Goal: Task Accomplishment & Management: Manage account settings

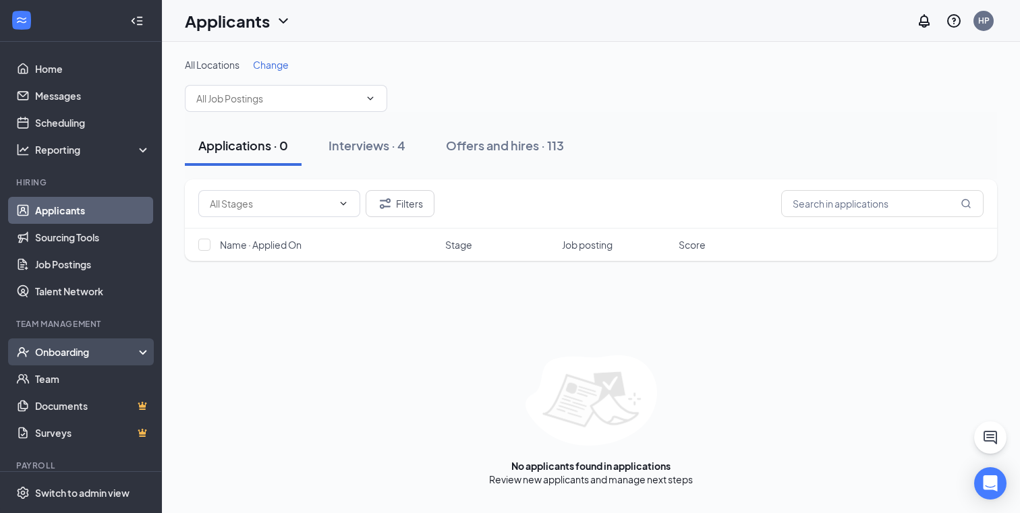
click at [77, 349] on div "Onboarding" at bounding box center [87, 351] width 104 height 13
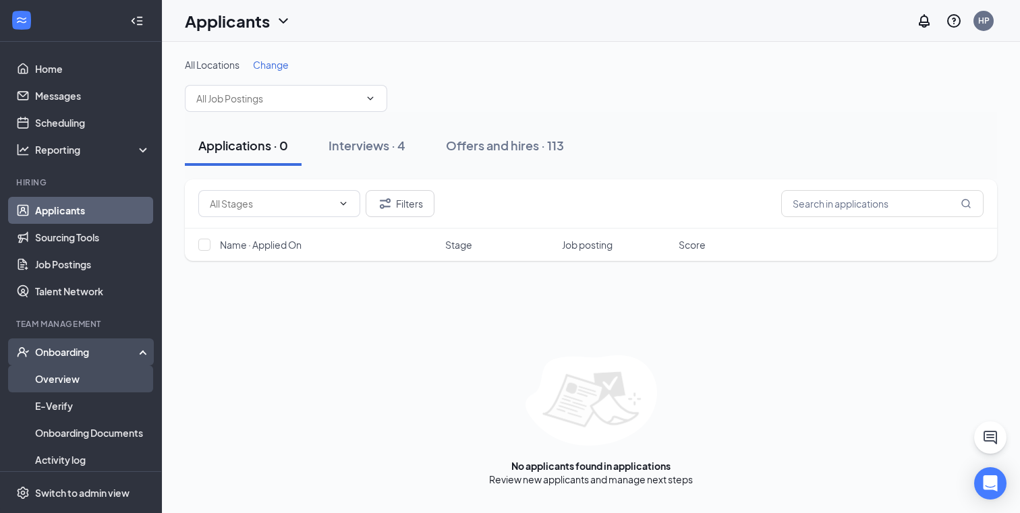
click at [70, 376] on link "Overview" at bounding box center [92, 379] width 115 height 27
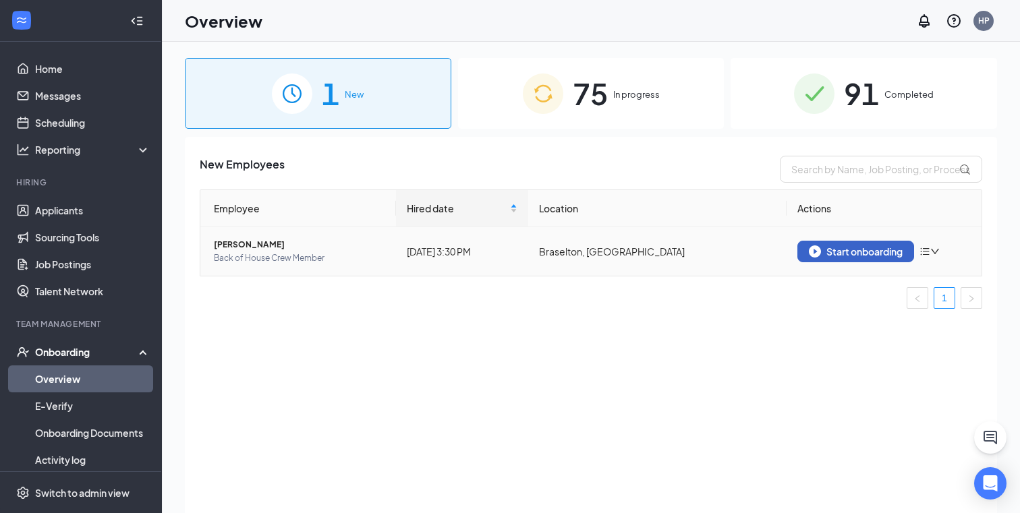
click at [872, 258] on button "Start onboarding" at bounding box center [855, 252] width 117 height 22
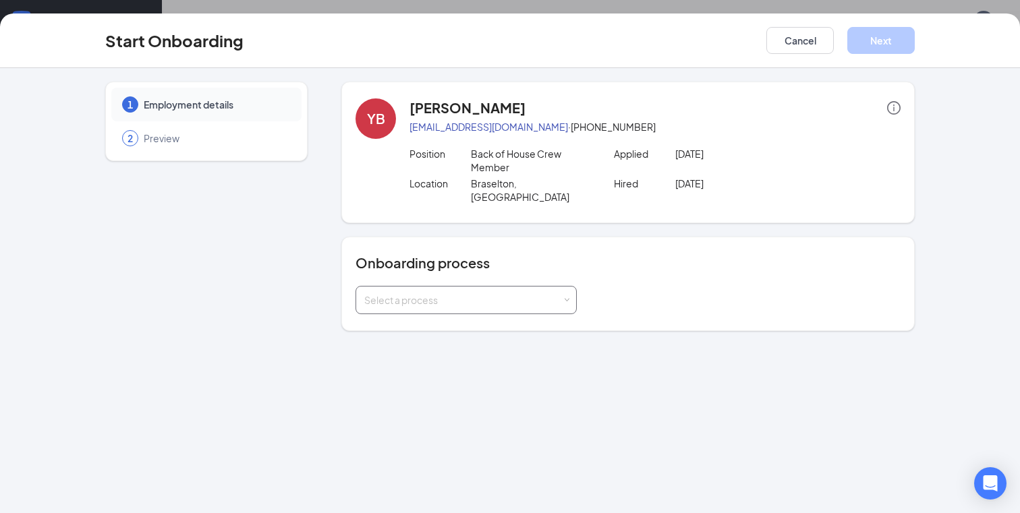
click at [557, 293] on div "Select a process" at bounding box center [463, 299] width 198 height 13
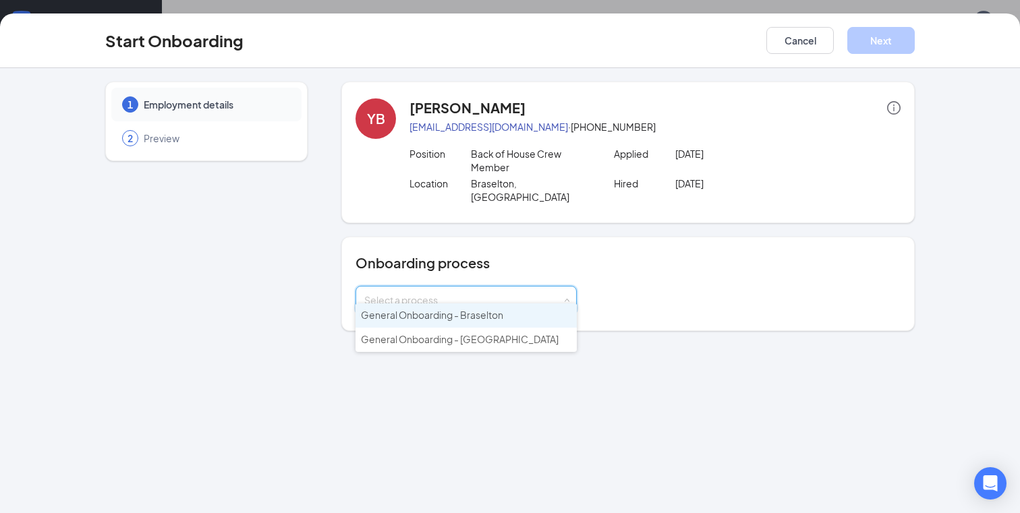
click at [479, 307] on li "General Onboarding - Braselton" at bounding box center [466, 316] width 221 height 24
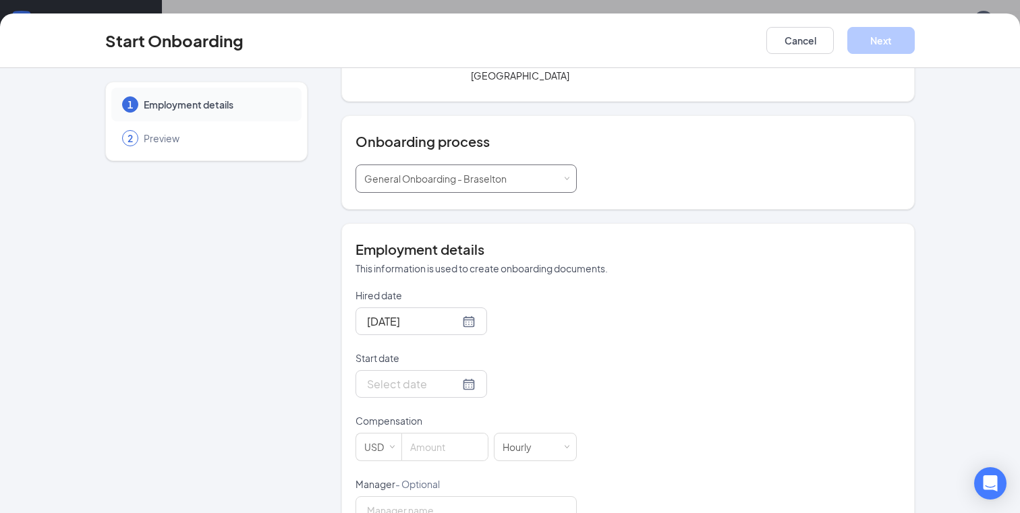
scroll to position [125, 0]
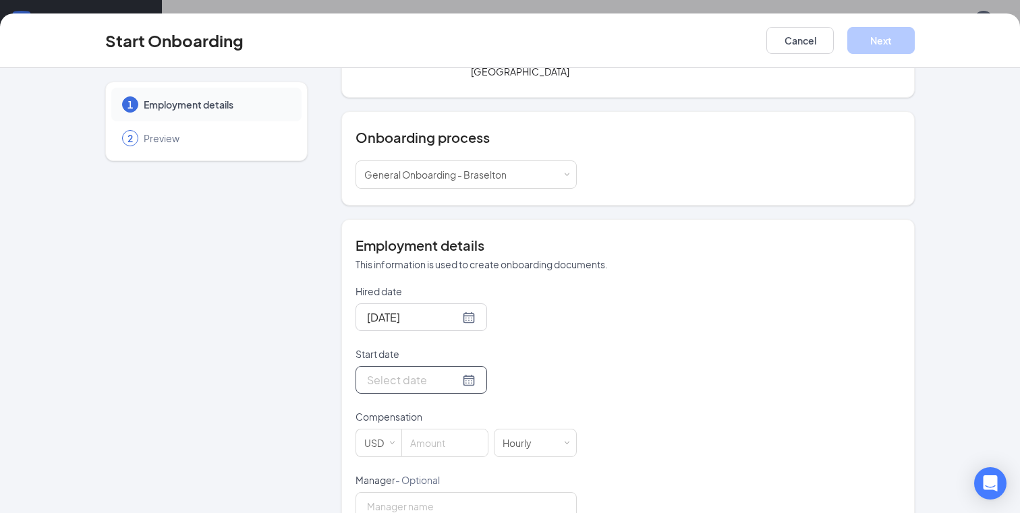
click at [448, 374] on div at bounding box center [421, 380] width 109 height 17
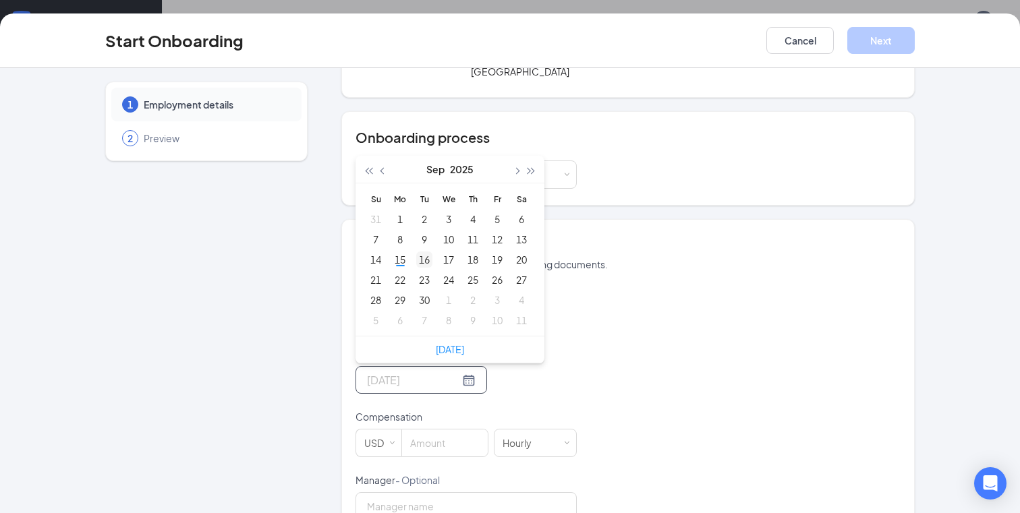
type input "[DATE]"
click at [426, 252] on div "16" at bounding box center [424, 260] width 16 height 16
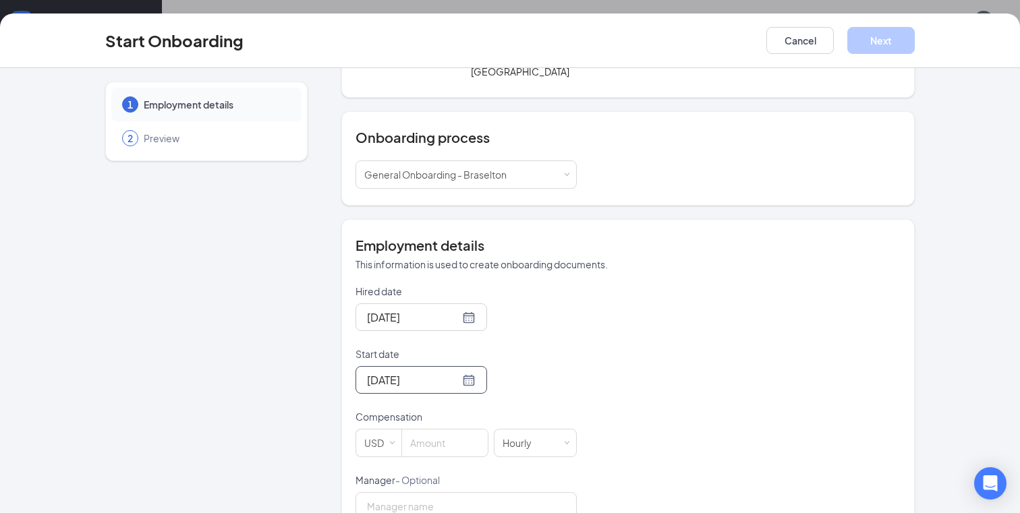
click at [567, 366] on div "[DATE]" at bounding box center [466, 380] width 221 height 28
click at [423, 433] on input at bounding box center [445, 443] width 86 height 27
type input "12"
click at [615, 366] on div "Hired date [DATE] Start date [DATE] [DATE] Su Mo Tu We Th Fr Sa 31 1 2 3 4 5 6 …" at bounding box center [628, 505] width 545 height 441
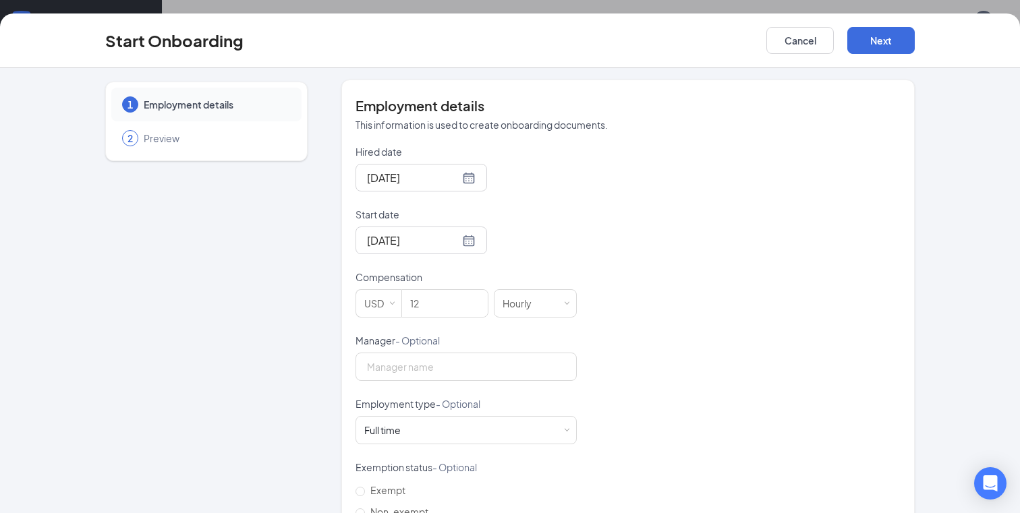
scroll to position [281, 0]
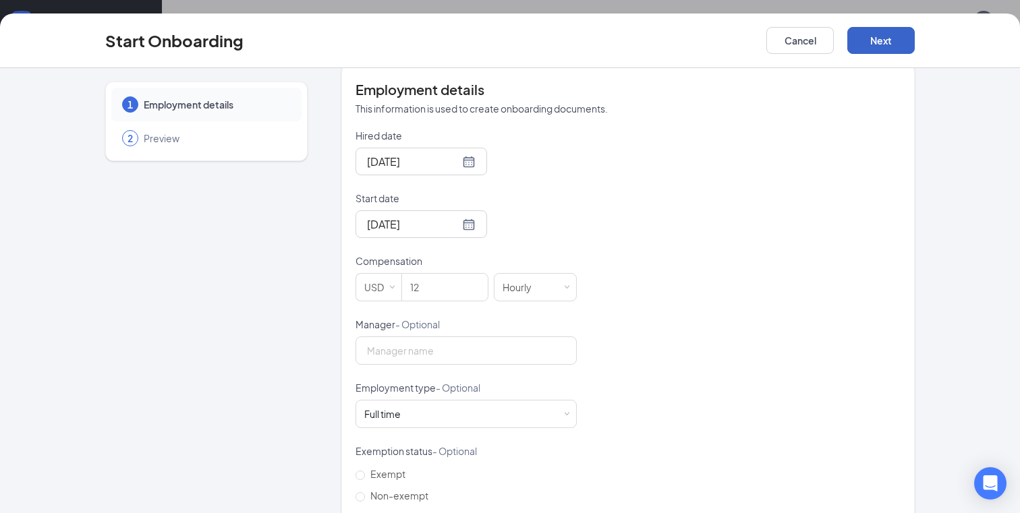
click at [870, 39] on button "Next" at bounding box center [880, 40] width 67 height 27
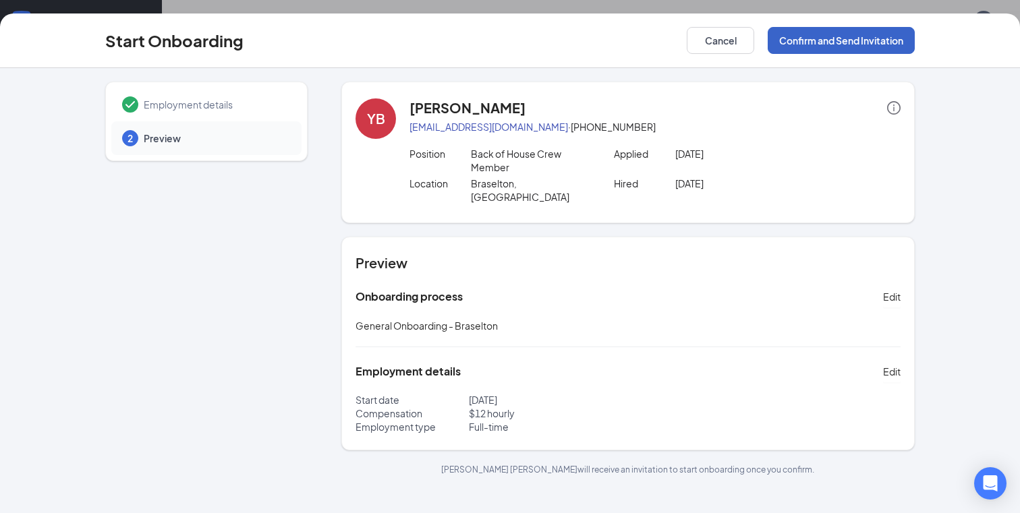
click at [870, 39] on button "Confirm and Send Invitation" at bounding box center [841, 40] width 147 height 27
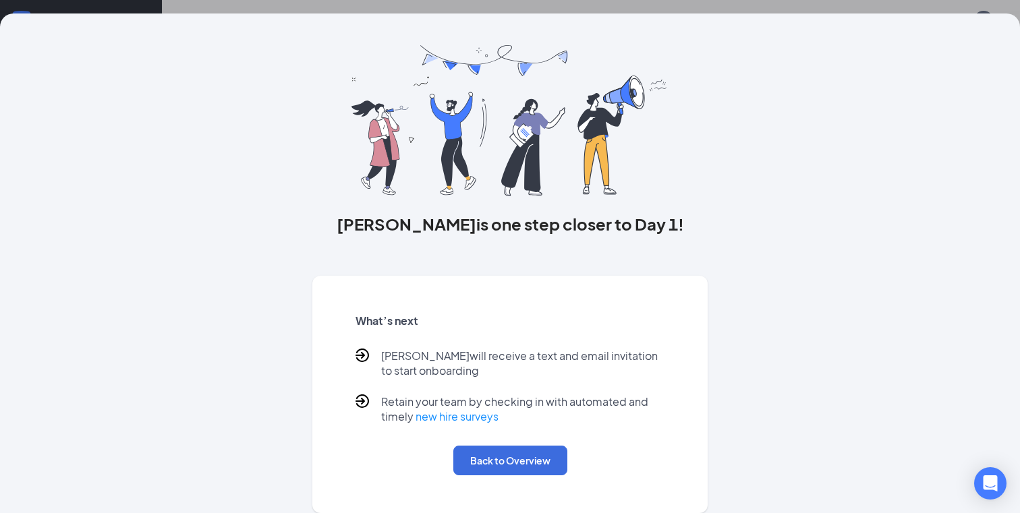
scroll to position [19, 0]
click at [521, 465] on button "Back to Overview" at bounding box center [510, 461] width 114 height 30
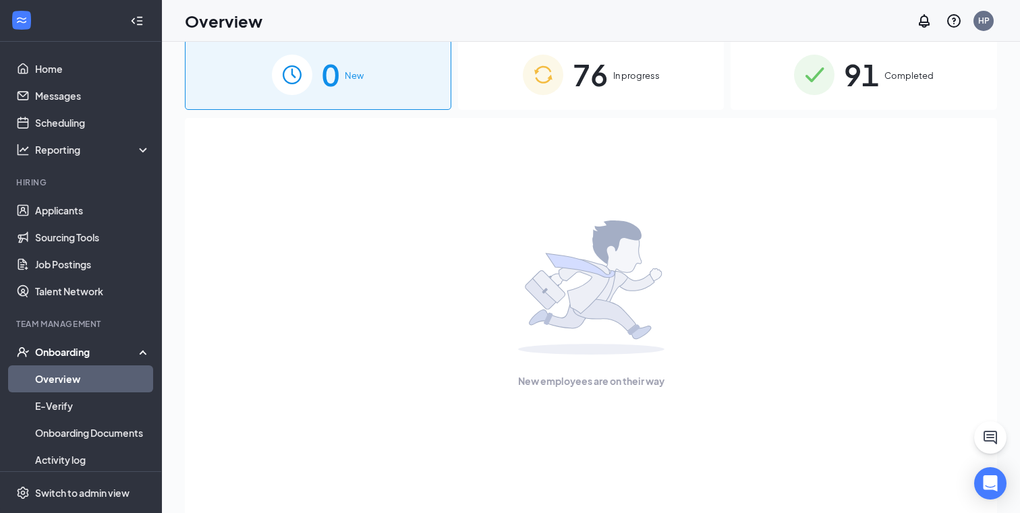
scroll to position [0, 0]
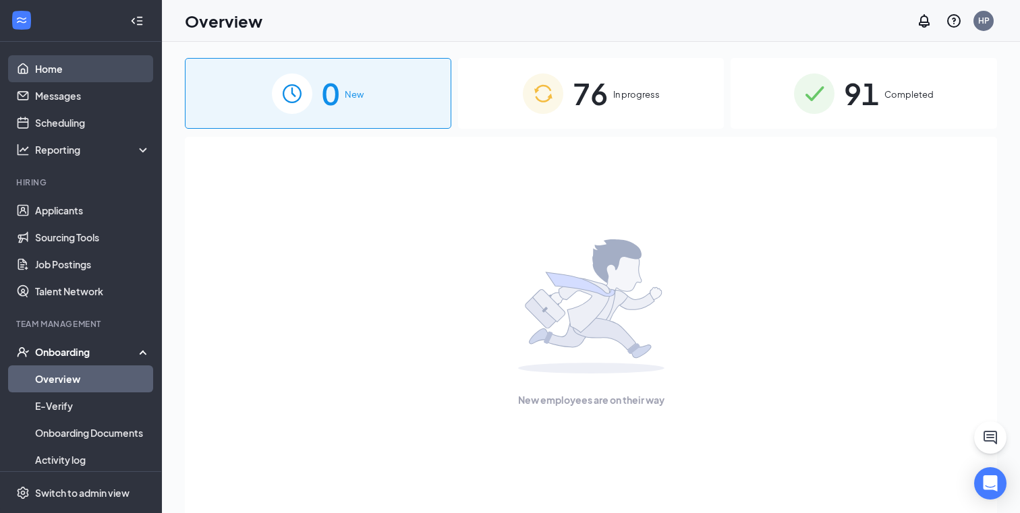
click at [51, 66] on link "Home" at bounding box center [92, 68] width 115 height 27
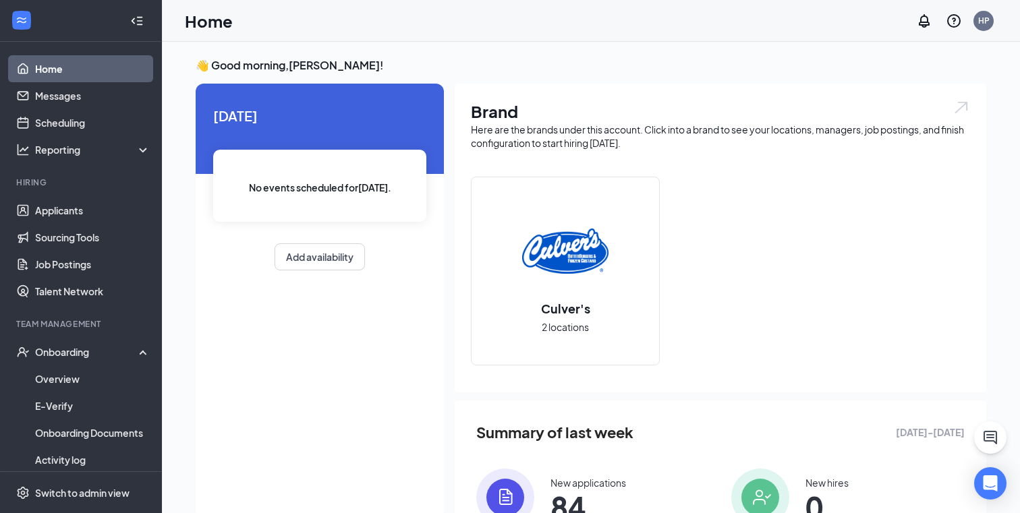
click at [74, 70] on link "Home" at bounding box center [92, 68] width 115 height 27
click at [65, 354] on div "Onboarding" at bounding box center [87, 351] width 104 height 13
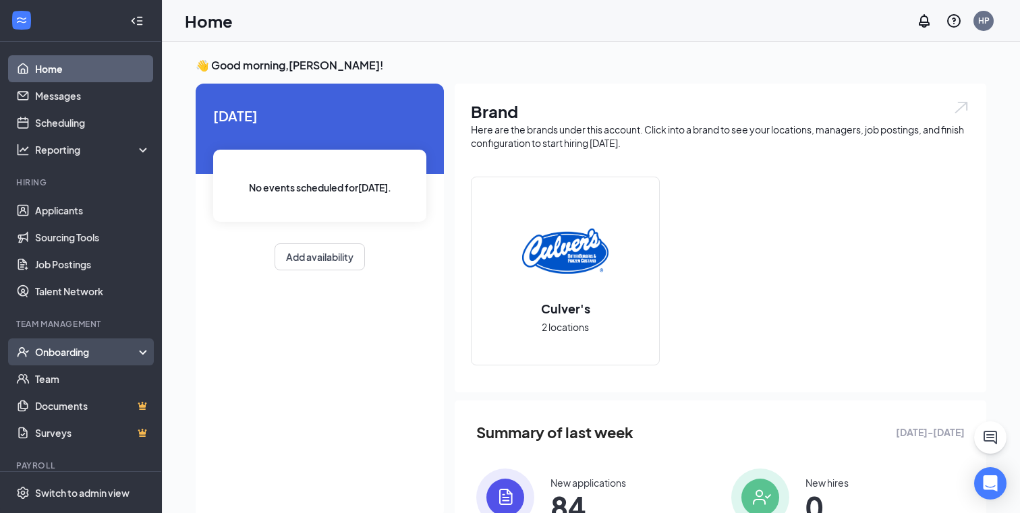
click at [65, 350] on div "Onboarding" at bounding box center [87, 351] width 104 height 13
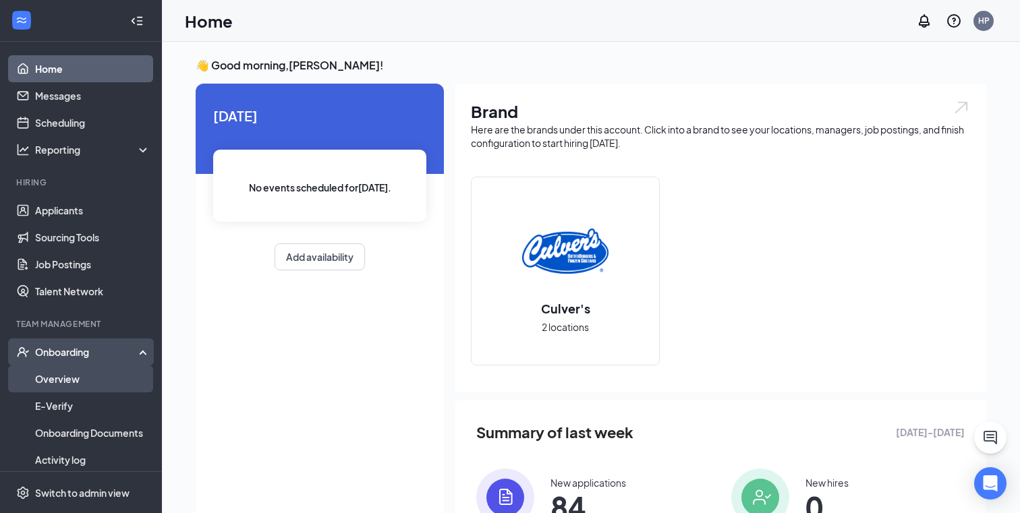
click at [52, 381] on link "Overview" at bounding box center [92, 379] width 115 height 27
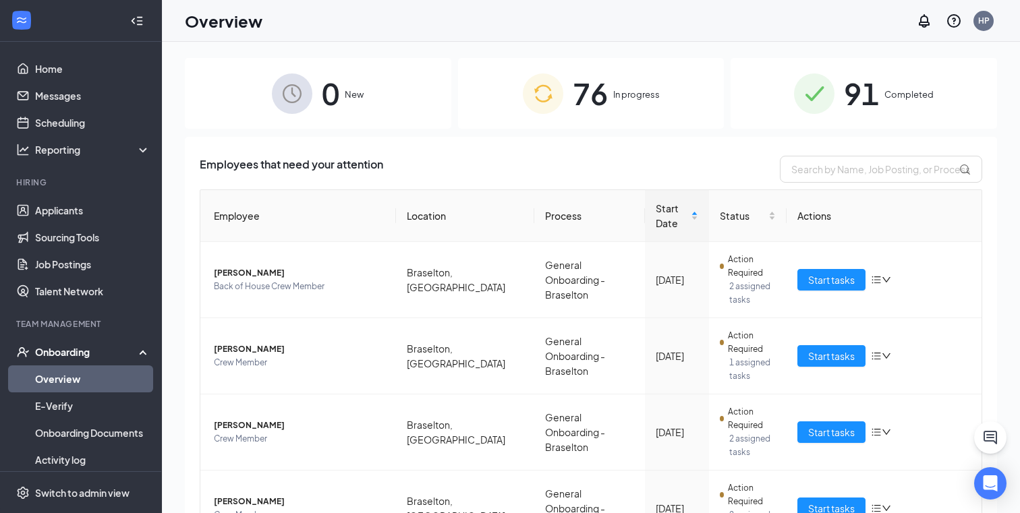
click at [609, 95] on div "76 In progress" at bounding box center [591, 93] width 266 height 71
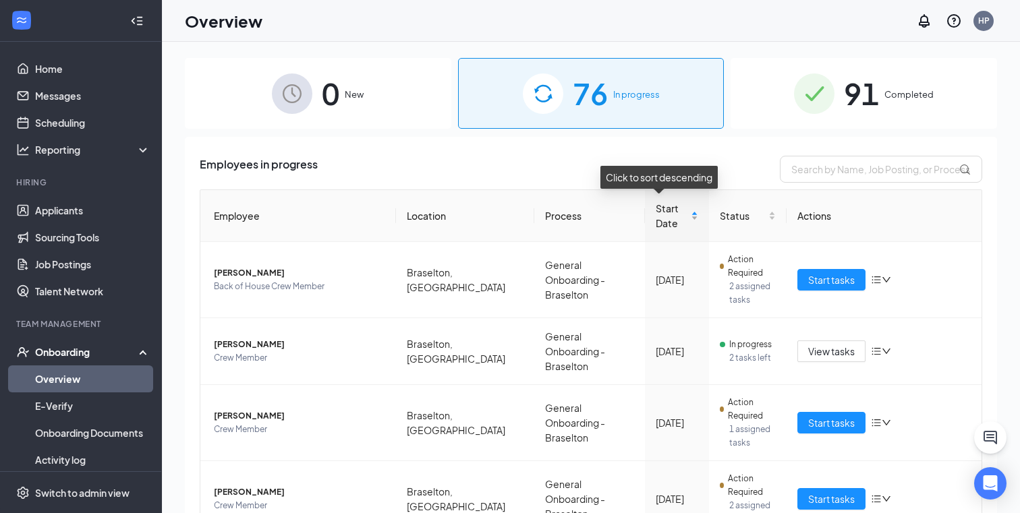
click at [656, 219] on span "Start Date" at bounding box center [672, 216] width 32 height 30
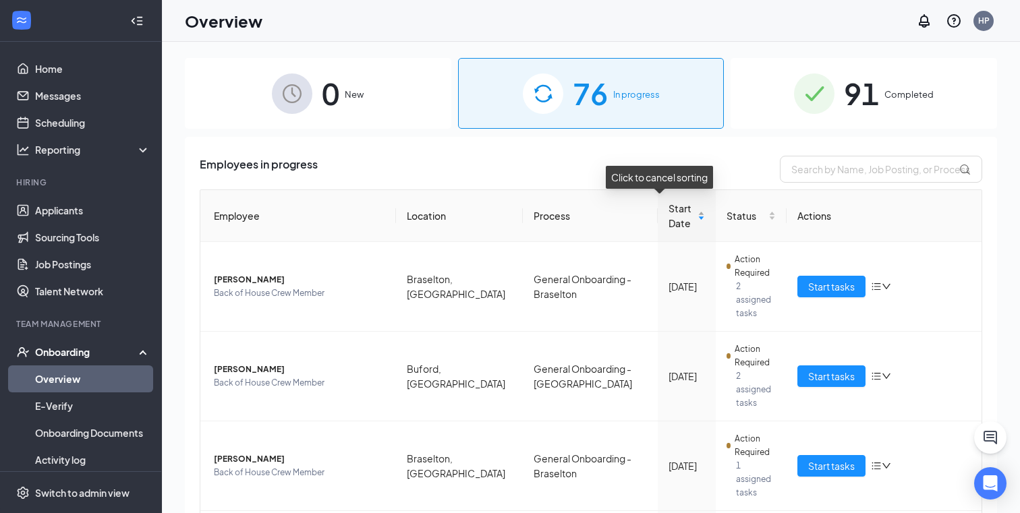
click at [669, 219] on span "Start Date" at bounding box center [682, 216] width 26 height 30
click at [669, 209] on span "Start Date" at bounding box center [682, 216] width 26 height 30
click at [669, 227] on span "Start Date" at bounding box center [682, 216] width 26 height 30
click at [669, 221] on span "Start Date" at bounding box center [682, 216] width 26 height 30
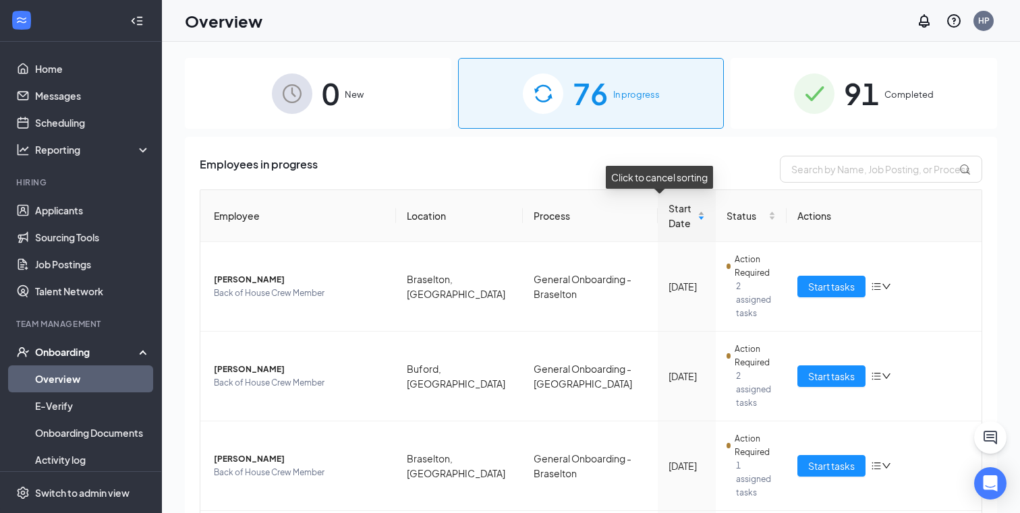
click at [669, 221] on span "Start Date" at bounding box center [682, 216] width 26 height 30
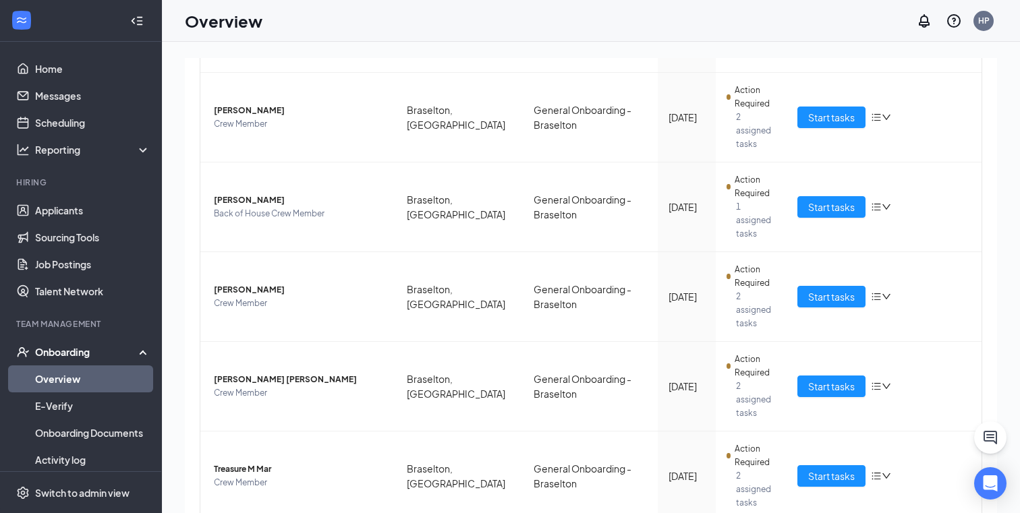
scroll to position [538, 0]
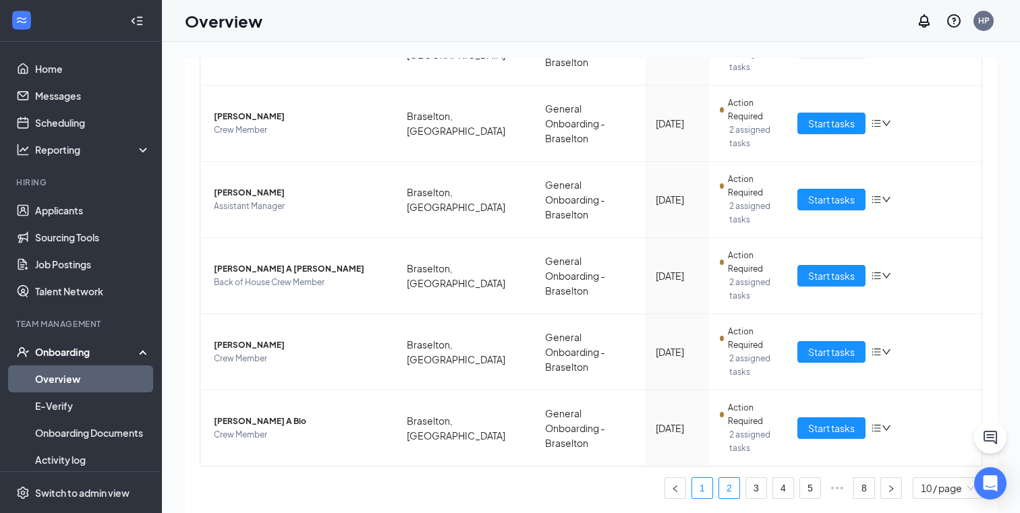
click at [702, 485] on link "1" at bounding box center [702, 488] width 20 height 20
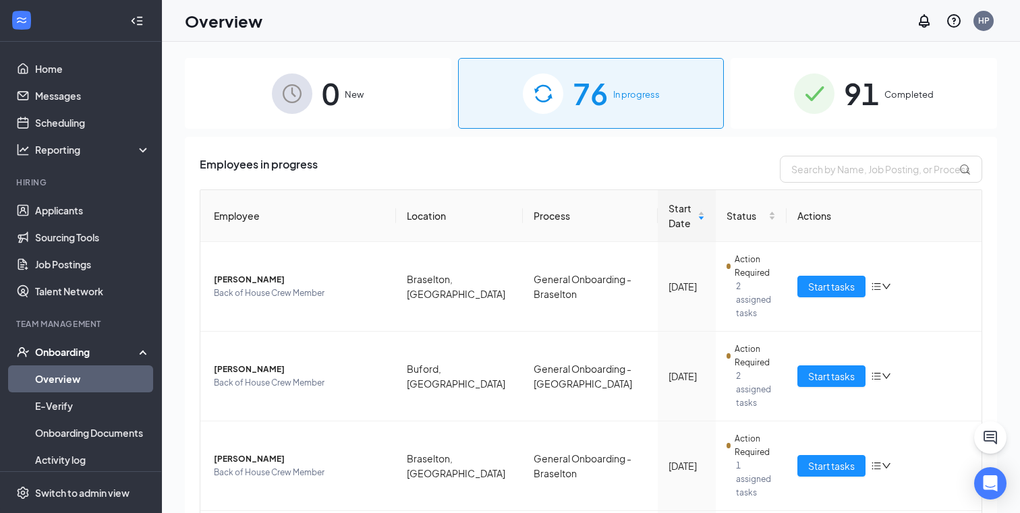
click at [870, 75] on span "91" at bounding box center [861, 93] width 35 height 47
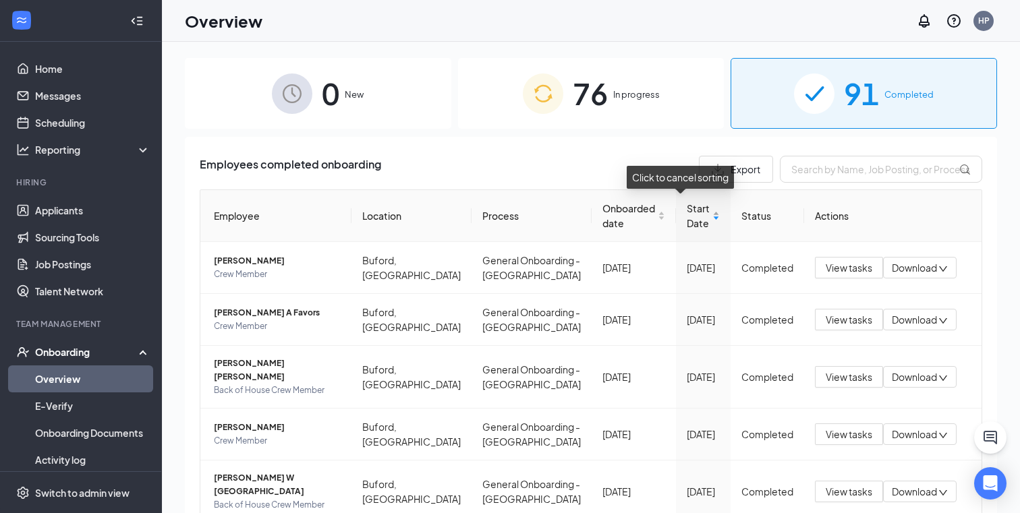
click at [687, 218] on span "Start Date" at bounding box center [698, 216] width 23 height 30
click at [687, 219] on span "Start Date" at bounding box center [698, 216] width 23 height 30
click at [561, 149] on div "Employees completed onboarding Export Employee Location Process Onboarded date …" at bounding box center [591, 500] width 812 height 727
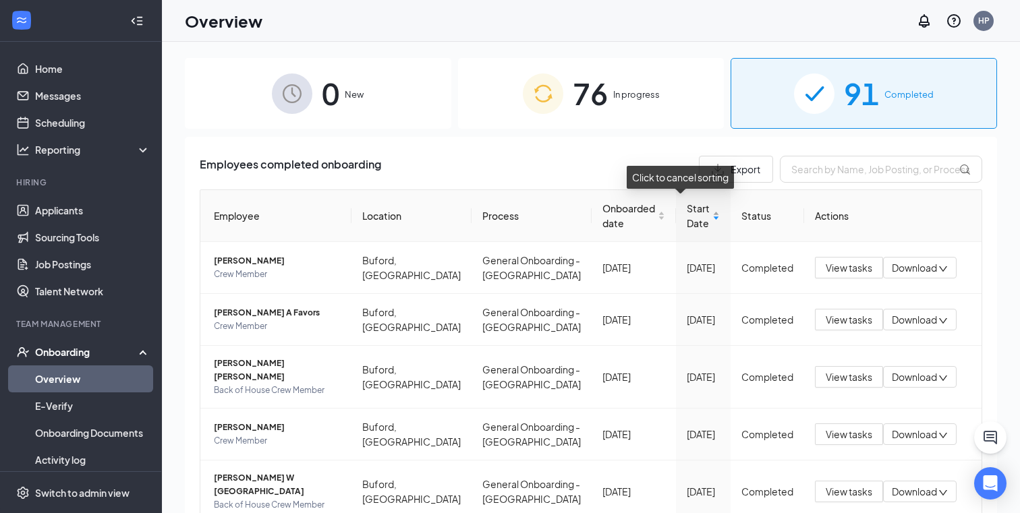
click at [687, 208] on span "Start Date" at bounding box center [698, 216] width 23 height 30
click at [656, 76] on div "76 In progress" at bounding box center [591, 93] width 266 height 71
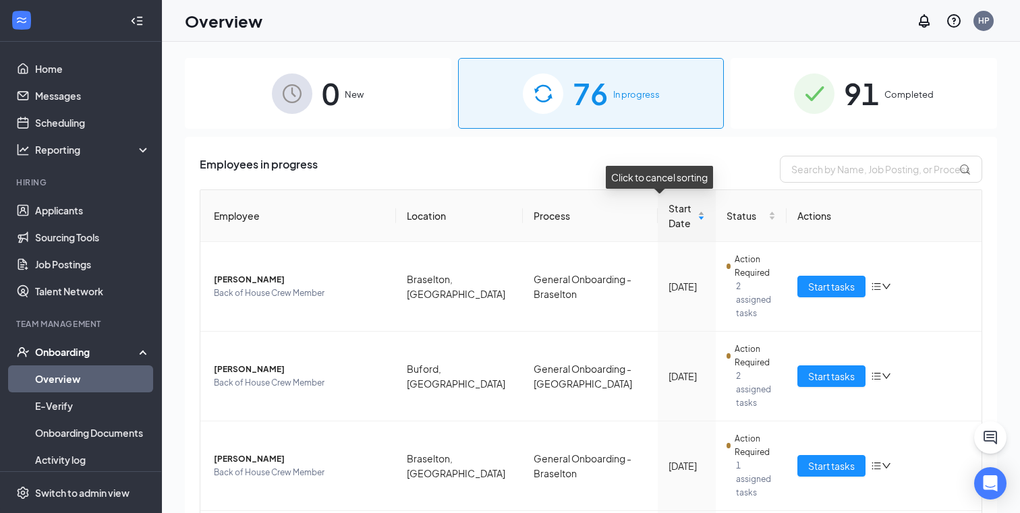
click at [669, 215] on span "Start Date" at bounding box center [682, 216] width 26 height 30
click at [669, 223] on span "Start Date" at bounding box center [682, 216] width 26 height 30
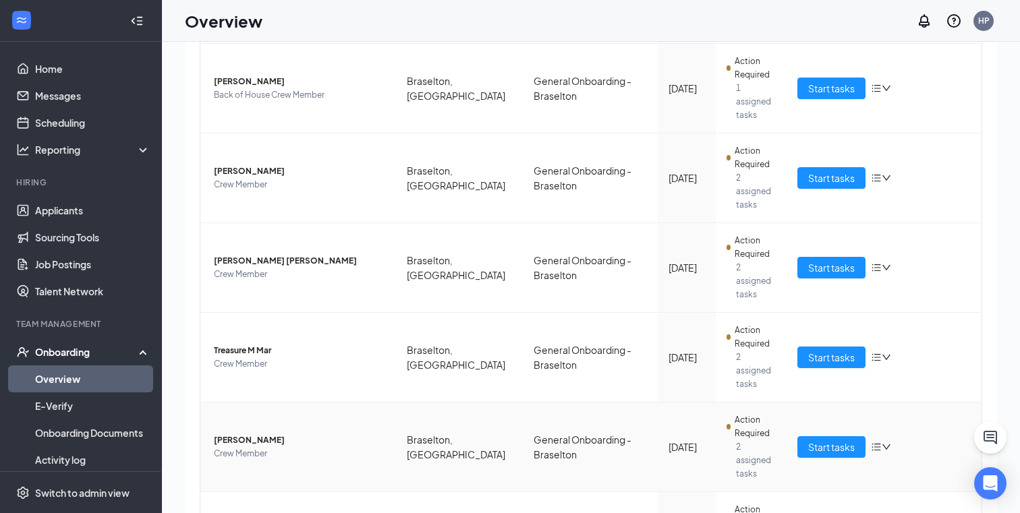
scroll to position [61, 0]
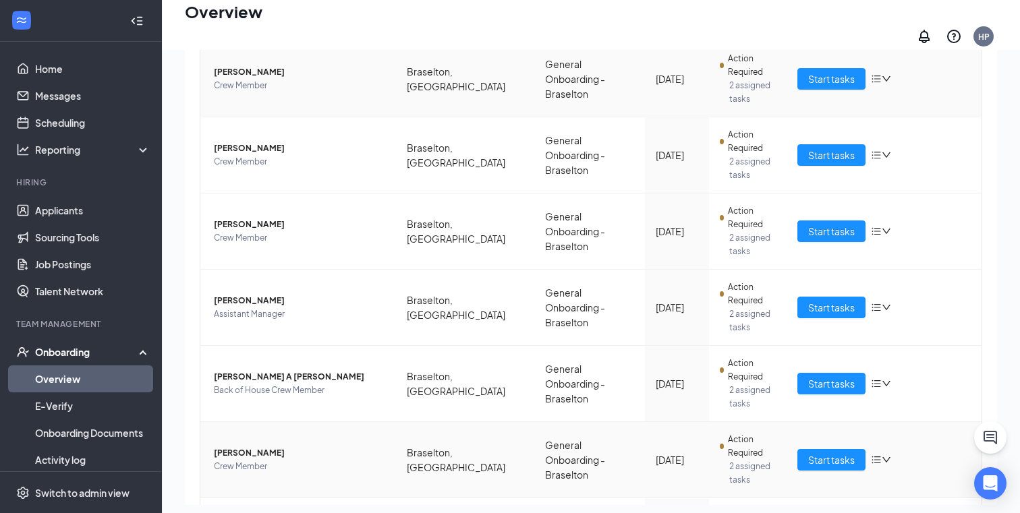
scroll to position [538, 0]
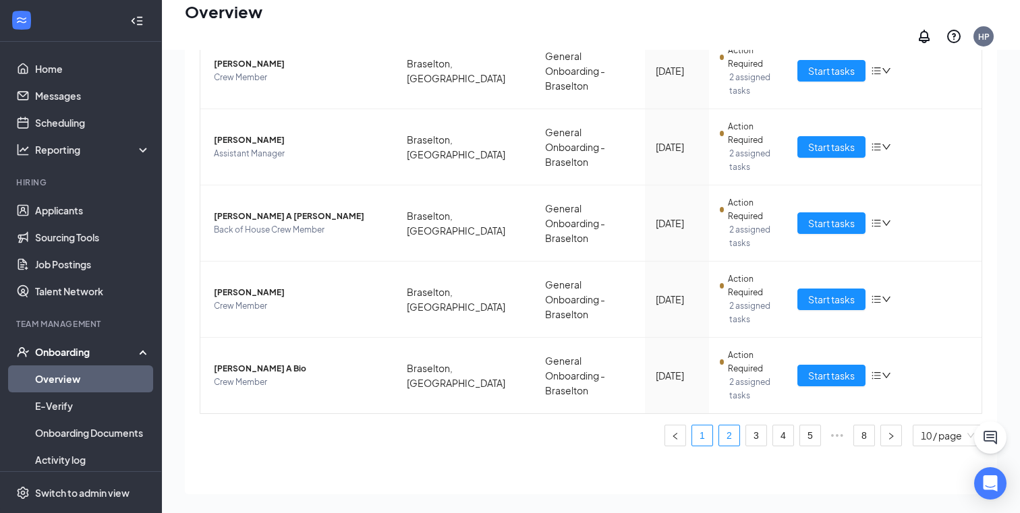
click at [704, 426] on link "1" at bounding box center [702, 436] width 20 height 20
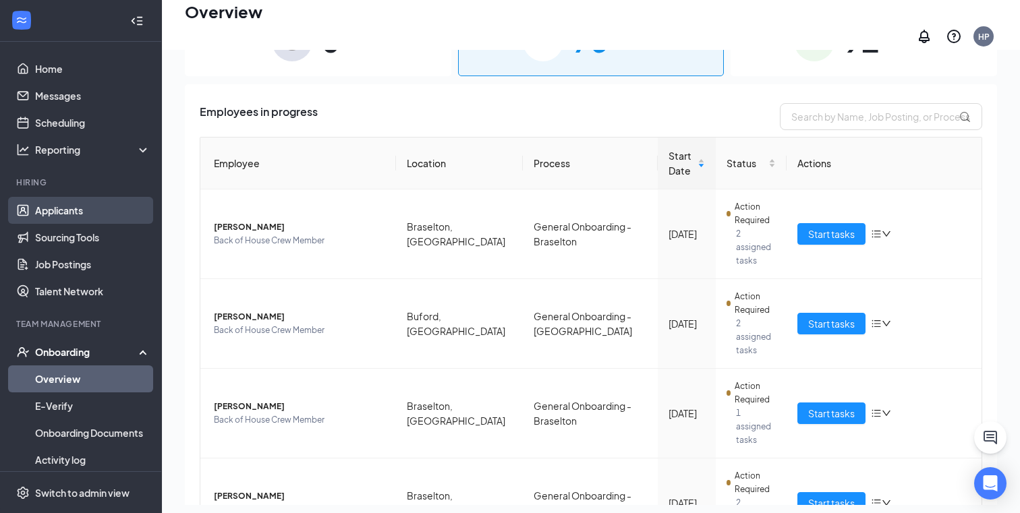
click at [83, 213] on link "Applicants" at bounding box center [92, 210] width 115 height 27
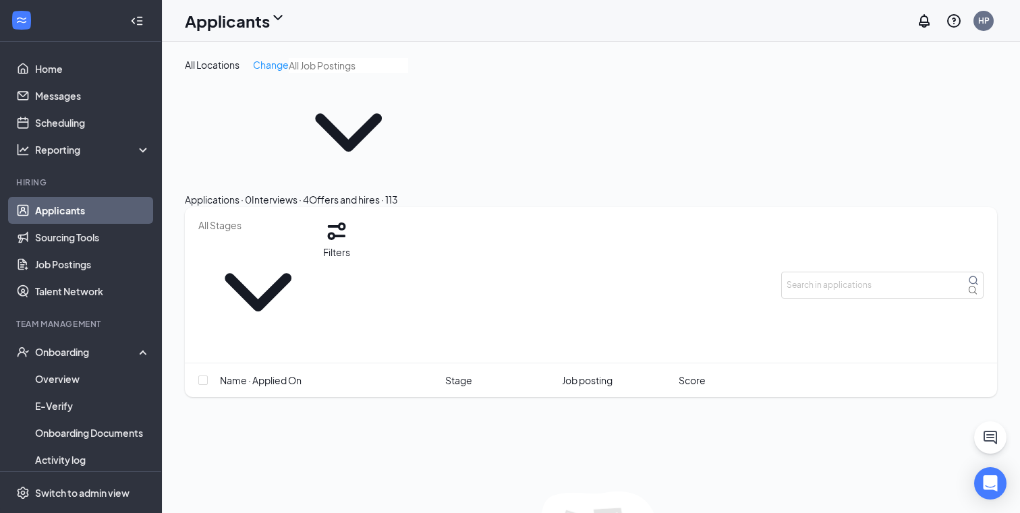
click at [309, 192] on div "Interviews · 4" at bounding box center [280, 199] width 57 height 15
drag, startPoint x: 378, startPoint y: 144, endPoint x: 317, endPoint y: 188, distance: 75.1
click at [309, 192] on div "Interviews · 4" at bounding box center [280, 199] width 57 height 15
click at [316, 207] on div "Filters" at bounding box center [591, 285] width 812 height 157
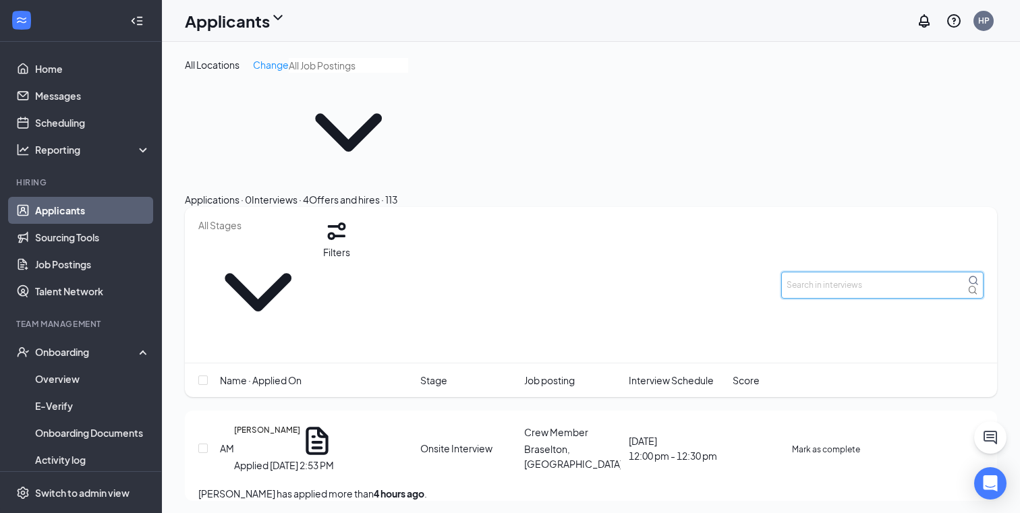
click at [874, 272] on input "text" at bounding box center [882, 285] width 202 height 27
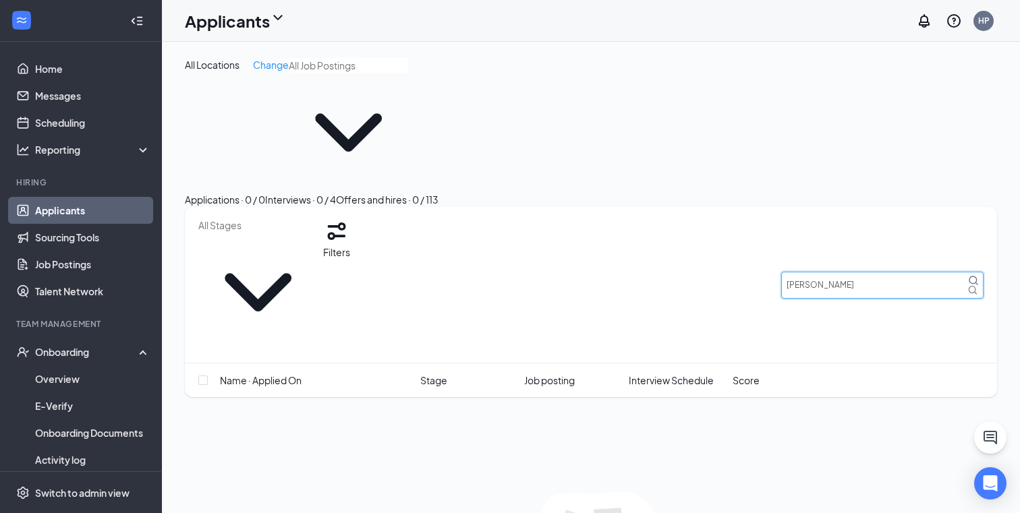
type input "rosely"
click at [350, 218] on button "Filters" at bounding box center [336, 239] width 27 height 42
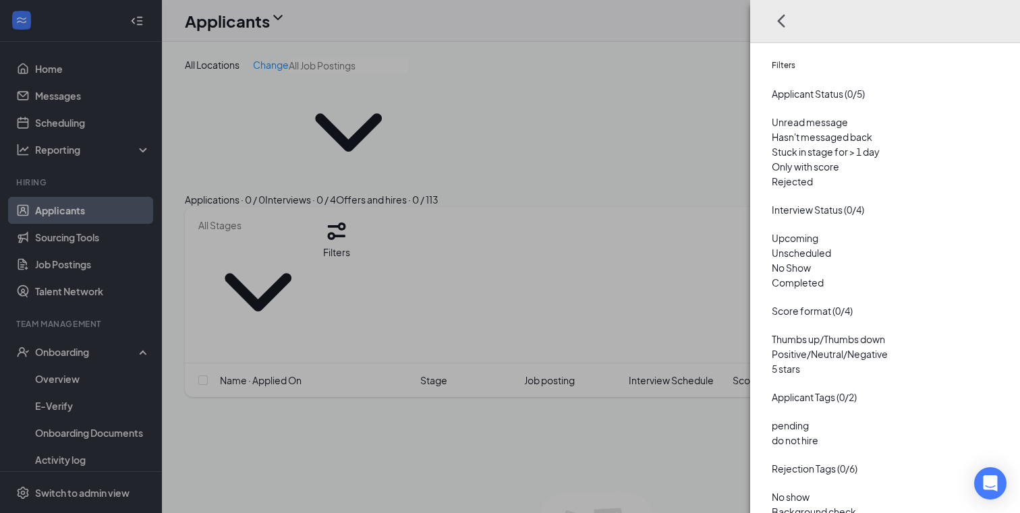
click at [772, 174] on div at bounding box center [885, 174] width 227 height 0
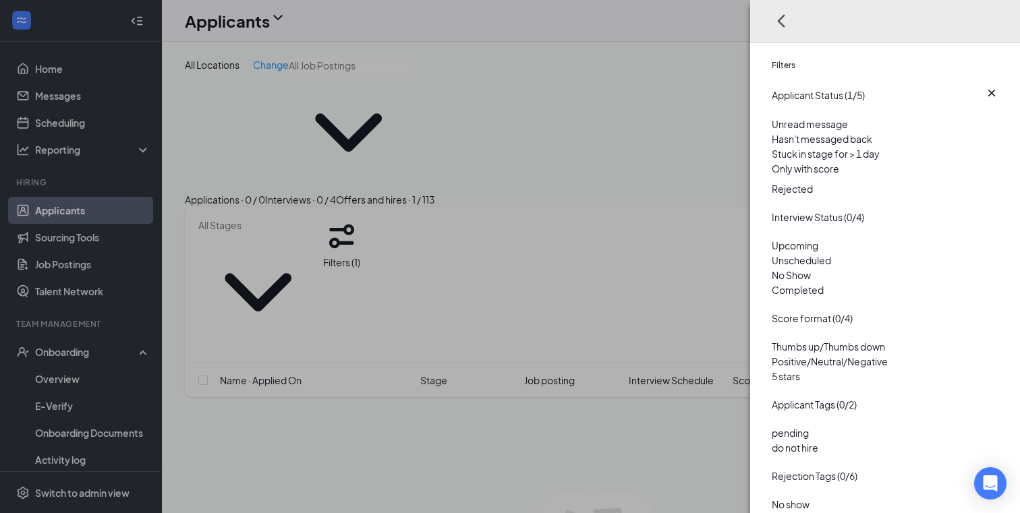
click at [540, 156] on div "Filters Applicant Status (1/5) Unread message Hasn't messaged back Stuck in sta…" at bounding box center [510, 256] width 1020 height 513
click at [772, 181] on div at bounding box center [885, 178] width 227 height 5
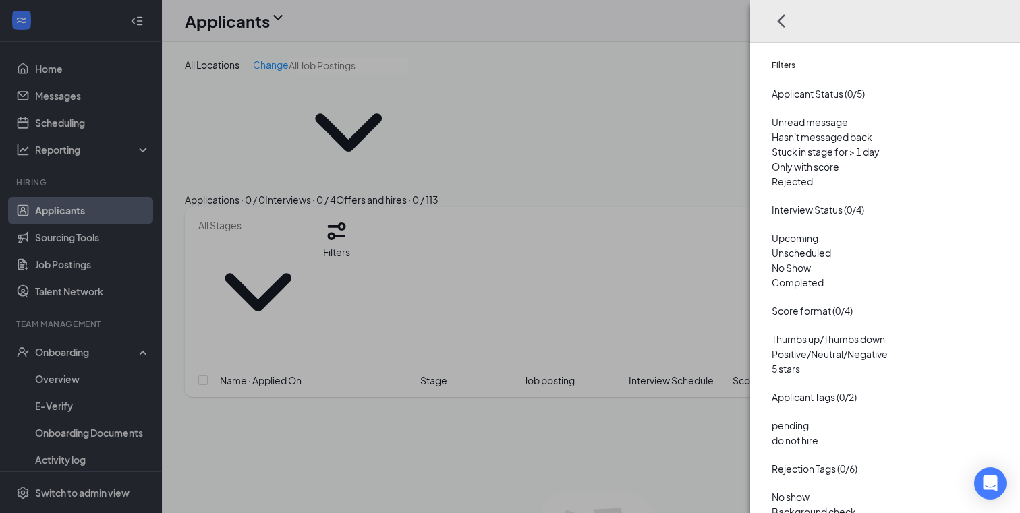
click at [647, 65] on div "Filters Applicant Status (0/5) Unread message Hasn't messaged back Stuck in sta…" at bounding box center [510, 256] width 1020 height 513
click at [772, 83] on icon "Cross" at bounding box center [772, 83] width 0 height 0
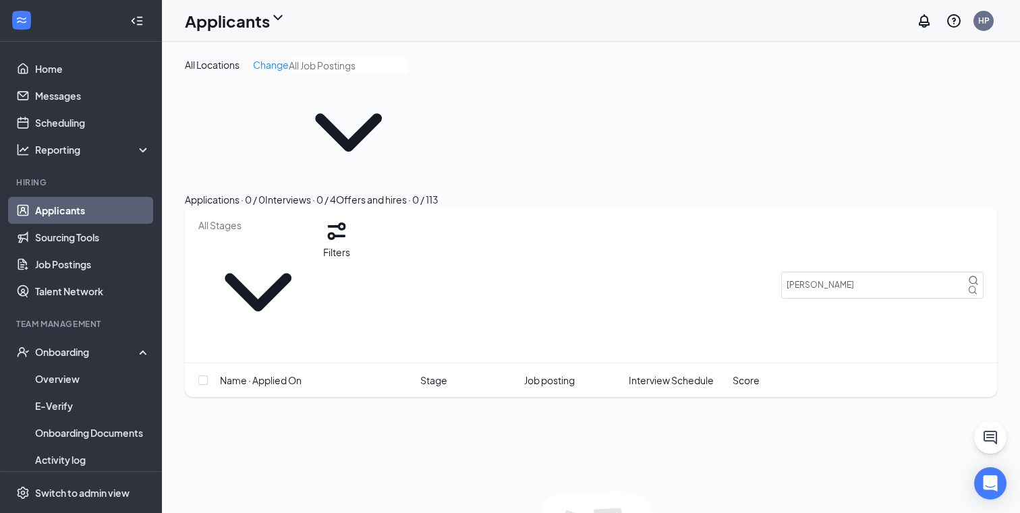
click at [439, 192] on div "Offers and hires · 0 / 113" at bounding box center [387, 199] width 103 height 15
click at [874, 272] on input "rosely" at bounding box center [882, 285] width 202 height 27
click at [968, 275] on icon "MagnifyingGlass" at bounding box center [973, 280] width 11 height 11
click at [969, 276] on icon "MagnifyingGlass" at bounding box center [973, 280] width 9 height 9
click at [831, 272] on input "rosely" at bounding box center [882, 285] width 202 height 27
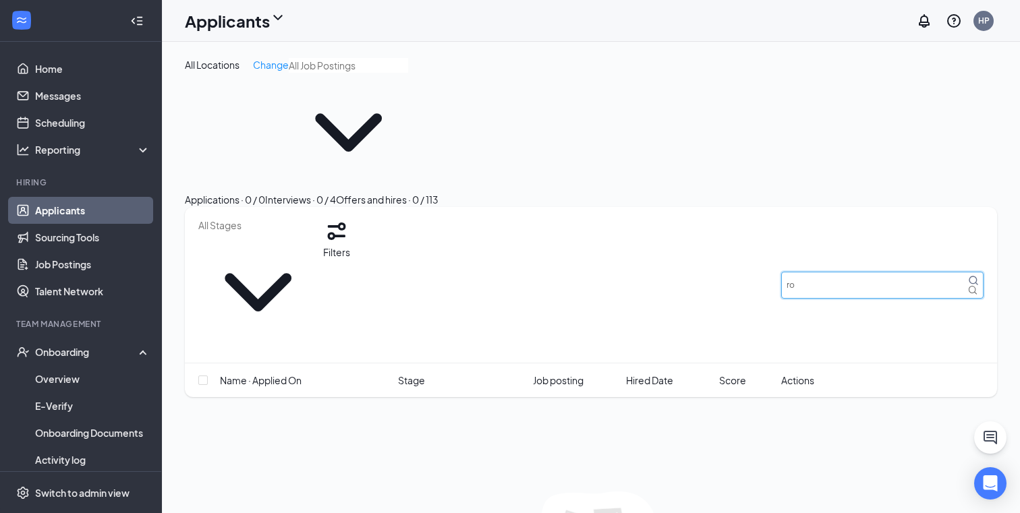
type input "r"
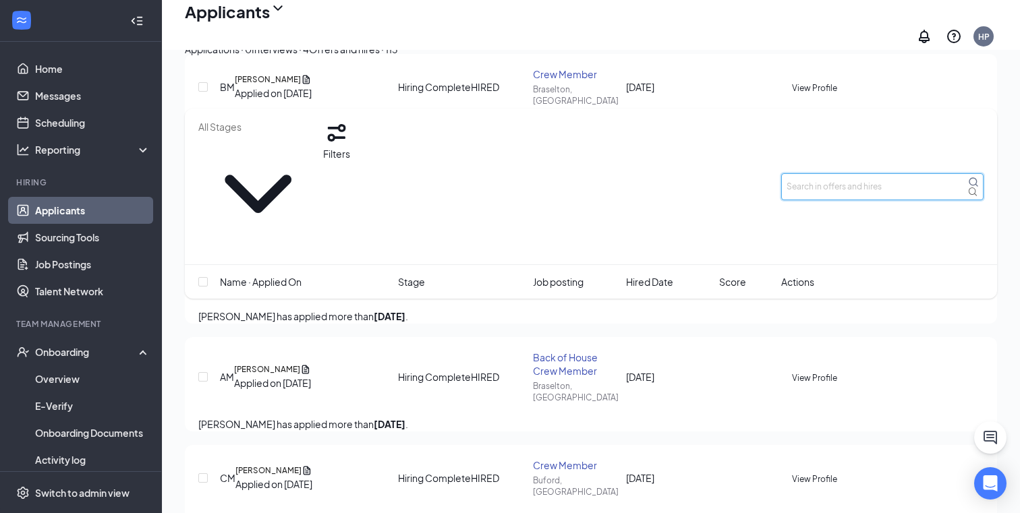
scroll to position [422, 0]
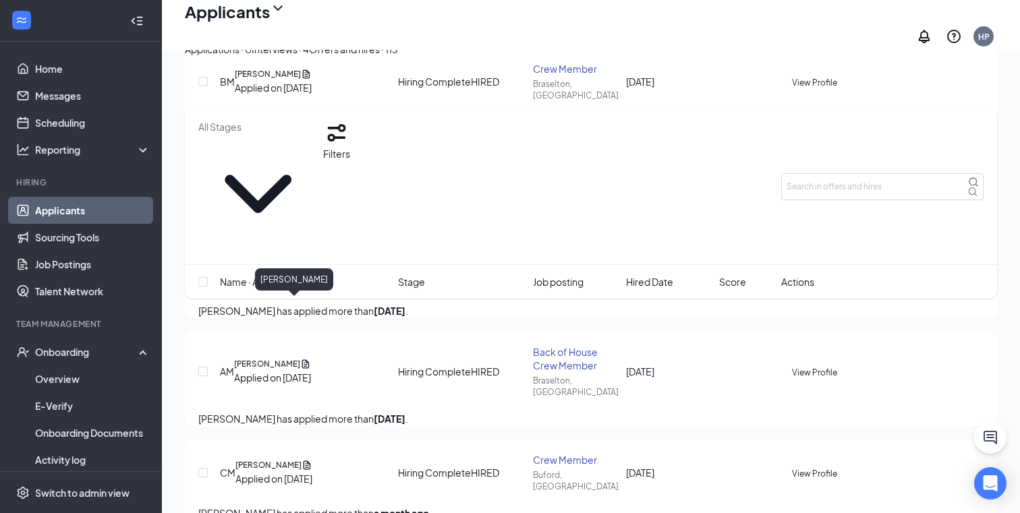
click at [273, 358] on h5 "ANIYA MCCUTCHEN" at bounding box center [267, 364] width 66 height 12
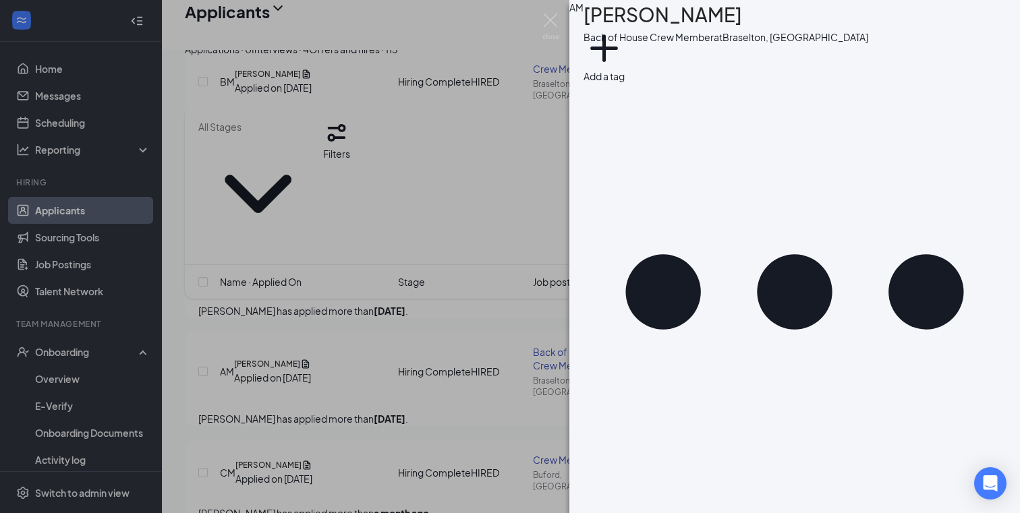
scroll to position [181, 0]
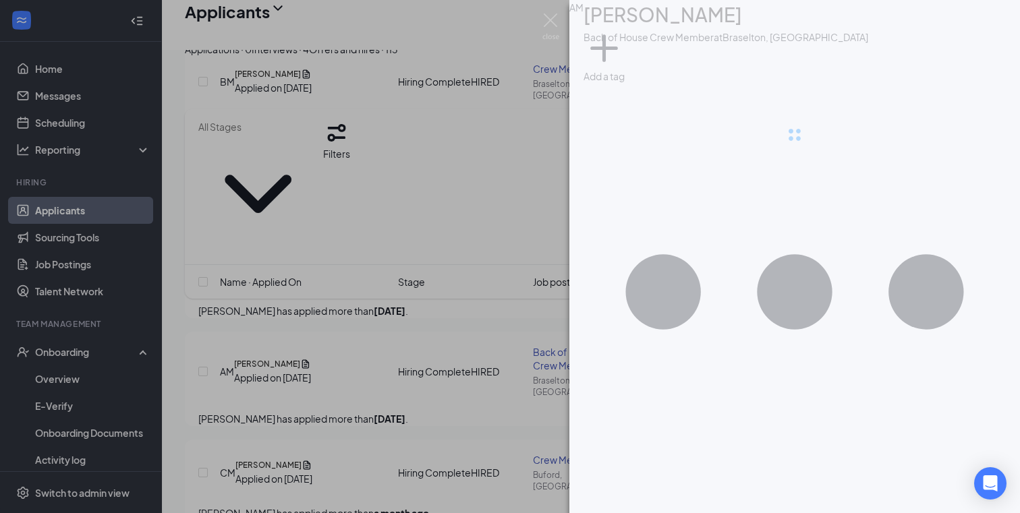
type input "Hiring Complete (current stage)"
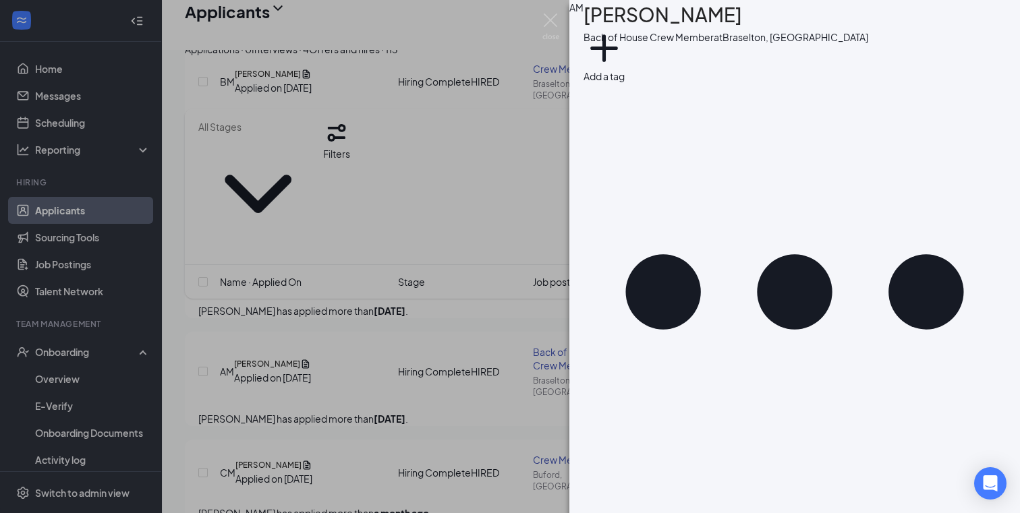
click at [542, 15] on div "AM ANIYA MCCUTCHEN Back of House Crew Member at Braselton, GA Add a tag Applica…" at bounding box center [510, 256] width 1020 height 513
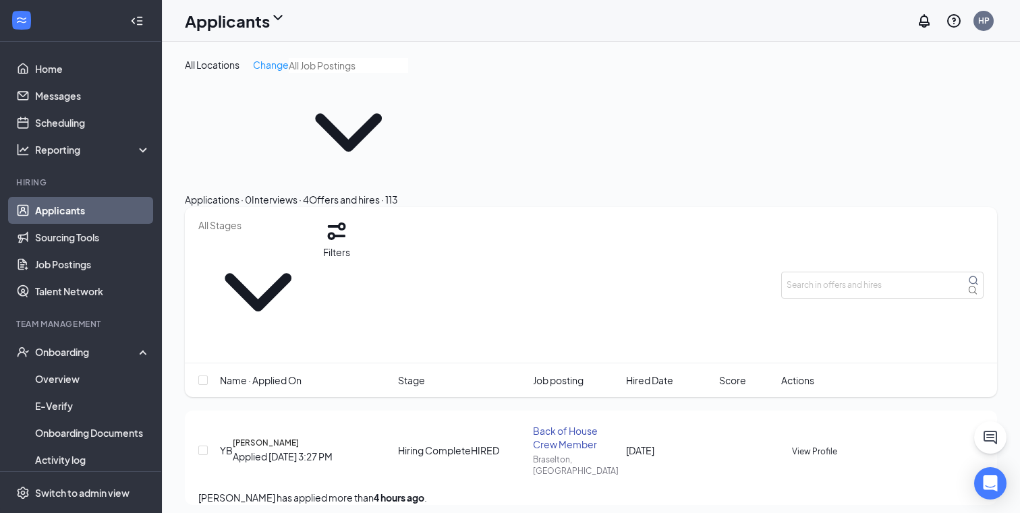
click at [217, 192] on div "Applications · 0 Interviews · 4 Offers and hires · 113" at bounding box center [591, 199] width 812 height 15
click at [235, 192] on div "Applications · 0" at bounding box center [218, 199] width 67 height 15
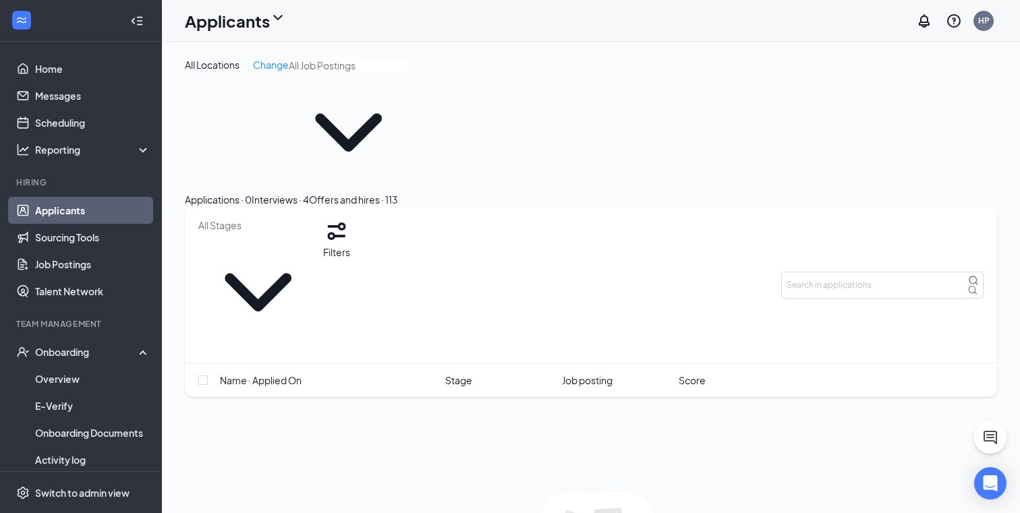
click at [350, 218] on icon "Filter" at bounding box center [336, 231] width 27 height 27
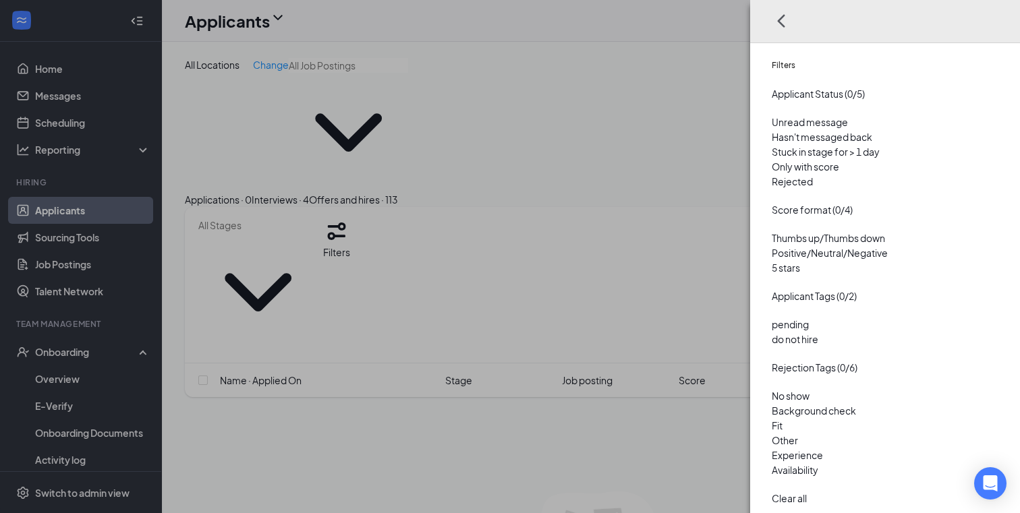
click at [789, 188] on span "Rejected" at bounding box center [792, 181] width 41 height 12
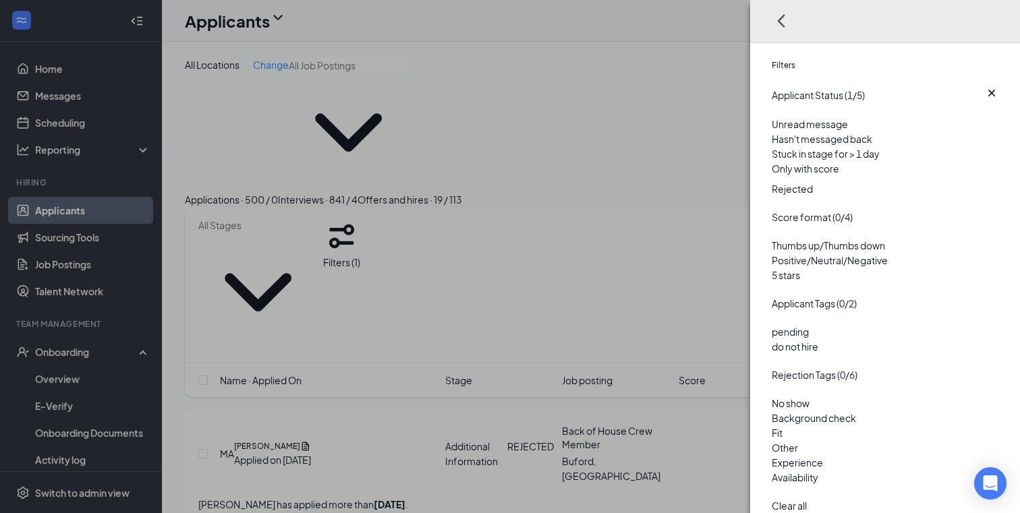
click at [740, 36] on div "Filters Applicant Status (1/5) Unread message Hasn't messaged back Stuck in sta…" at bounding box center [510, 256] width 1020 height 513
click at [772, 83] on icon "Cross" at bounding box center [772, 83] width 0 height 0
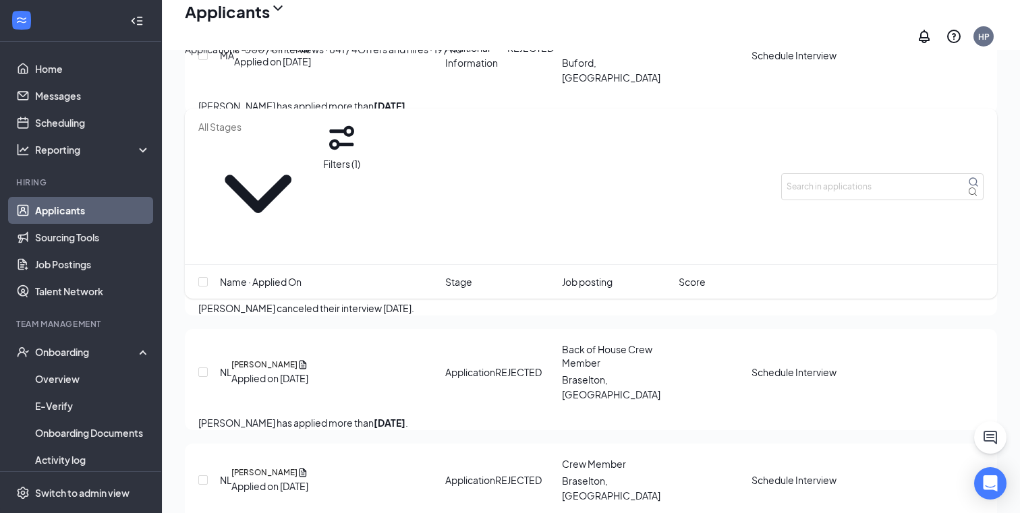
scroll to position [372, 0]
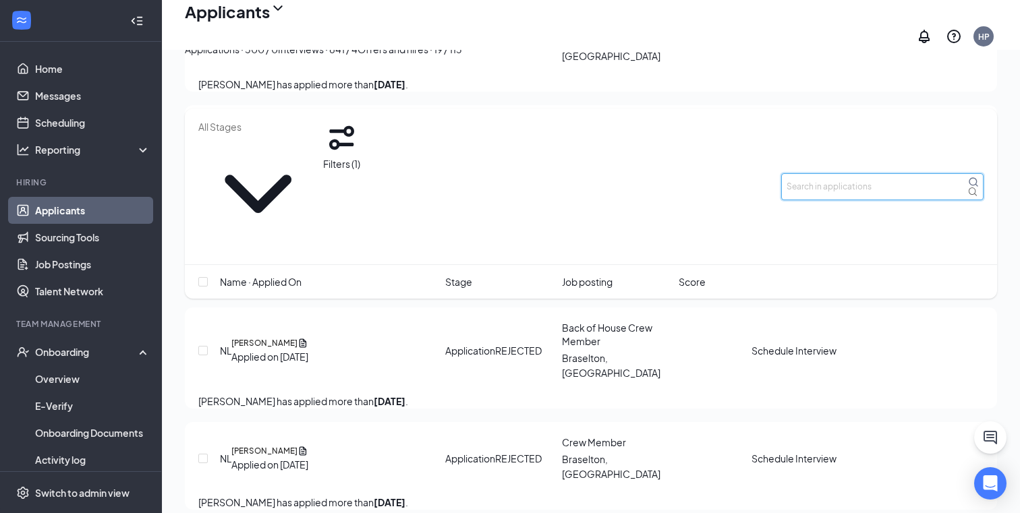
click at [824, 173] on input "text" at bounding box center [882, 186] width 202 height 27
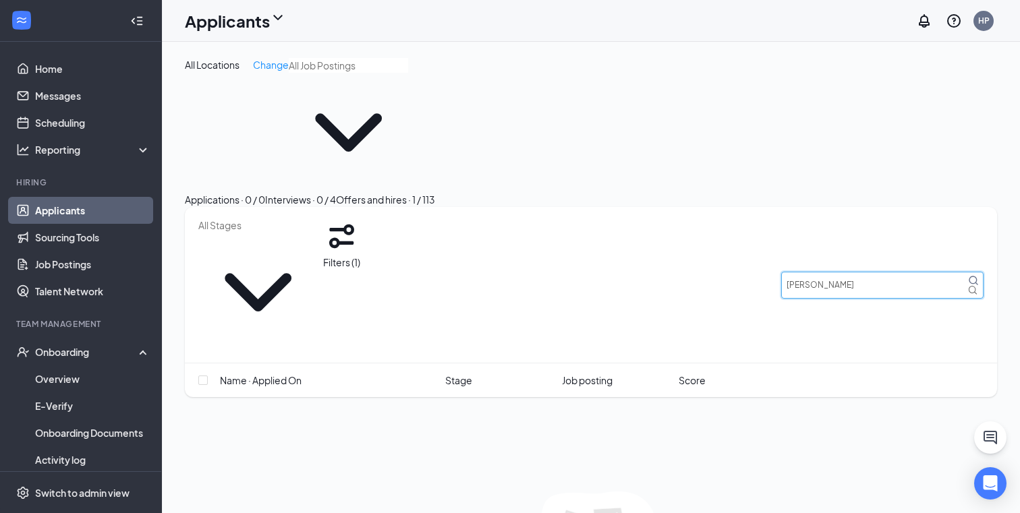
type input "rosel"
click at [381, 192] on div "Applications · 0 / 0 Interviews · 0 / 4 Offers and hires · 1 / 113" at bounding box center [591, 199] width 812 height 15
click at [336, 192] on button "Interviews · 0 / 4" at bounding box center [300, 199] width 71 height 15
click at [246, 192] on button "Applications · 0 / 0" at bounding box center [225, 199] width 80 height 15
click at [336, 192] on div "Interviews · 0 / 4" at bounding box center [300, 199] width 71 height 15
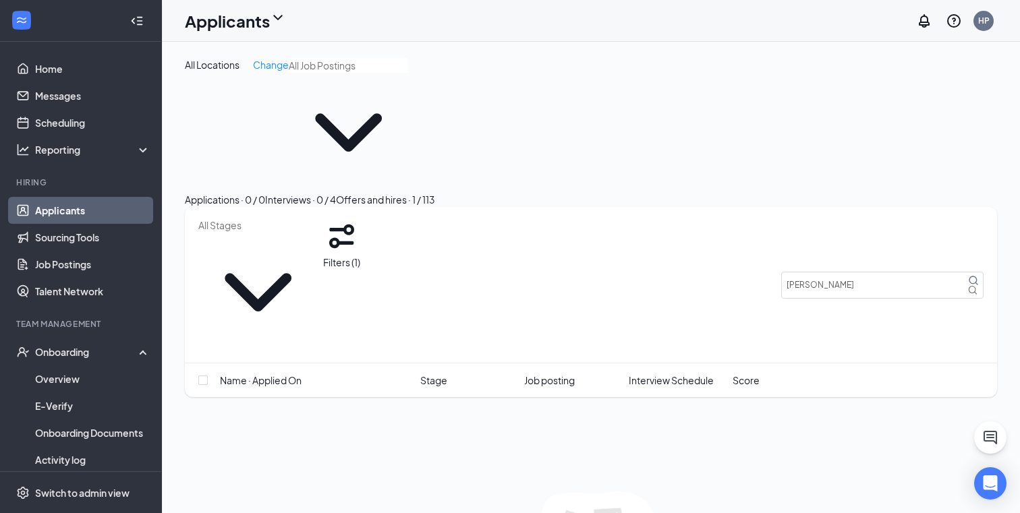
click at [435, 192] on button "Offers and hires · 1 / 113" at bounding box center [385, 199] width 99 height 15
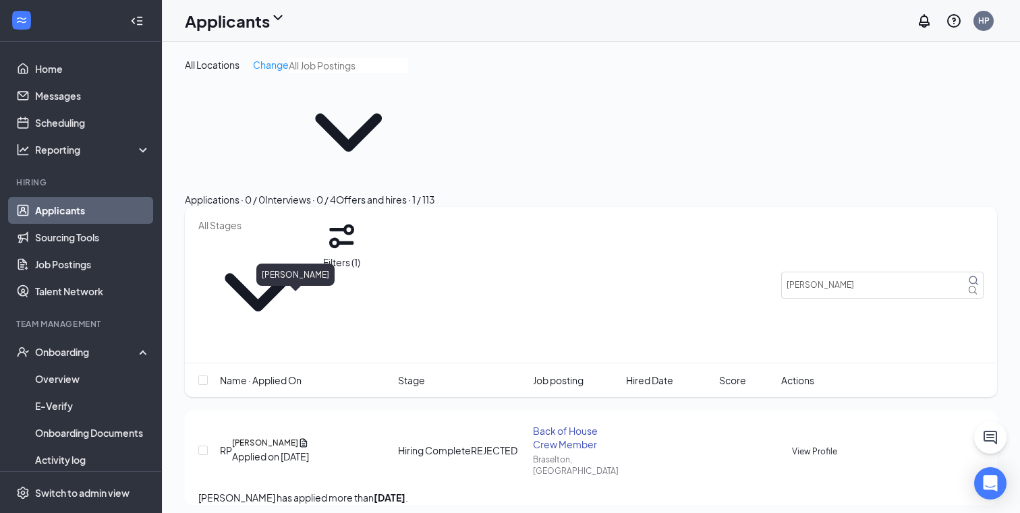
click at [285, 437] on h5 "Rosely Ponce" at bounding box center [265, 443] width 66 height 12
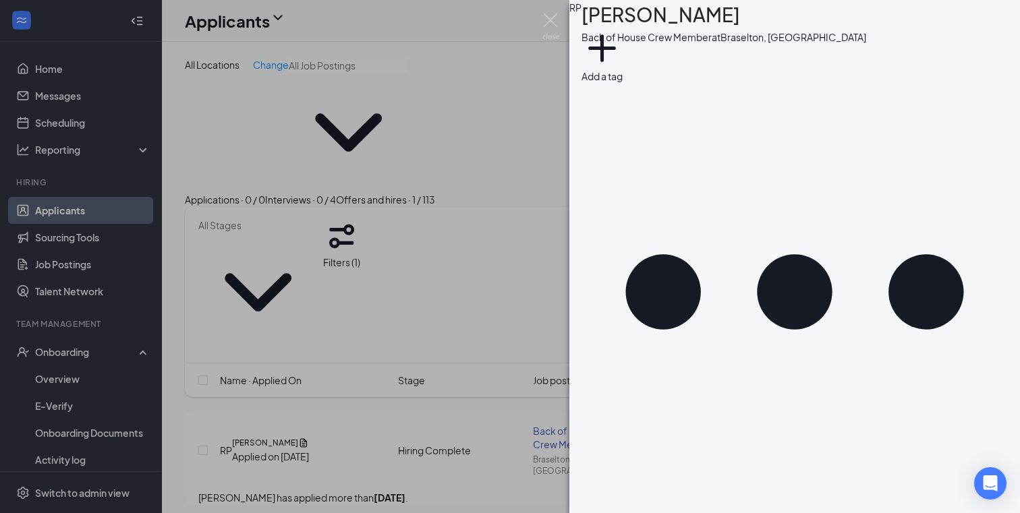
type input "Onsite Interview"
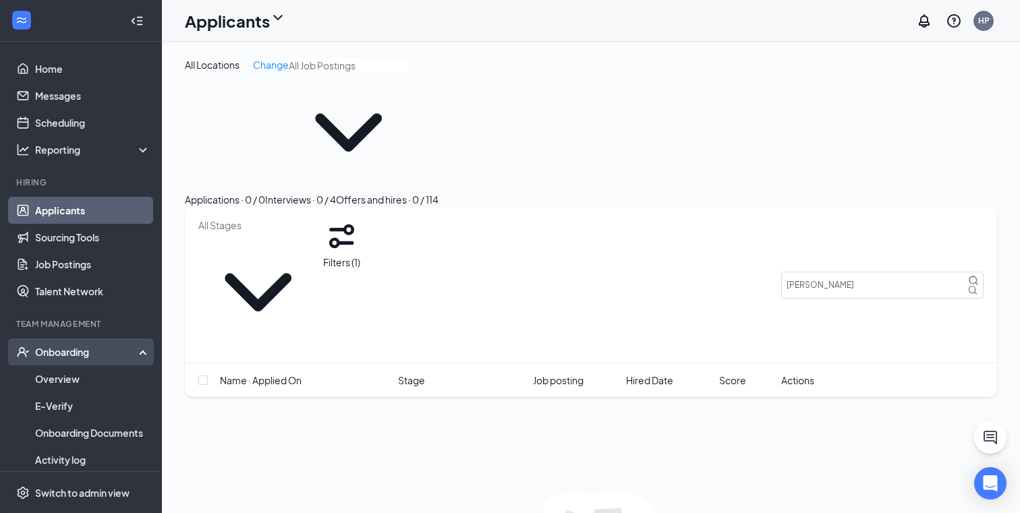
click at [55, 356] on div "Onboarding" at bounding box center [87, 351] width 104 height 13
click at [59, 354] on div "Onboarding" at bounding box center [87, 351] width 104 height 13
click at [59, 379] on link "Overview" at bounding box center [92, 379] width 115 height 27
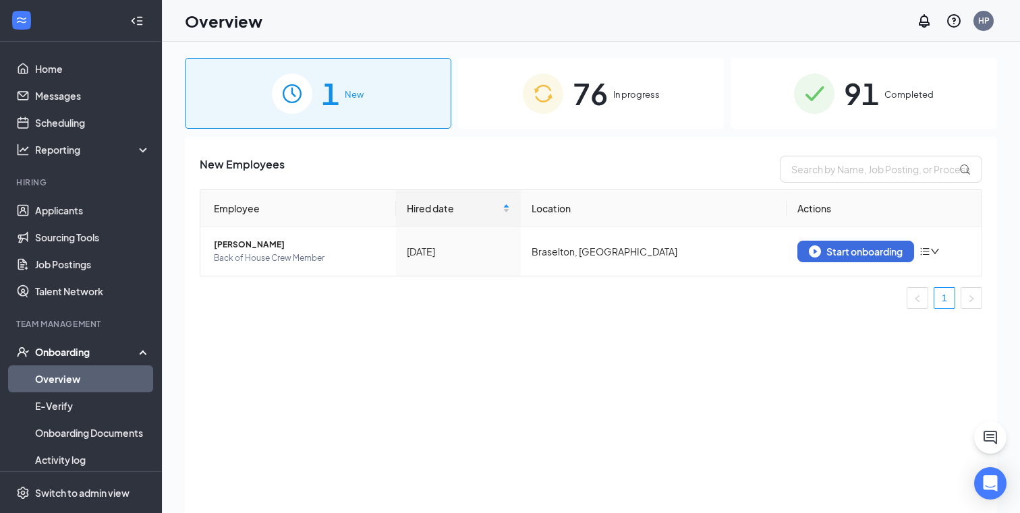
click at [67, 350] on div "Onboarding" at bounding box center [87, 351] width 104 height 13
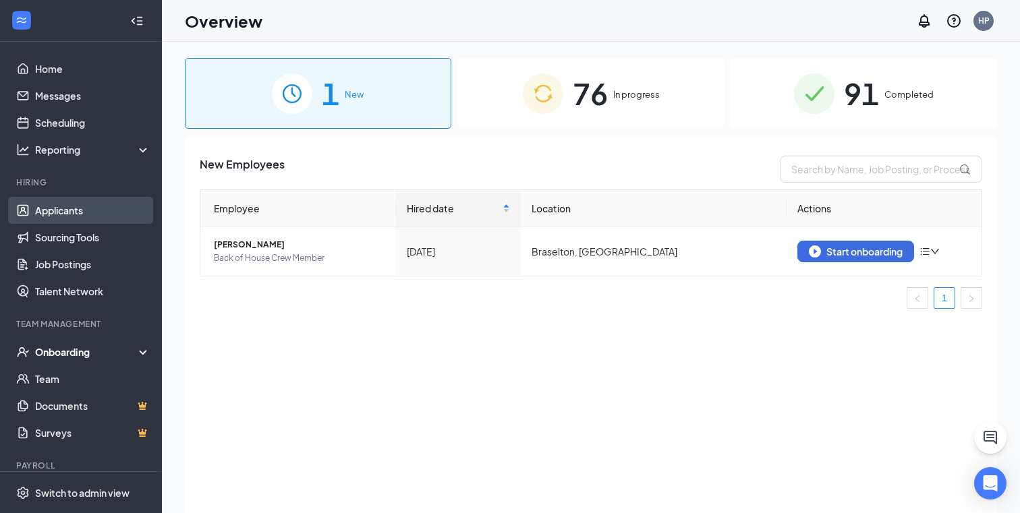
click at [76, 208] on link "Applicants" at bounding box center [92, 210] width 115 height 27
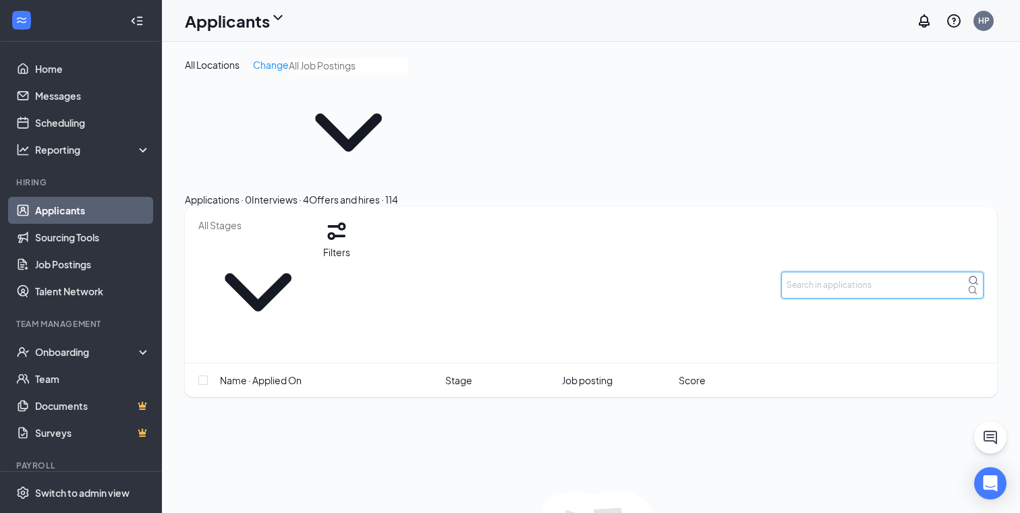
click at [826, 272] on input "text" at bounding box center [882, 285] width 202 height 27
click at [818, 272] on input "text" at bounding box center [882, 285] width 202 height 27
click at [816, 272] on input "text" at bounding box center [882, 285] width 202 height 27
type input "israel"
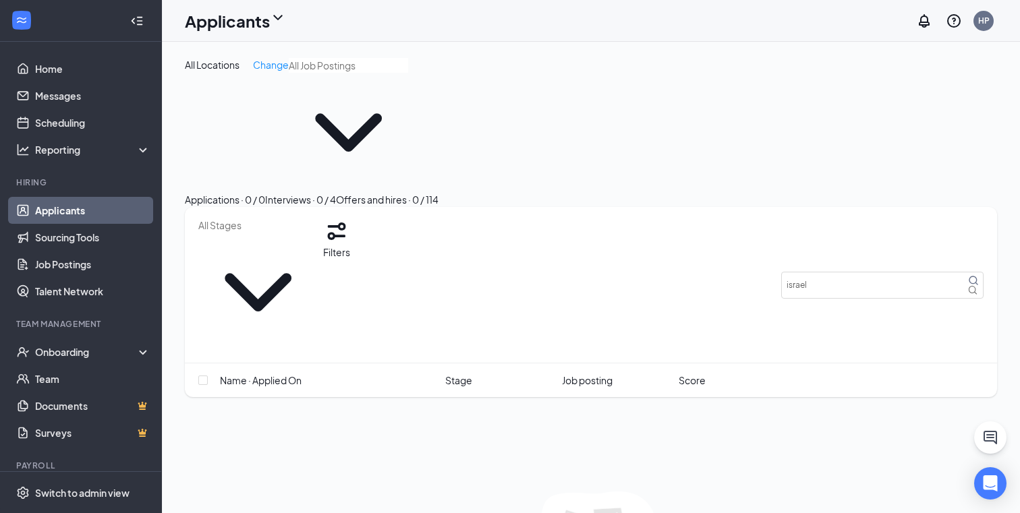
click at [336, 192] on div "Interviews · 0 / 4" at bounding box center [300, 199] width 71 height 15
click at [439, 192] on div "Offers and hires · 0 / 114" at bounding box center [387, 199] width 103 height 15
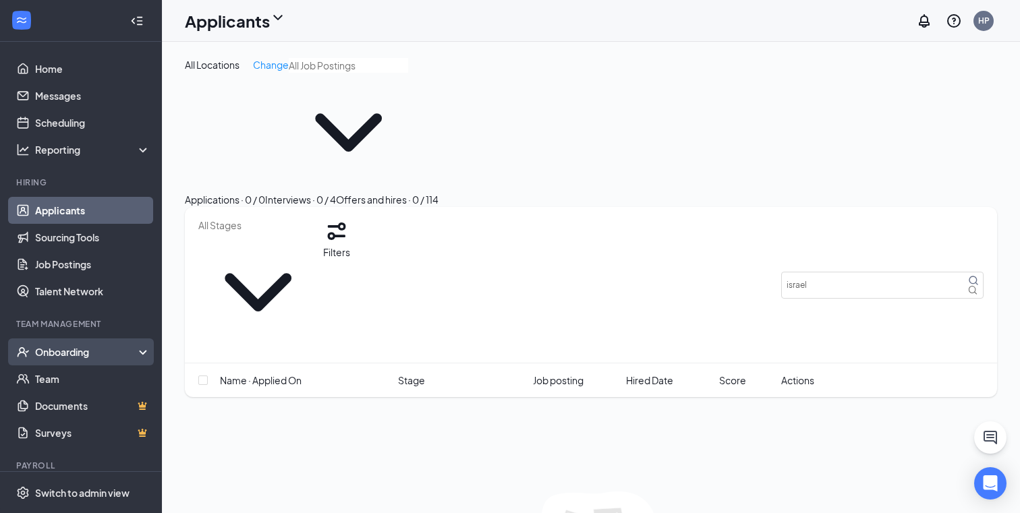
click at [67, 350] on div "Onboarding" at bounding box center [87, 351] width 104 height 13
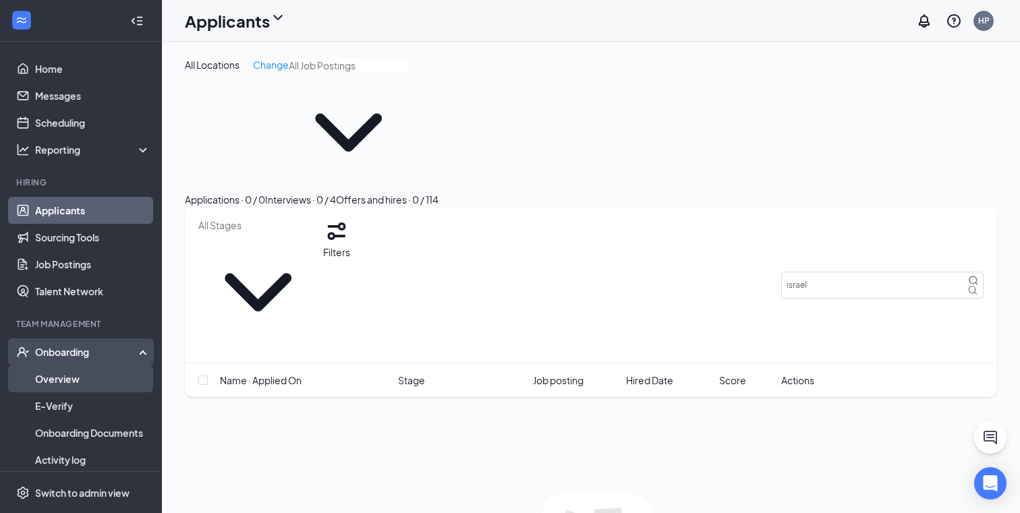
click at [53, 388] on link "Overview" at bounding box center [92, 379] width 115 height 27
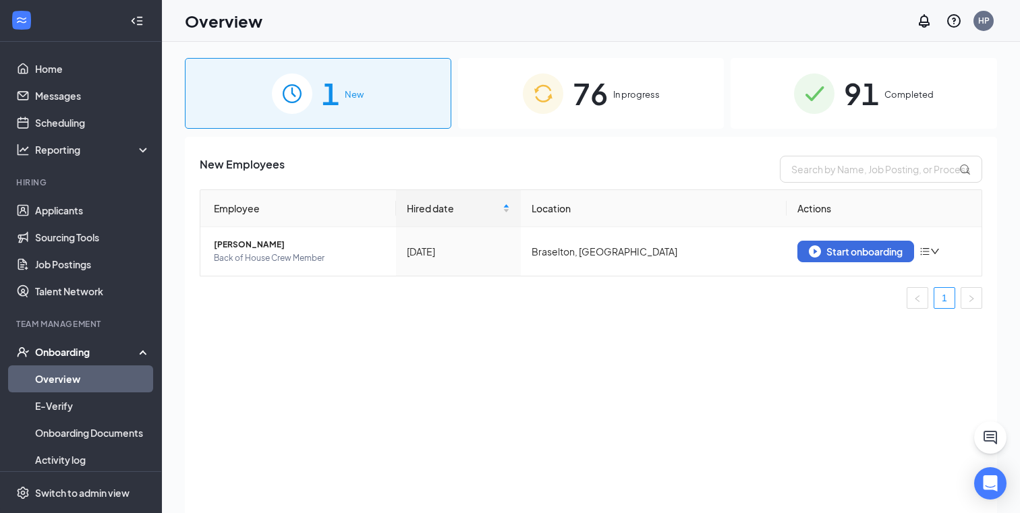
click at [609, 108] on div "76 In progress" at bounding box center [591, 93] width 266 height 71
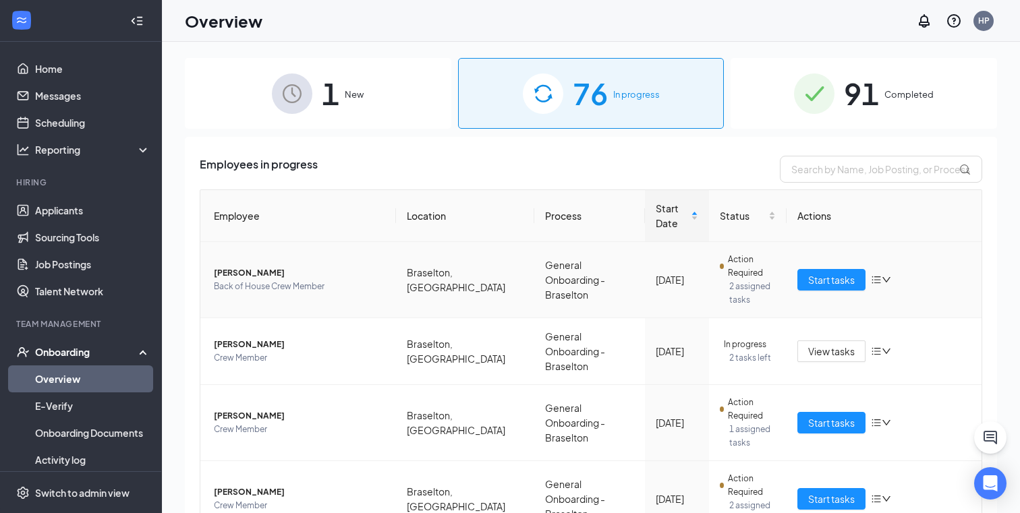
click at [288, 279] on span "[PERSON_NAME]" at bounding box center [299, 272] width 171 height 13
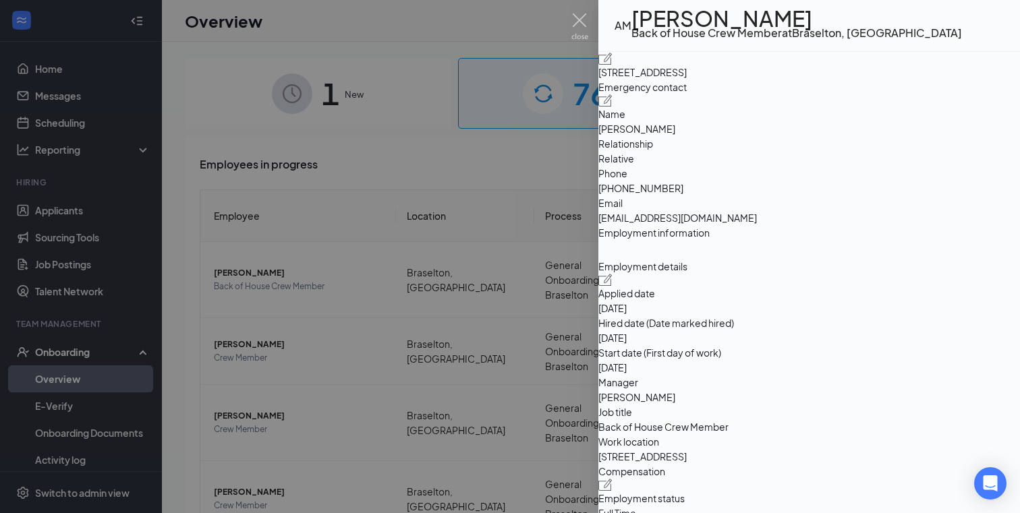
scroll to position [260, 0]
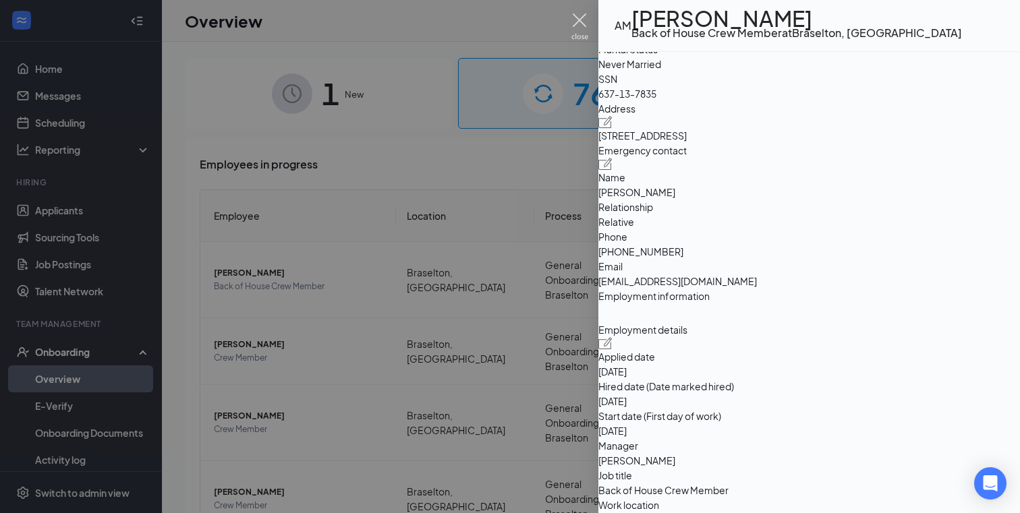
click at [578, 17] on img at bounding box center [579, 26] width 17 height 26
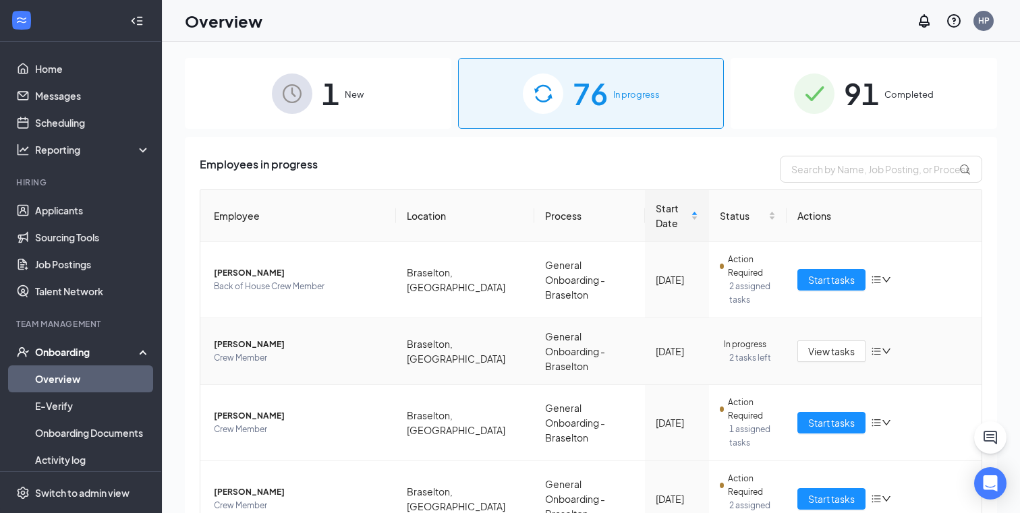
scroll to position [10, 0]
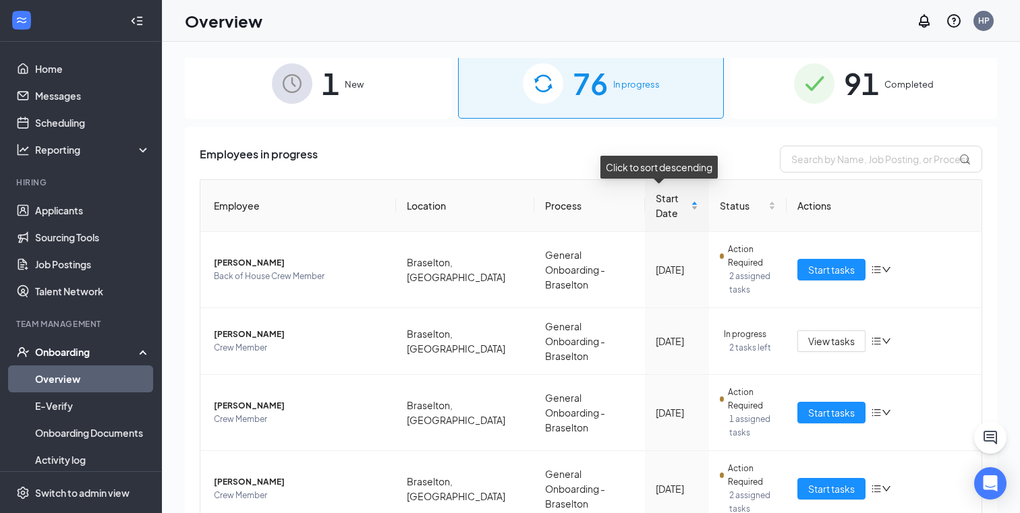
click at [656, 213] on span "Start Date" at bounding box center [672, 206] width 32 height 30
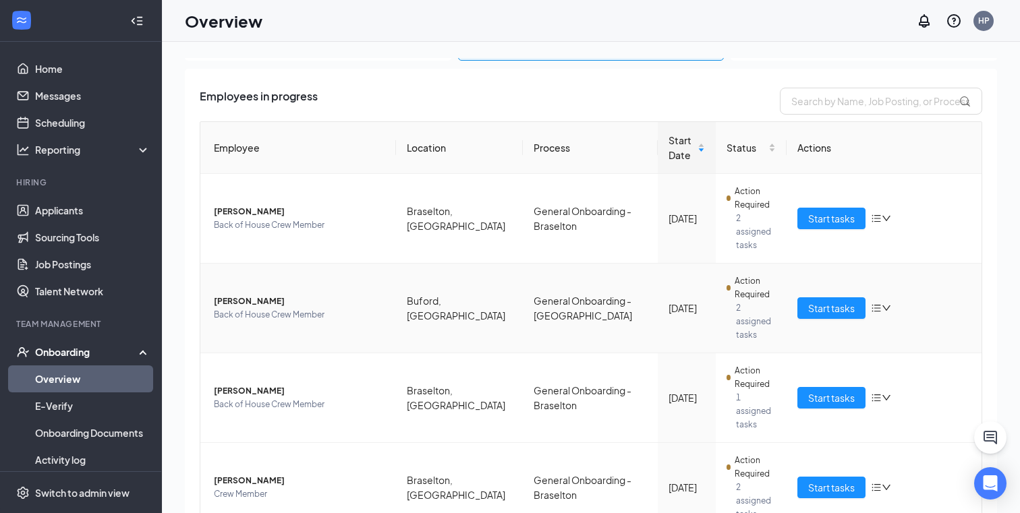
scroll to position [81, 0]
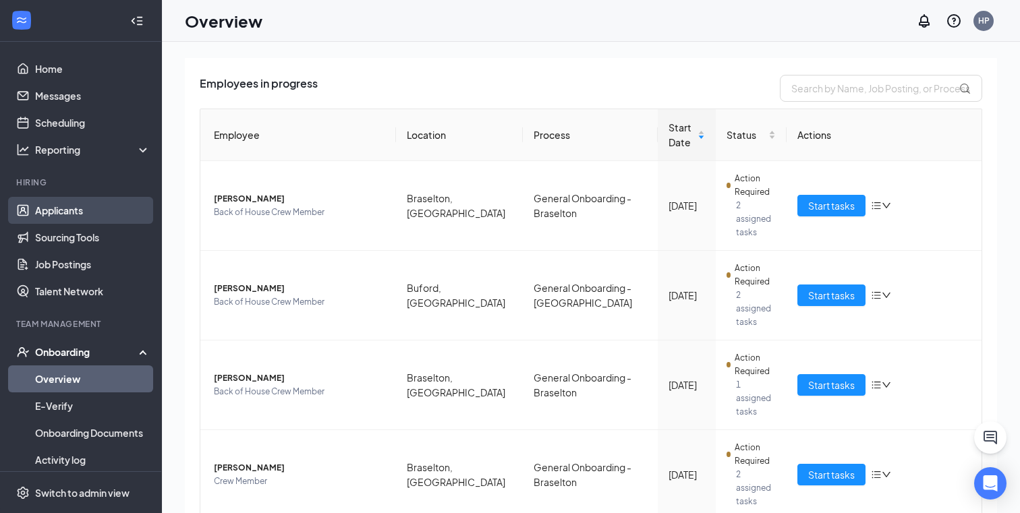
click at [76, 213] on link "Applicants" at bounding box center [92, 210] width 115 height 27
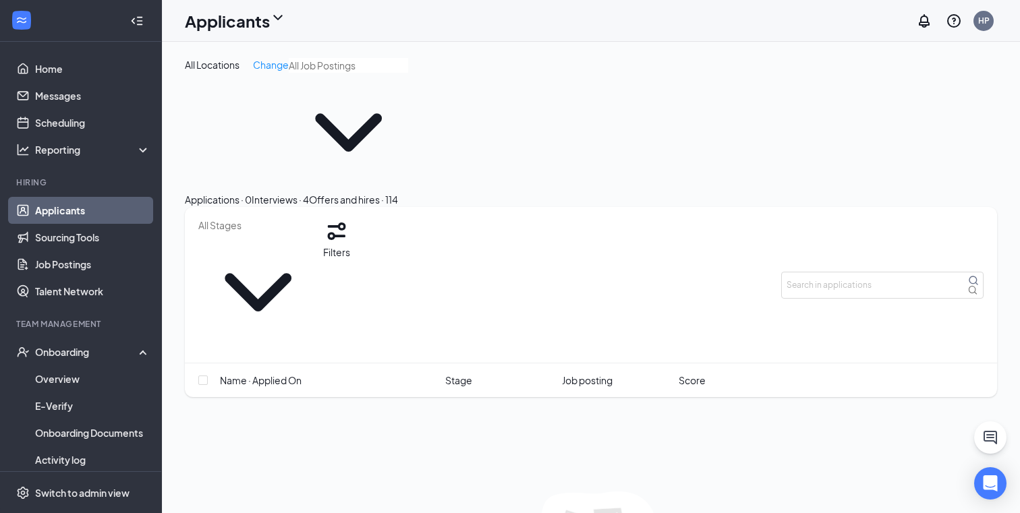
click at [309, 192] on div "Interviews · 4" at bounding box center [280, 199] width 57 height 15
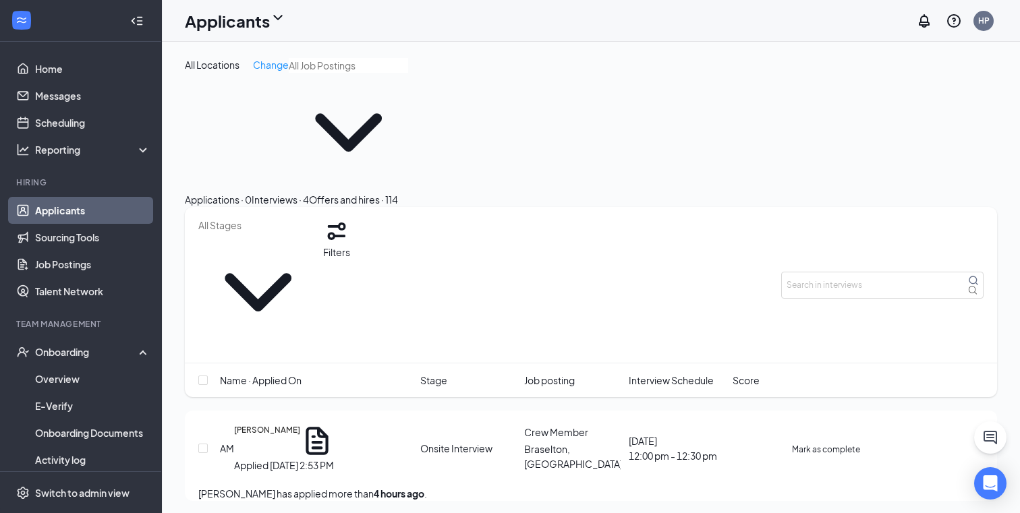
click at [291, 273] on icon "ChevronDown" at bounding box center [258, 292] width 67 height 38
click at [350, 218] on button "Filters" at bounding box center [336, 239] width 27 height 42
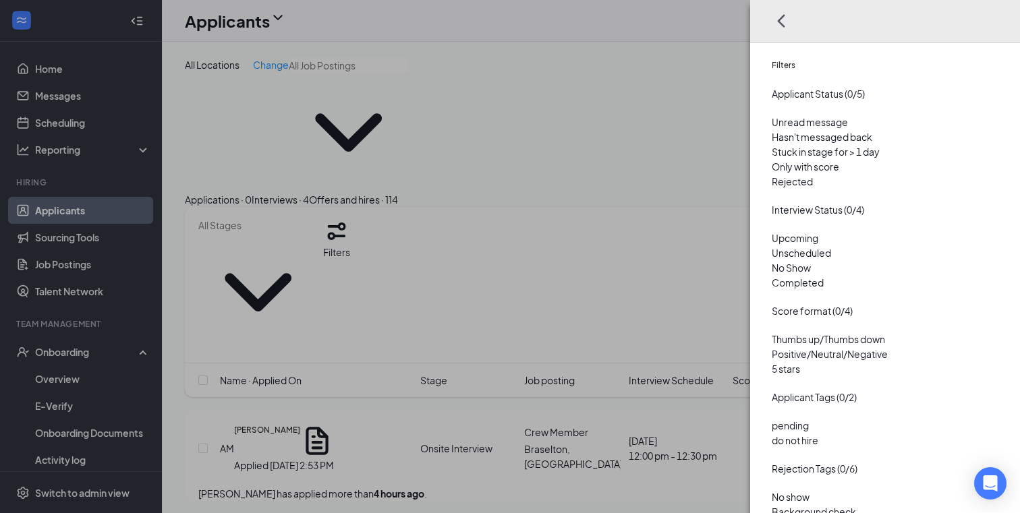
click at [772, 174] on div at bounding box center [885, 174] width 227 height 0
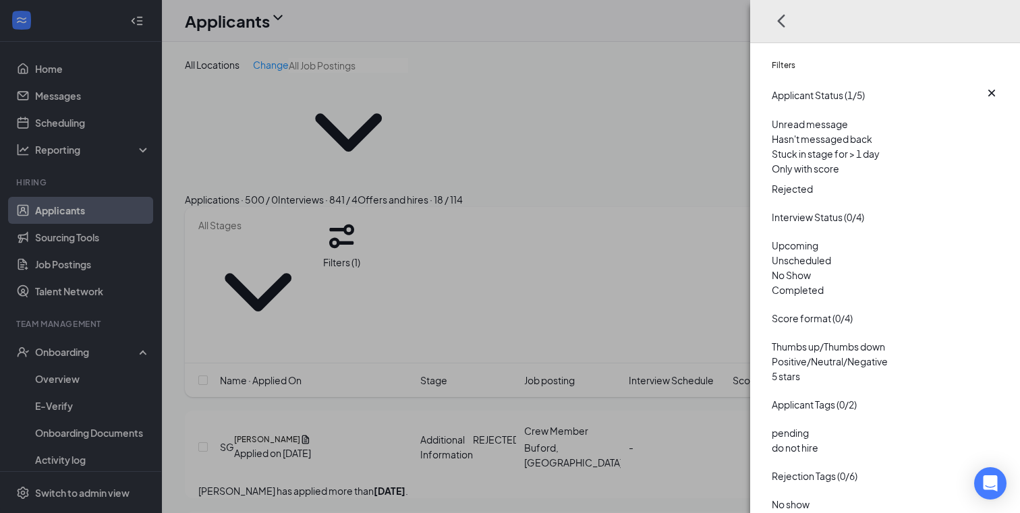
click at [712, 123] on div "Filters Applicant Status (1/5) Unread message Hasn't messaged back Stuck in sta…" at bounding box center [510, 256] width 1020 height 513
click at [772, 83] on icon "Cross" at bounding box center [772, 83] width 0 height 0
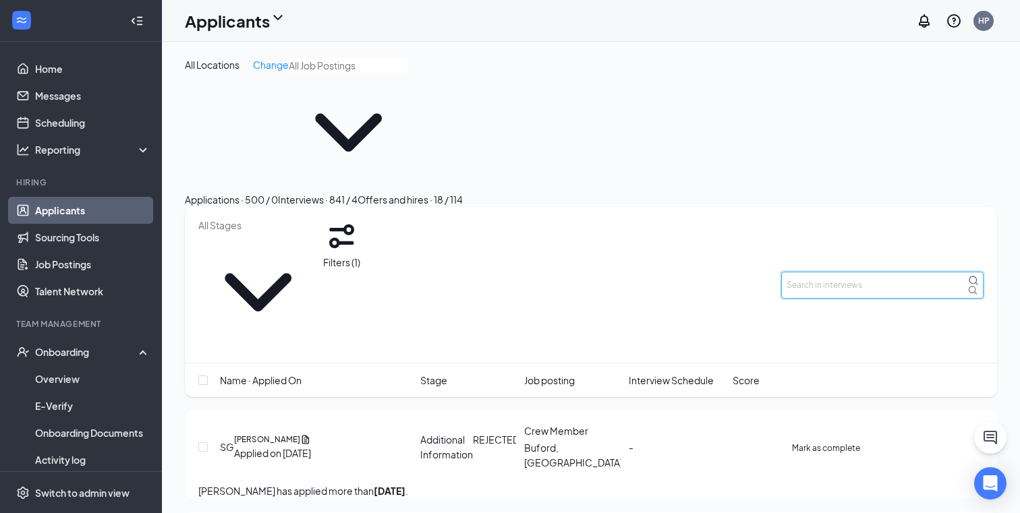
click at [806, 272] on input "text" at bounding box center [882, 285] width 202 height 27
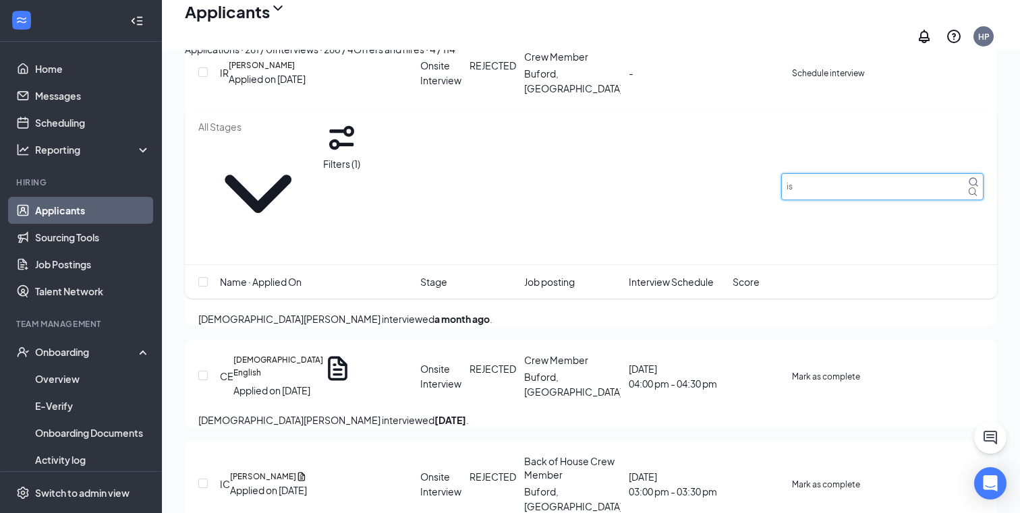
scroll to position [2586, 0]
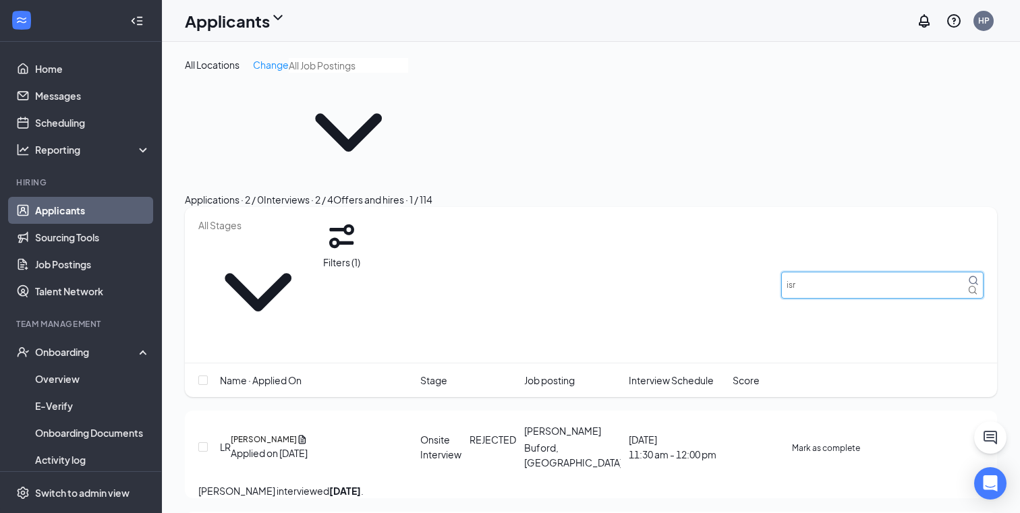
type input "isr"
click at [258, 192] on div "Applications · 2 / 0" at bounding box center [224, 199] width 79 height 15
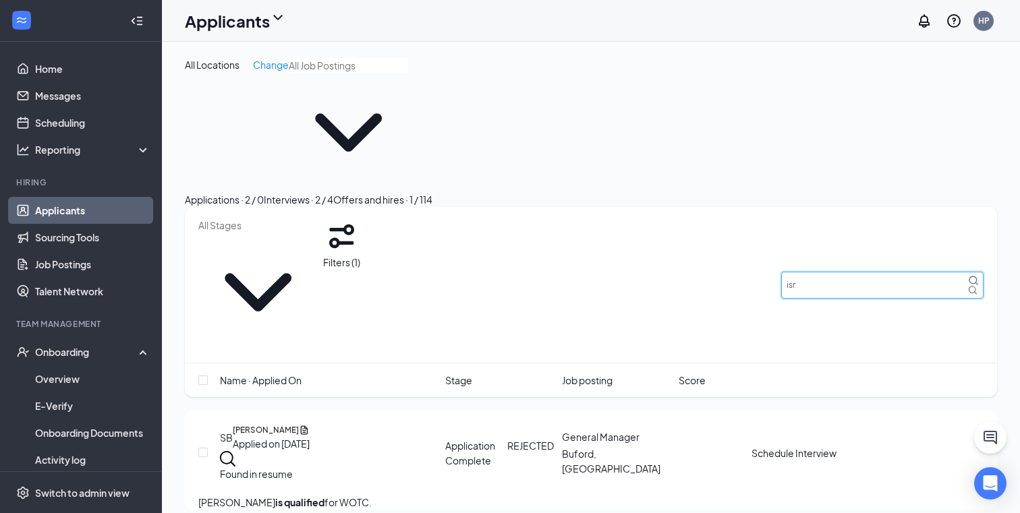
click at [839, 272] on input "isr" at bounding box center [882, 285] width 202 height 27
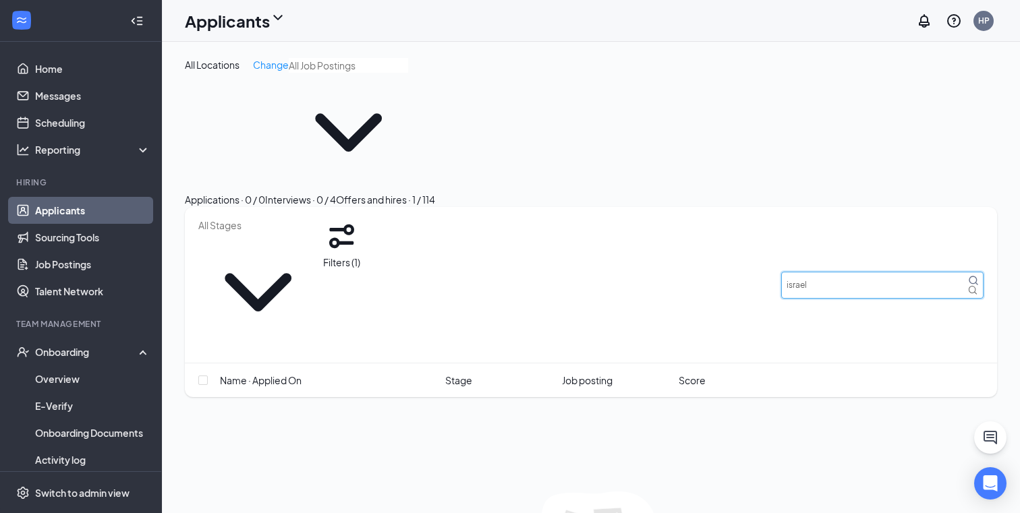
type input "israel"
click at [435, 192] on button "Offers and hires · 1 / 114" at bounding box center [385, 199] width 99 height 15
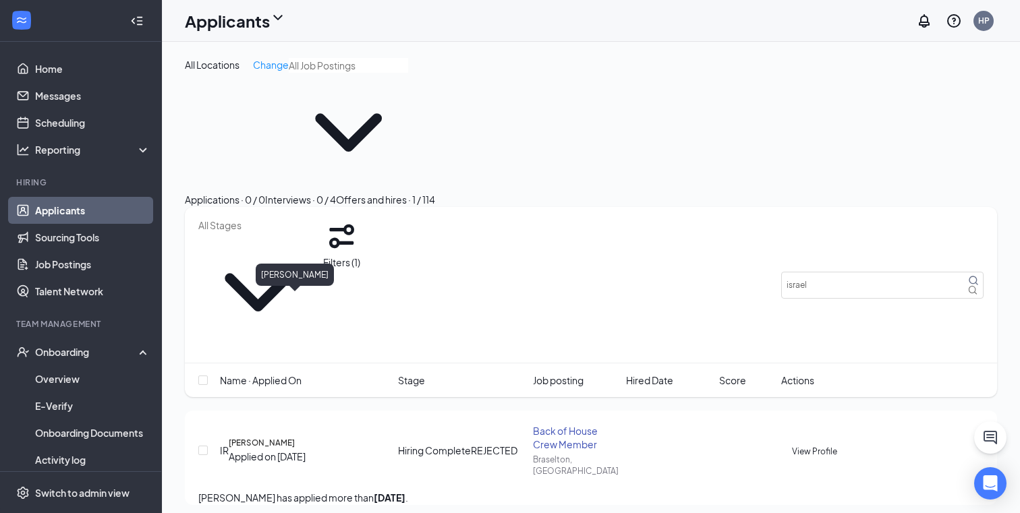
click at [273, 437] on h5 "Israel Rivera" at bounding box center [262, 443] width 66 height 12
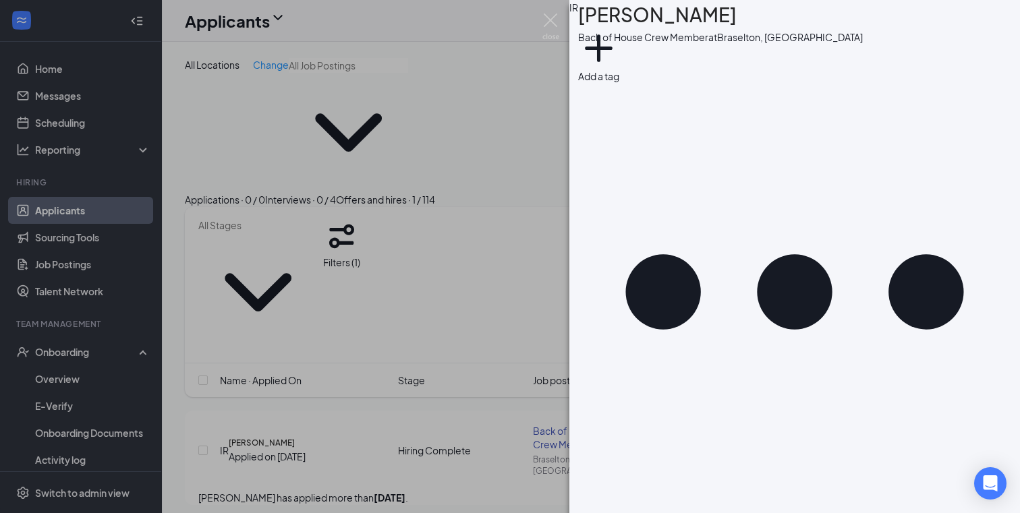
type input "Application"
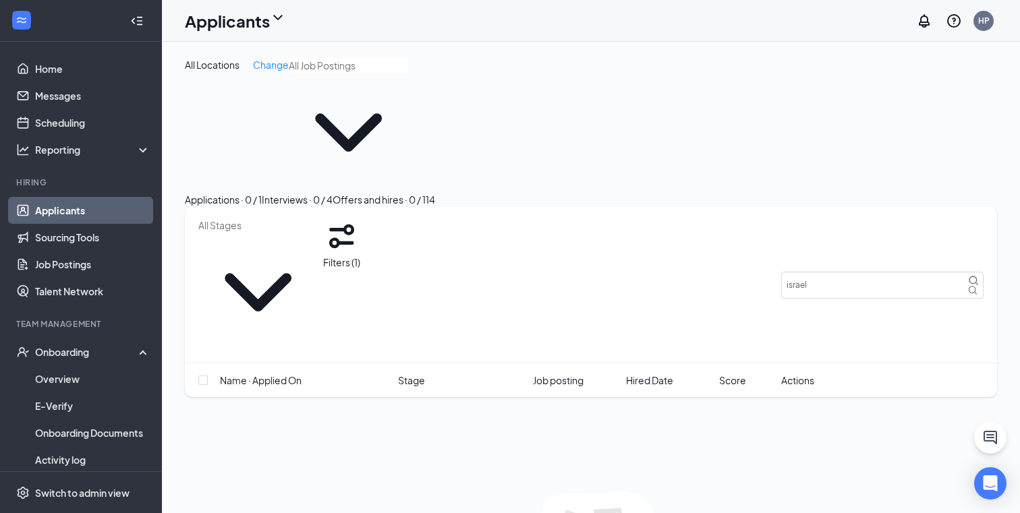
click at [243, 192] on div "Applications · 0 / 1" at bounding box center [223, 199] width 77 height 15
click at [435, 192] on div "Offers and hires · 0 / 114" at bounding box center [384, 199] width 103 height 15
click at [80, 352] on div "Onboarding" at bounding box center [87, 351] width 104 height 13
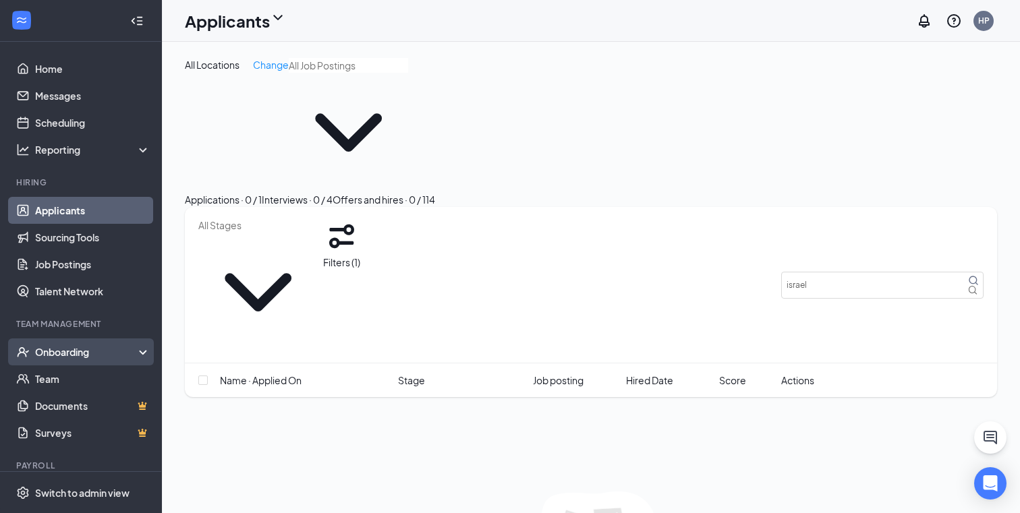
click at [78, 353] on div "Onboarding" at bounding box center [87, 351] width 104 height 13
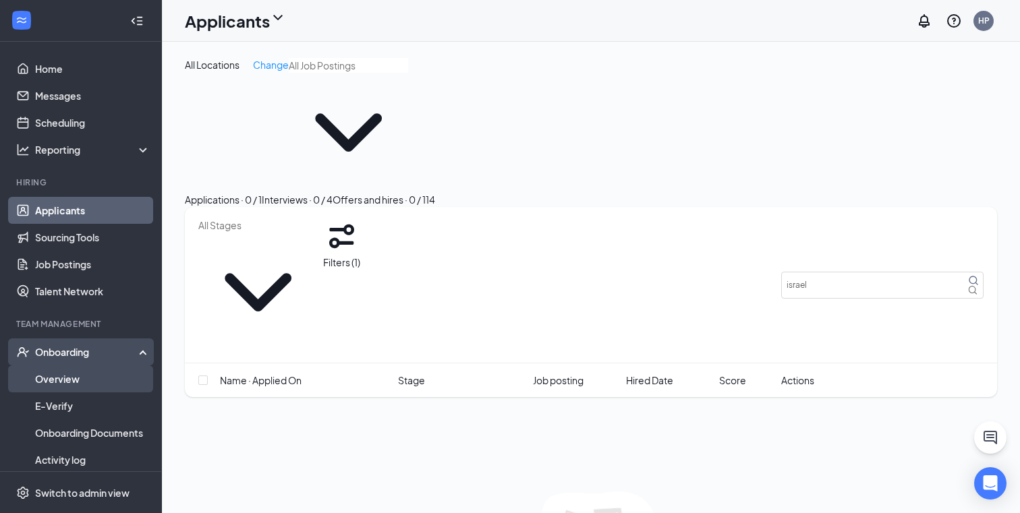
click at [65, 376] on link "Overview" at bounding box center [92, 379] width 115 height 27
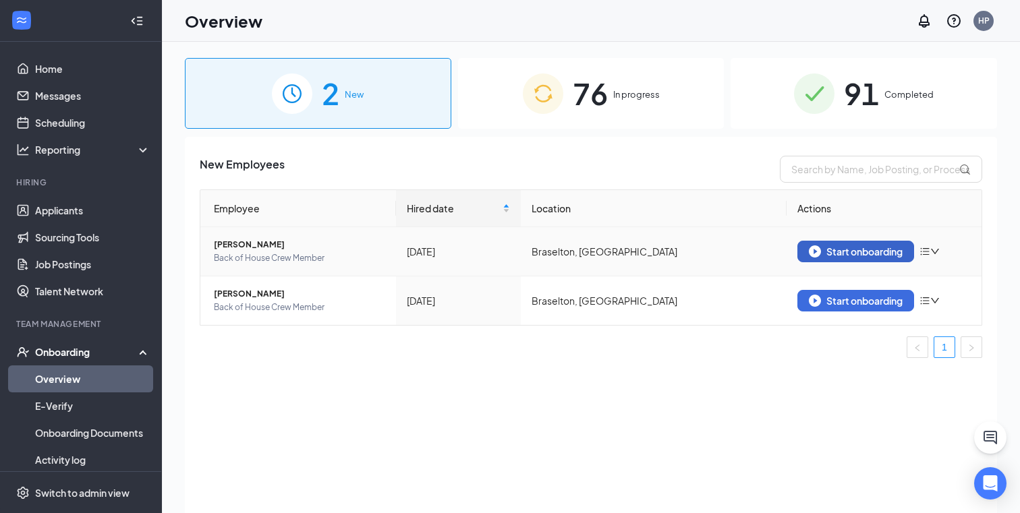
click at [829, 257] on div "Start onboarding" at bounding box center [856, 252] width 94 height 12
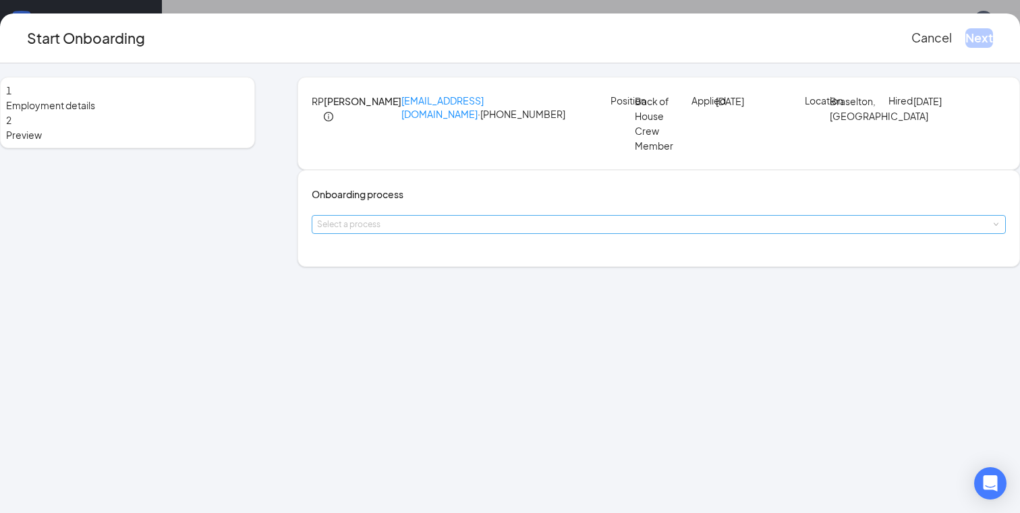
click at [474, 231] on div "Select a process" at bounding box center [655, 224] width 677 height 13
click at [449, 315] on span "General Onboarding - Braselton" at bounding box center [432, 315] width 142 height 12
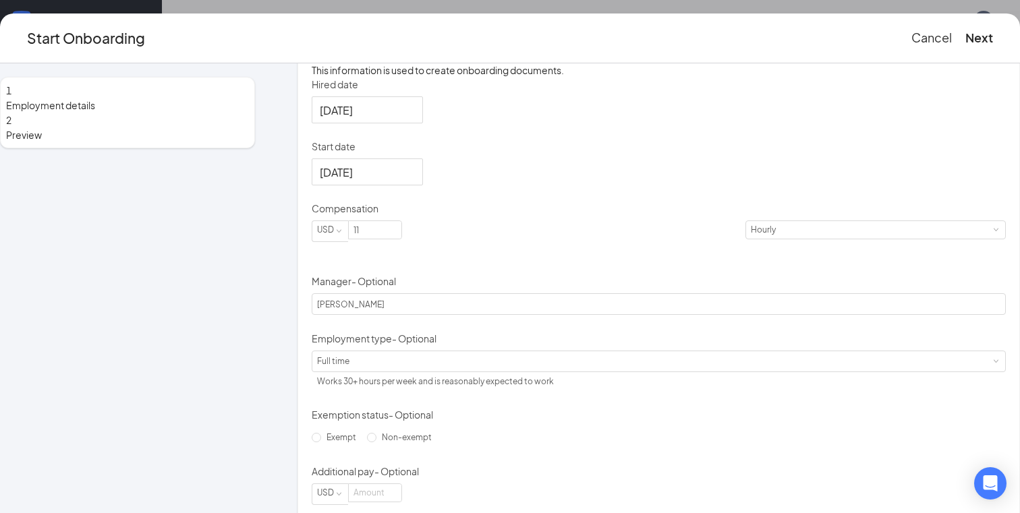
scroll to position [244, 0]
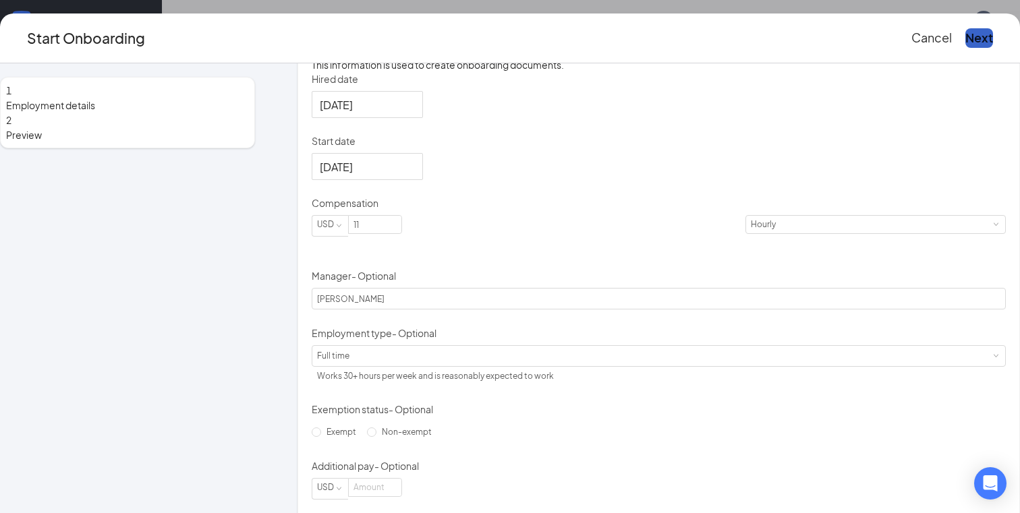
click at [965, 34] on button "Next" at bounding box center [979, 37] width 28 height 19
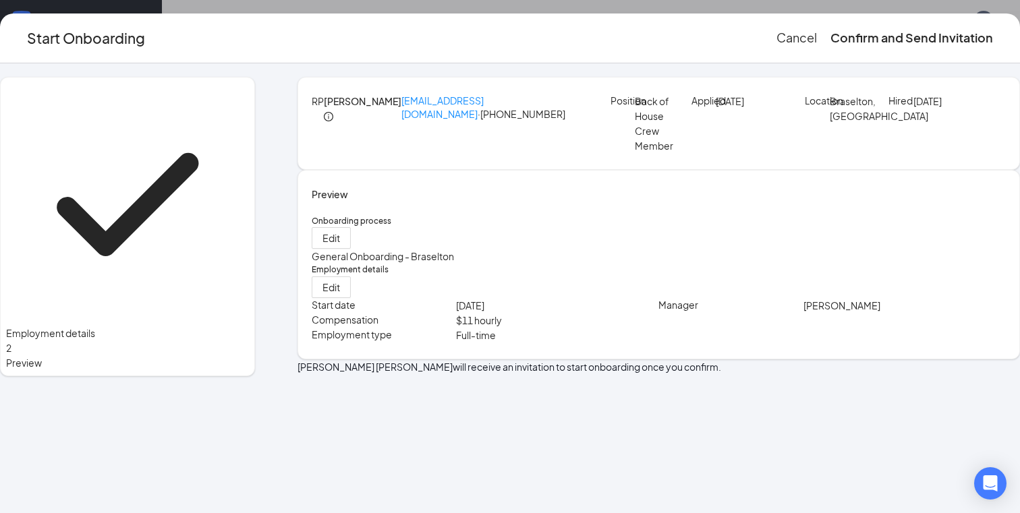
scroll to position [0, 0]
click at [842, 40] on button "Confirm and Send Invitation" at bounding box center [912, 37] width 163 height 19
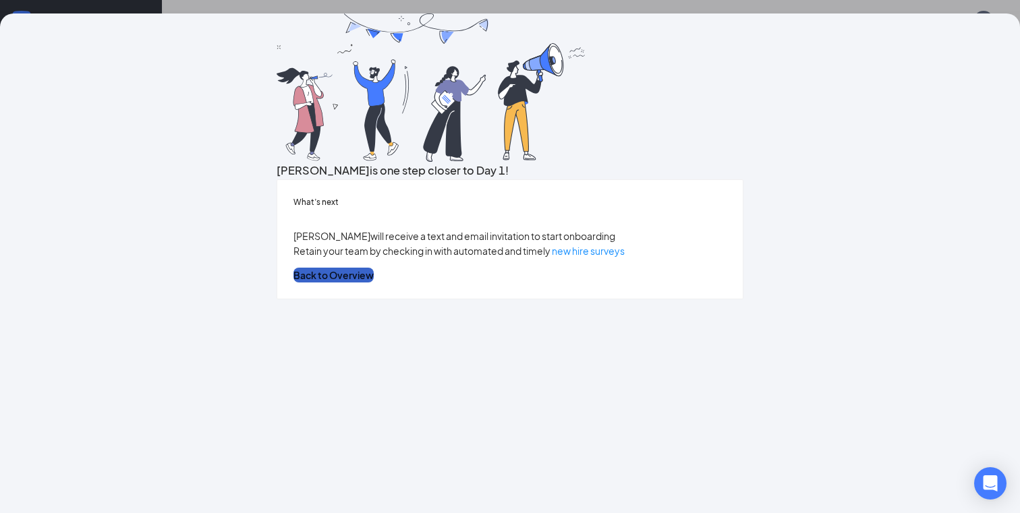
click at [374, 283] on button "Back to Overview" at bounding box center [333, 275] width 80 height 15
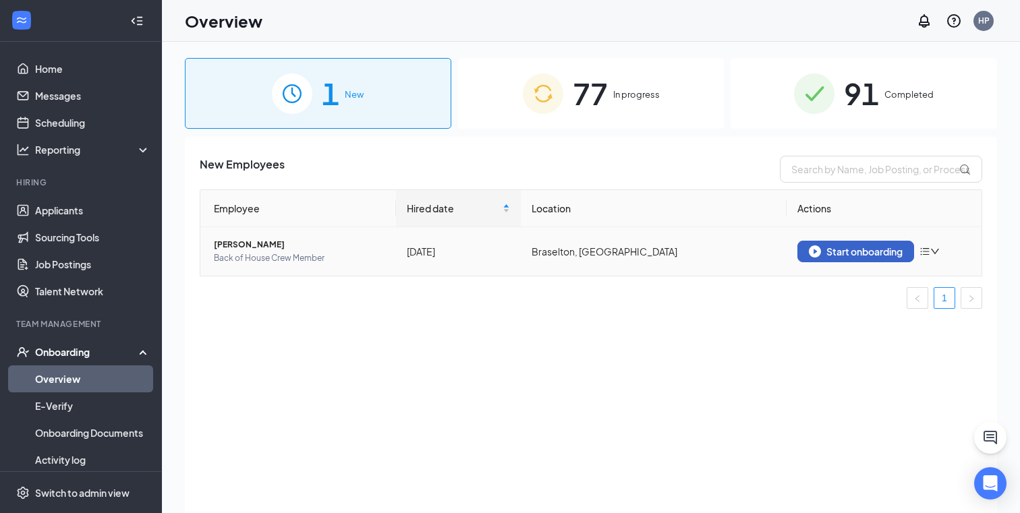
click at [863, 252] on div "Start onboarding" at bounding box center [856, 252] width 94 height 12
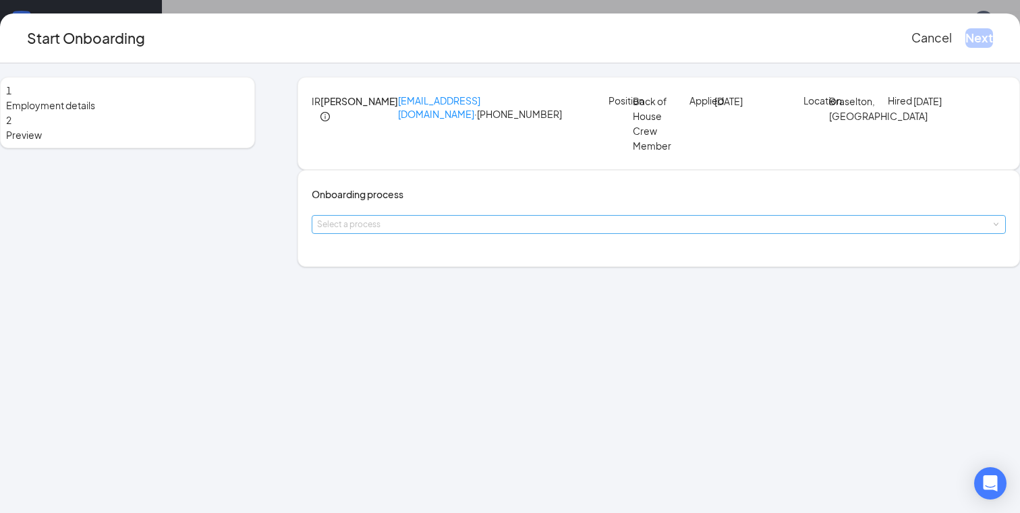
click at [512, 231] on div "Select a process" at bounding box center [655, 224] width 677 height 13
click at [454, 334] on li "General Onboarding - [GEOGRAPHIC_DATA]" at bounding box center [466, 340] width 221 height 24
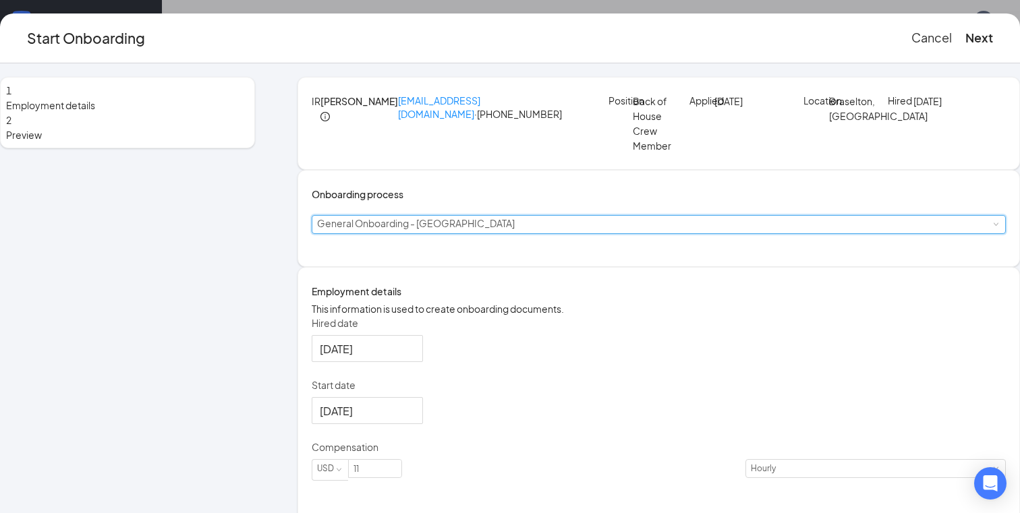
click at [518, 233] on div "Select a process General Onboarding - Buford" at bounding box center [658, 225] width 683 height 18
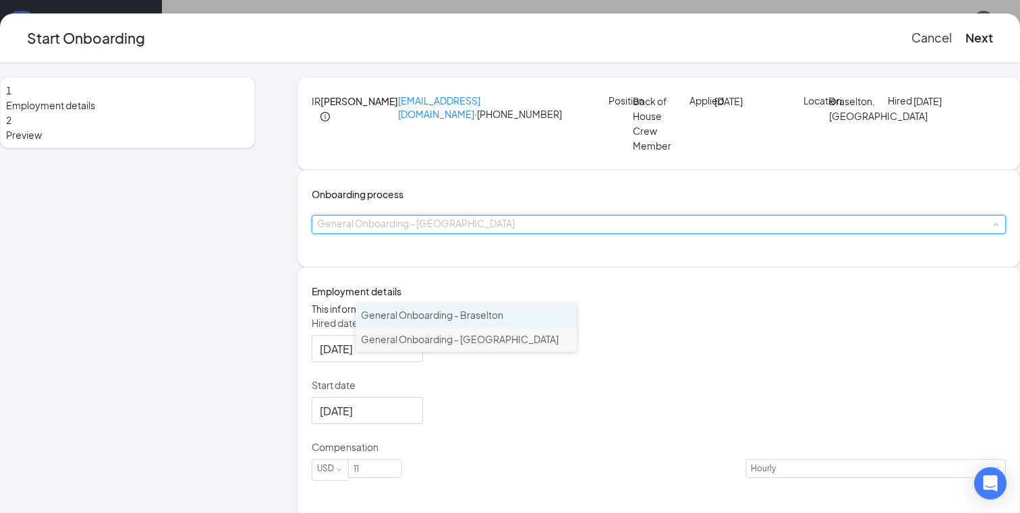
click at [470, 319] on span "General Onboarding - Braselton" at bounding box center [432, 315] width 142 height 12
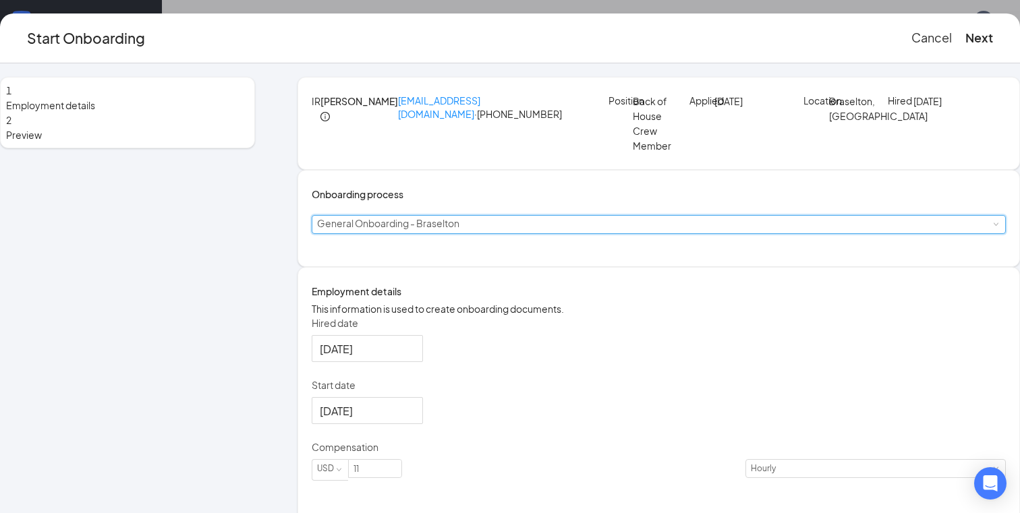
click at [600, 267] on div "Onboarding process Select a process General Onboarding - Braselton" at bounding box center [659, 218] width 723 height 97
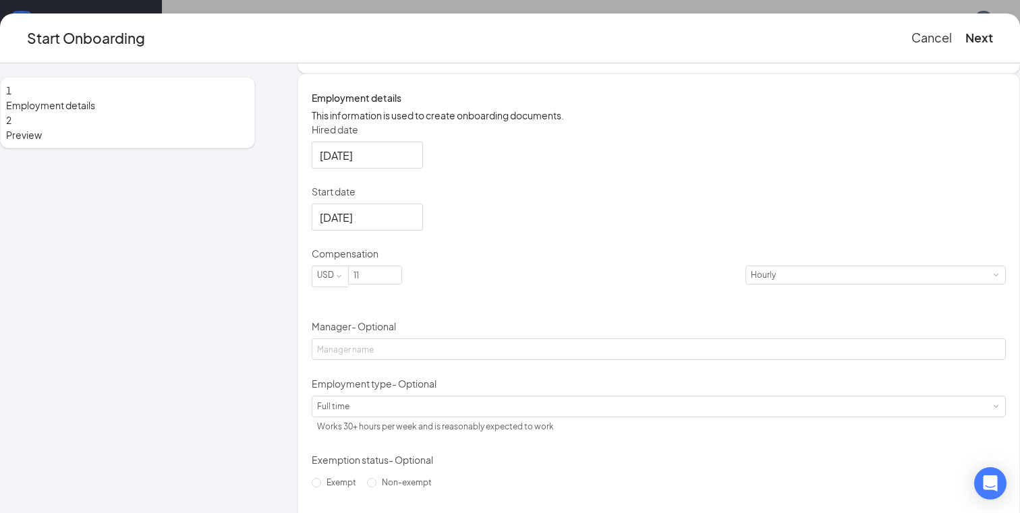
scroll to position [225, 0]
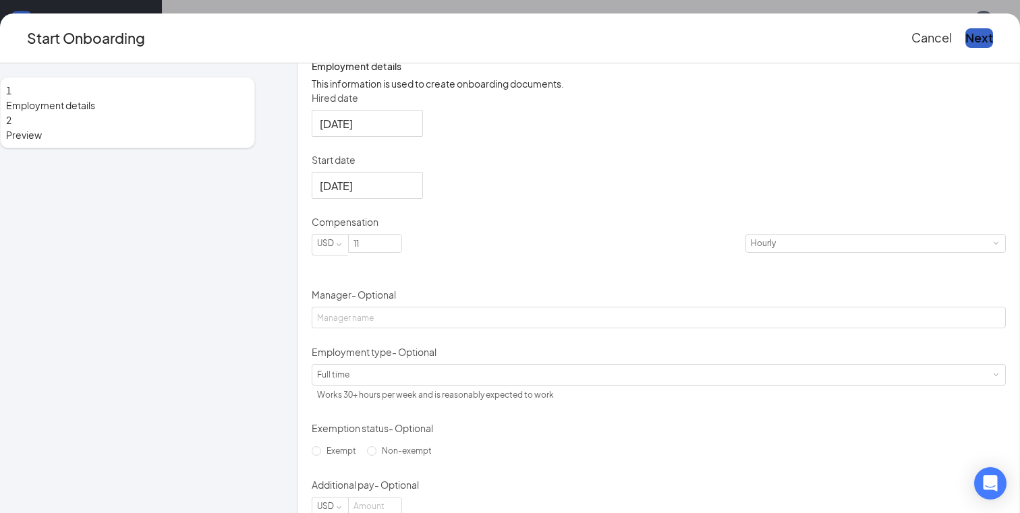
click at [965, 36] on button "Next" at bounding box center [979, 37] width 28 height 19
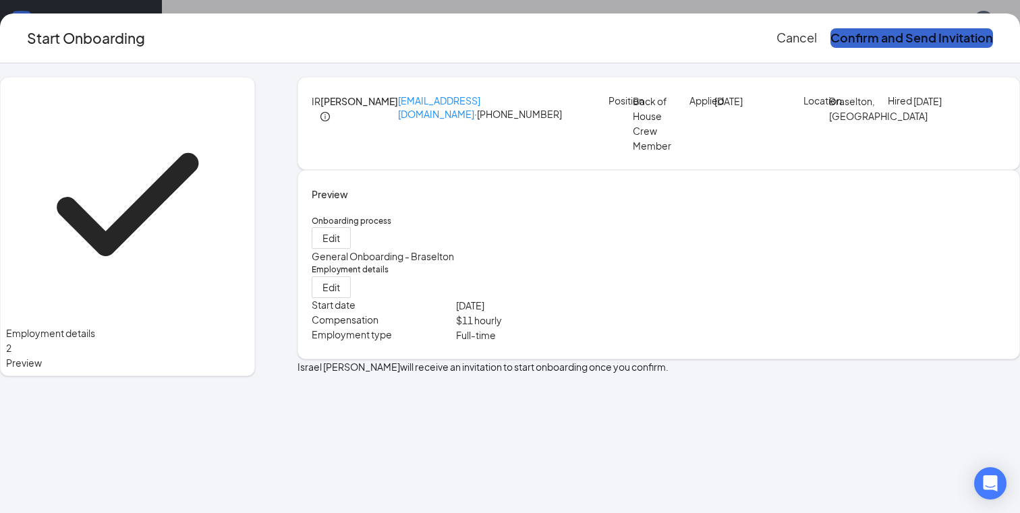
scroll to position [0, 0]
click at [879, 36] on button "Confirm and Send Invitation" at bounding box center [912, 37] width 163 height 19
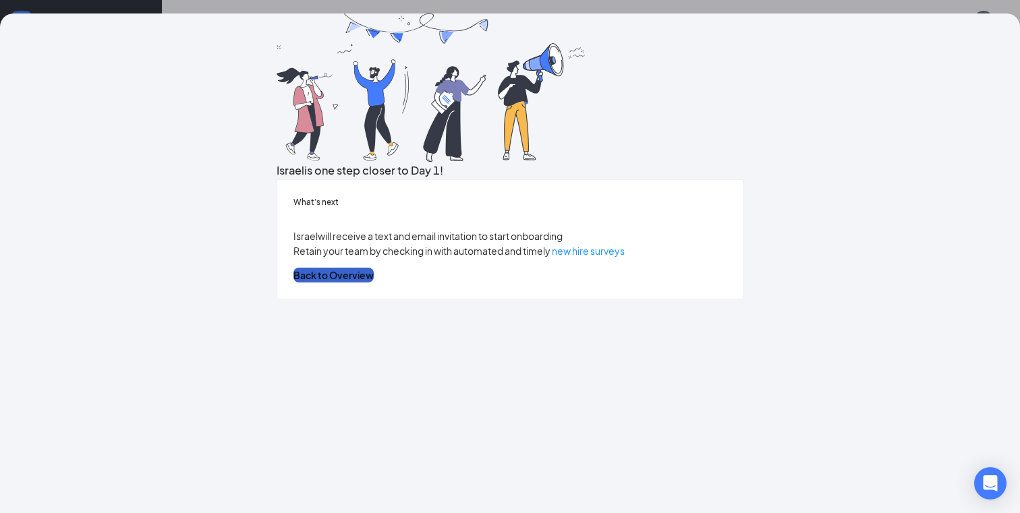
click at [374, 283] on button "Back to Overview" at bounding box center [333, 275] width 80 height 15
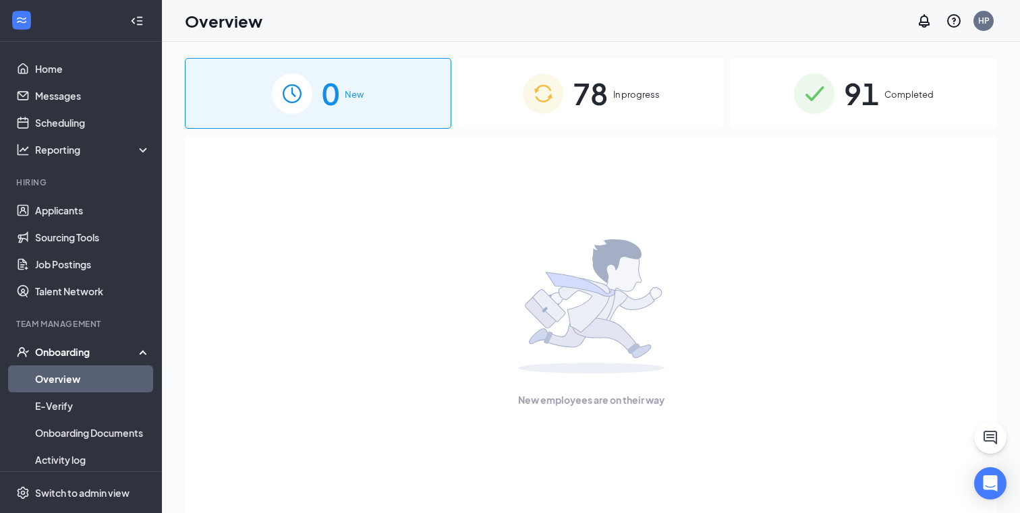
click at [561, 121] on div "78 In progress" at bounding box center [591, 93] width 266 height 71
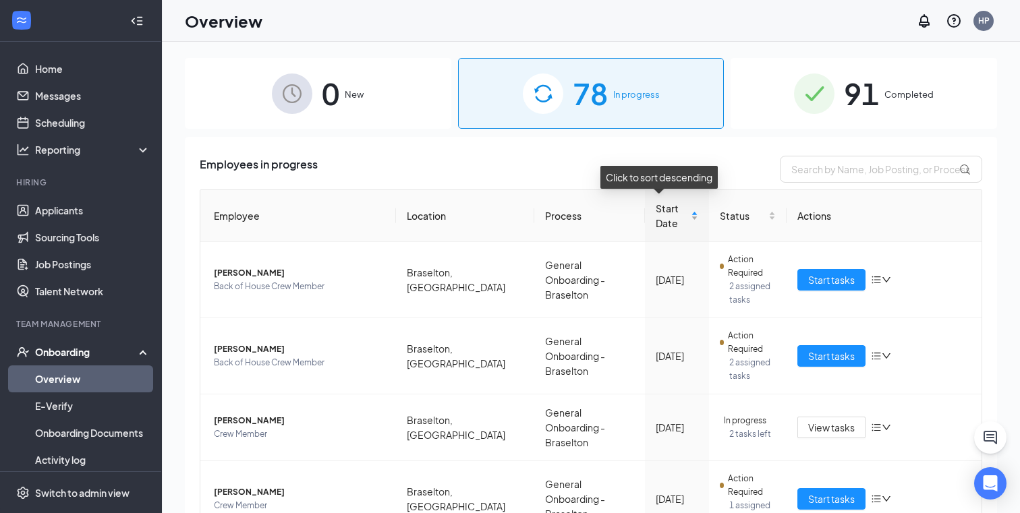
click at [656, 221] on span "Start Date" at bounding box center [672, 216] width 32 height 30
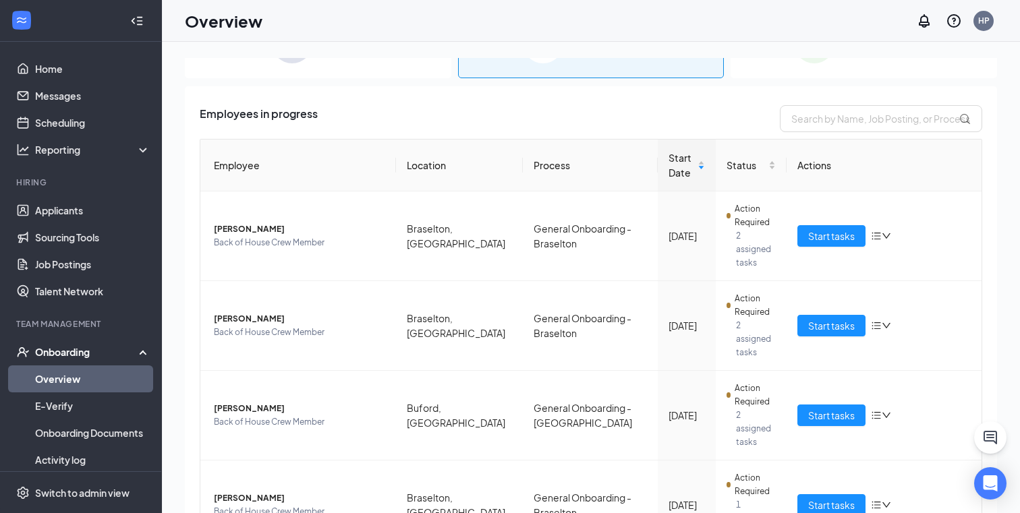
scroll to position [5, 0]
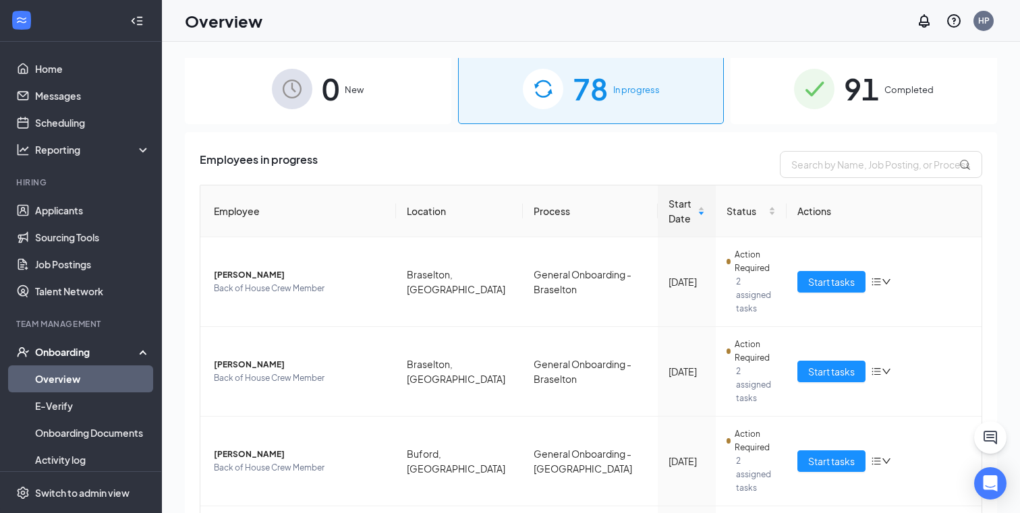
click at [843, 114] on div "91 Completed" at bounding box center [864, 88] width 266 height 71
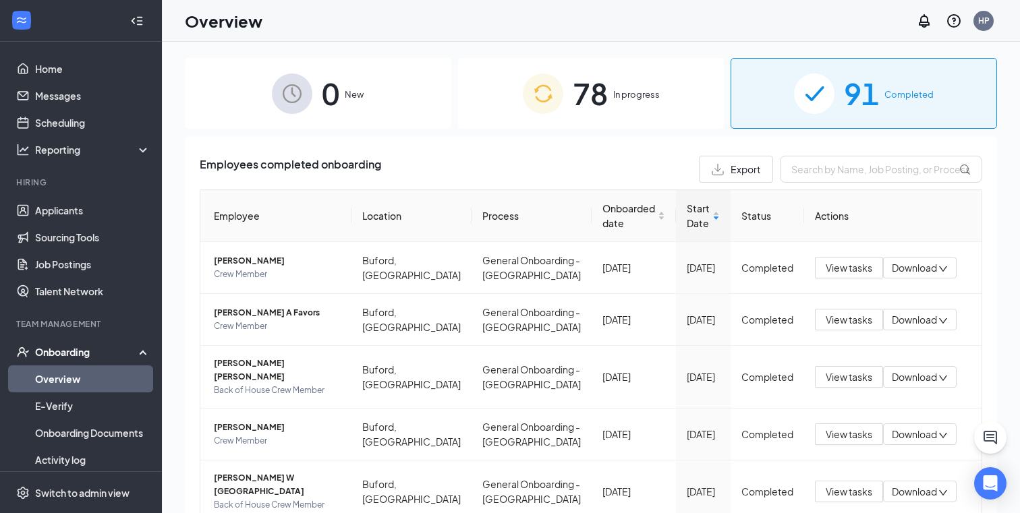
click at [559, 114] on div "78 In progress" at bounding box center [591, 93] width 266 height 71
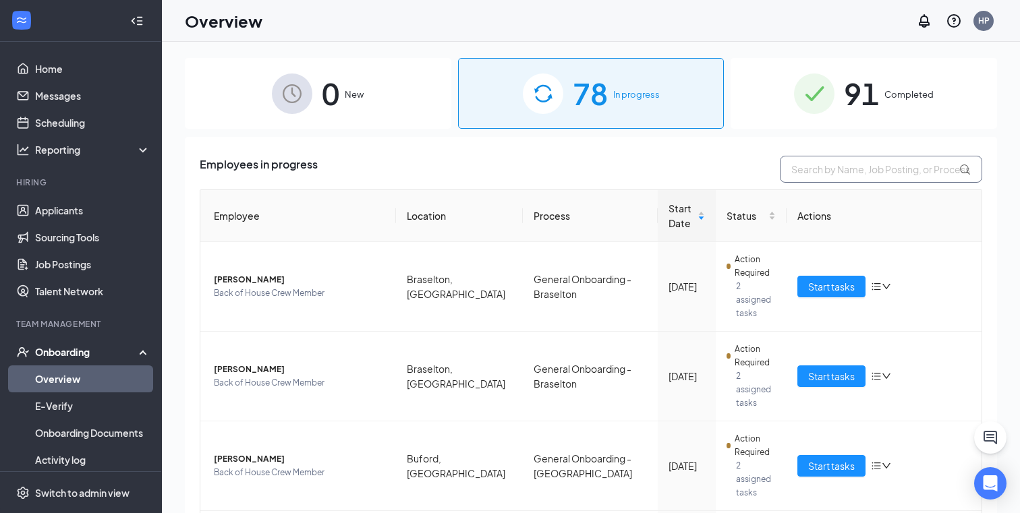
click at [802, 165] on input "text" at bounding box center [881, 169] width 202 height 27
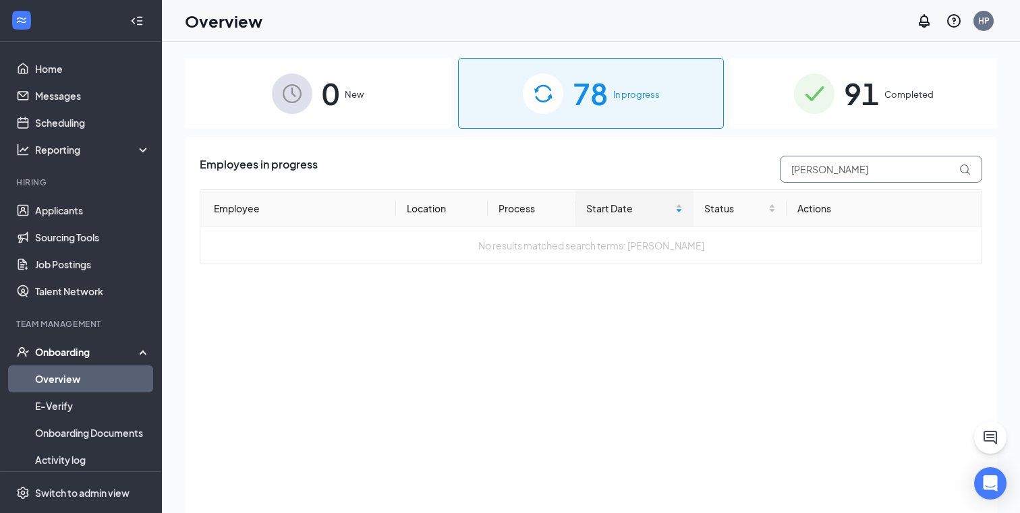
type input "cantrell"
click at [820, 111] on img at bounding box center [814, 94] width 40 height 40
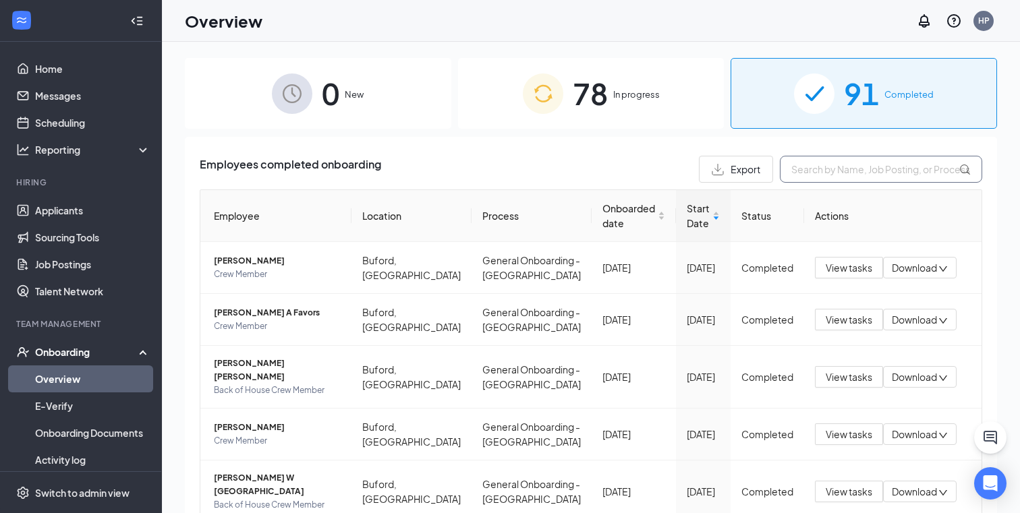
click at [820, 173] on input "text" at bounding box center [881, 169] width 202 height 27
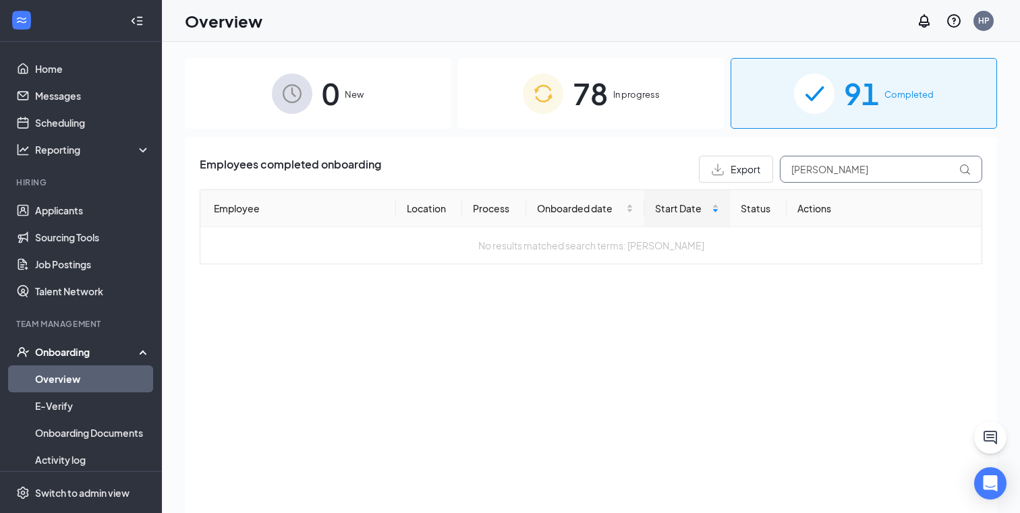
type input "cantrell"
click at [393, 100] on div "0 New" at bounding box center [318, 93] width 266 height 71
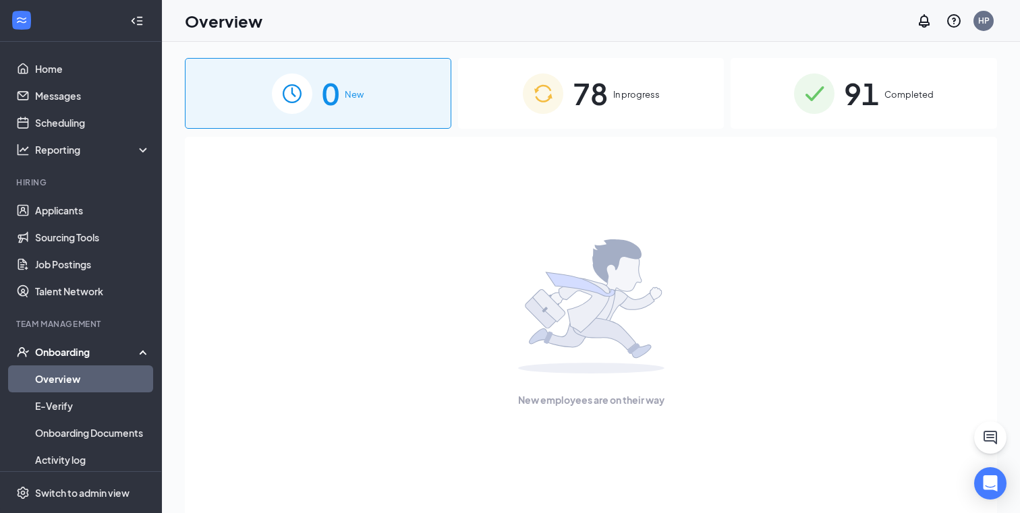
click at [640, 128] on div "78 In progress" at bounding box center [591, 93] width 266 height 71
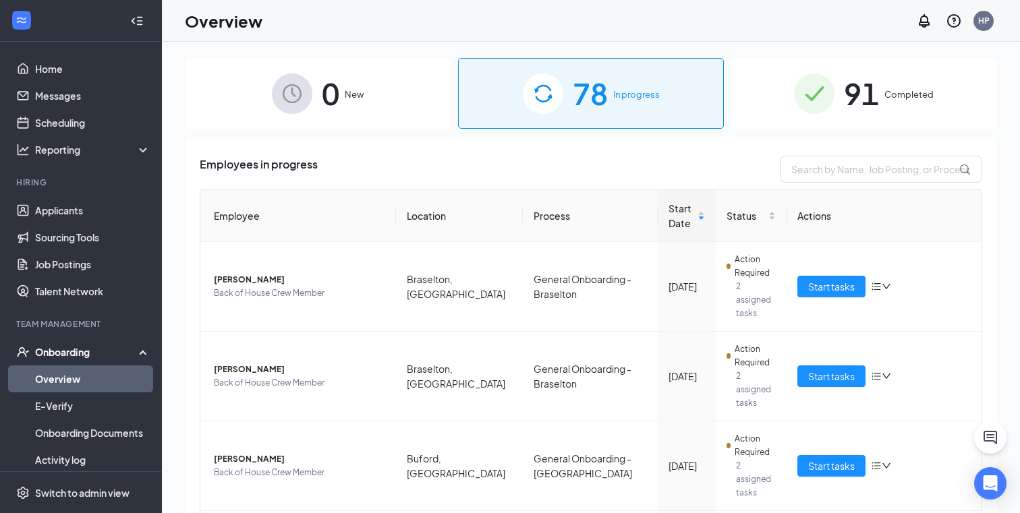
click at [837, 118] on div "91 Completed" at bounding box center [864, 93] width 266 height 71
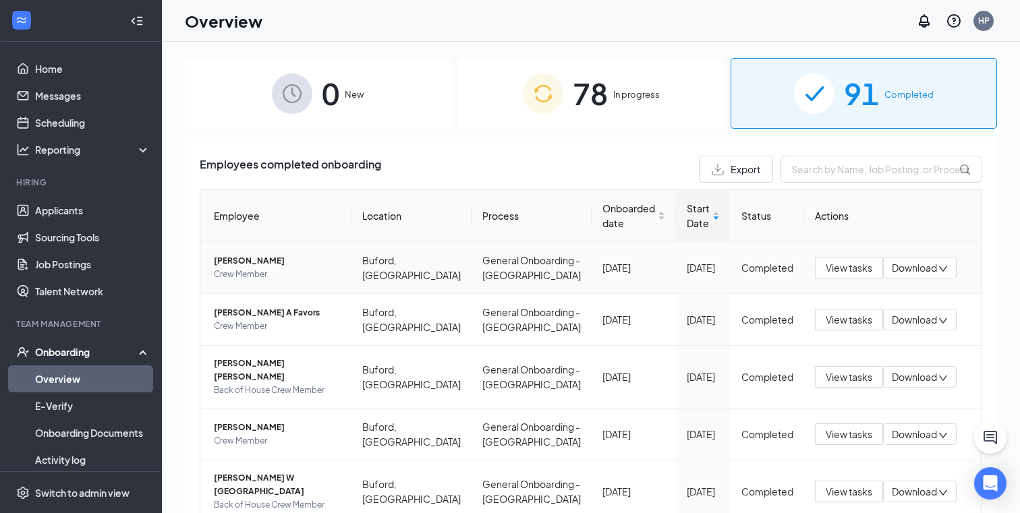
click at [313, 277] on span "Crew Member" at bounding box center [277, 274] width 127 height 13
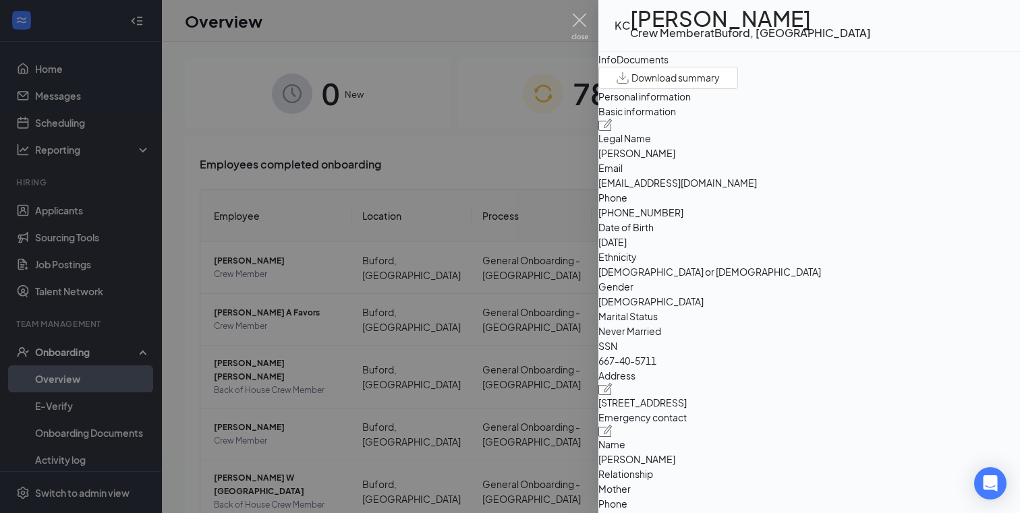
click at [799, 190] on span "ckenia626@gmail.com" at bounding box center [809, 182] width 422 height 15
copy span "ckenia626@gmail.com"
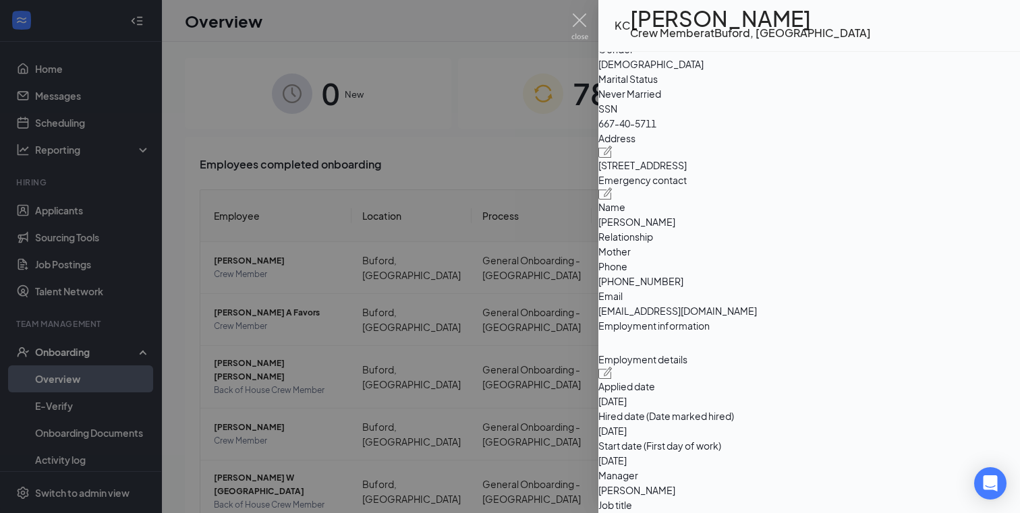
scroll to position [263, 0]
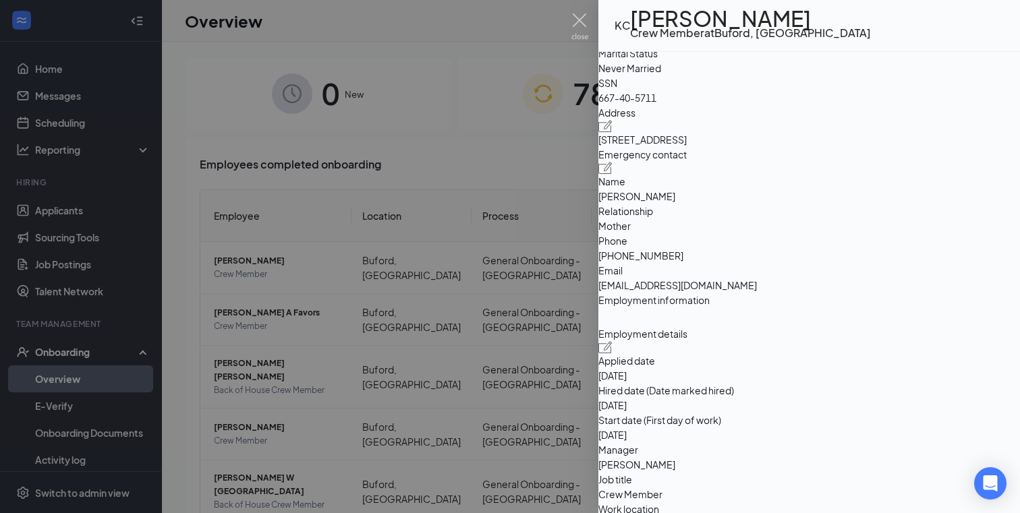
drag, startPoint x: 634, startPoint y: 215, endPoint x: 716, endPoint y: 218, distance: 81.7
click at [716, 147] on span "533 Pine Hill Circle Lawrenceville GA US 30046" at bounding box center [809, 139] width 422 height 15
copy span "533 Pine Hill Circle"
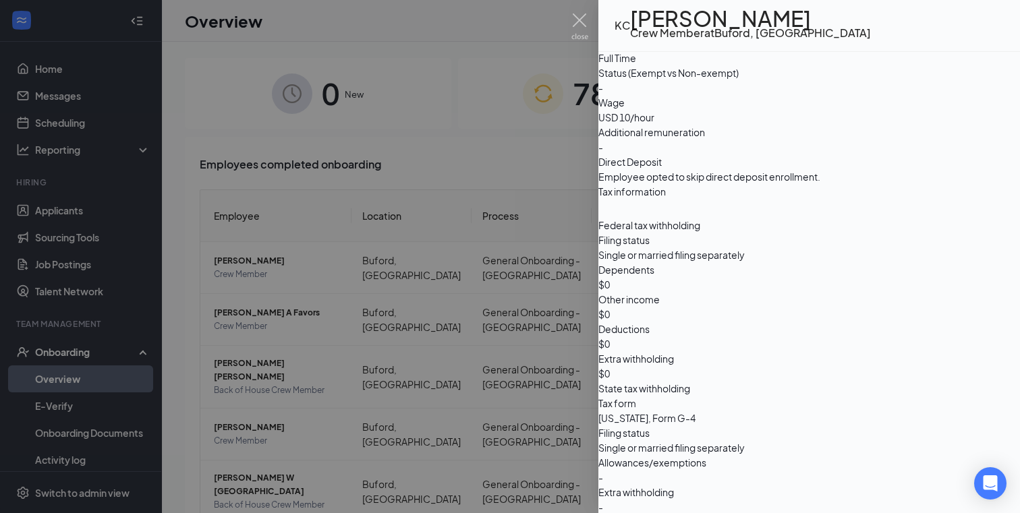
scroll to position [769, 0]
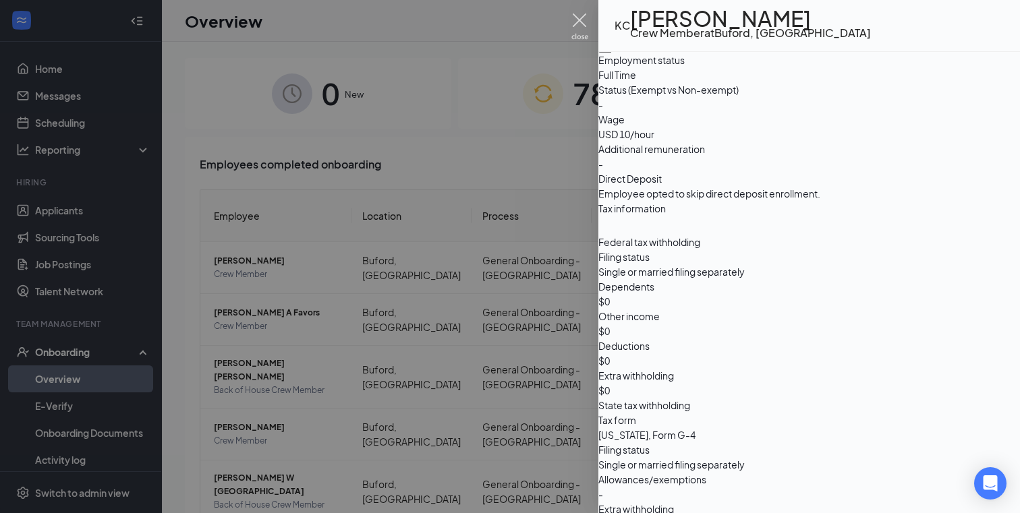
click at [577, 28] on img at bounding box center [579, 26] width 17 height 26
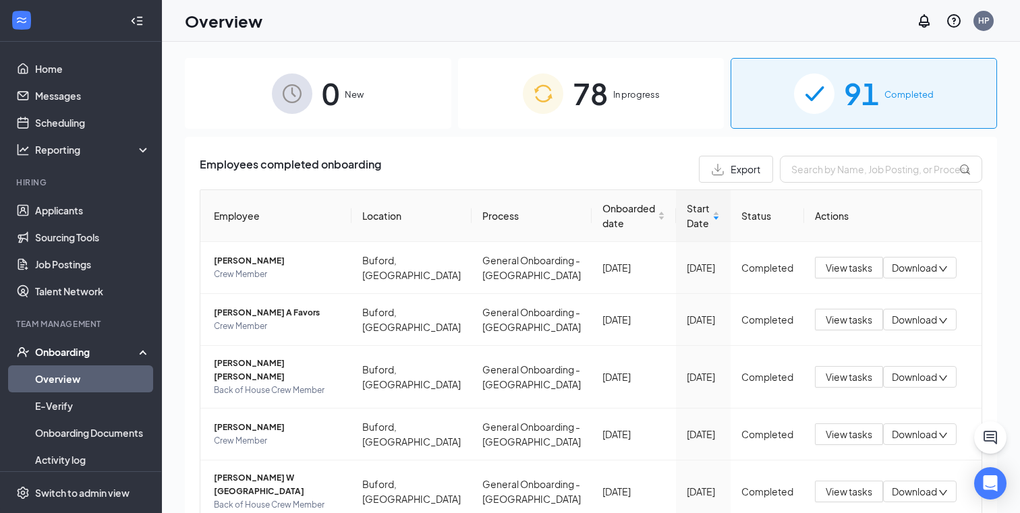
click at [623, 123] on div "78 In progress" at bounding box center [591, 93] width 266 height 71
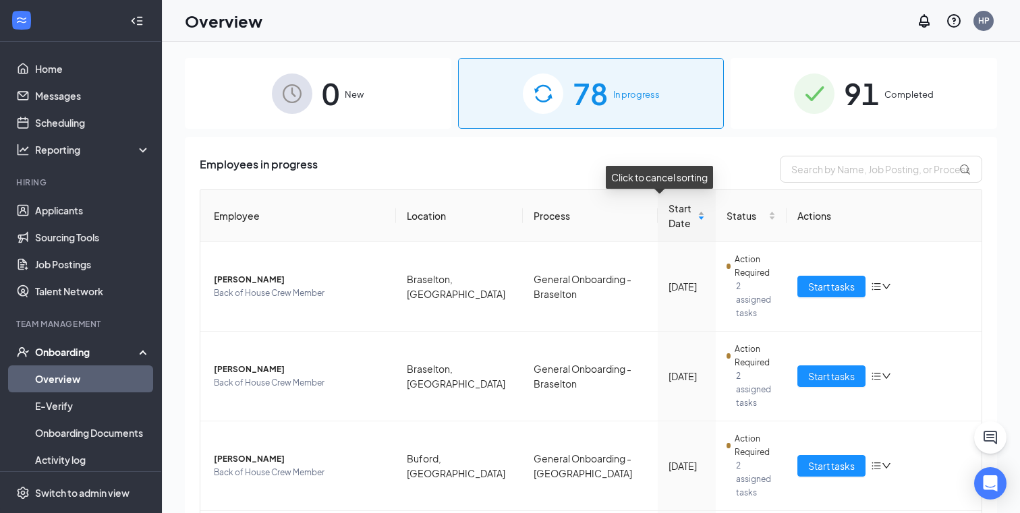
click at [669, 216] on span "Start Date" at bounding box center [682, 216] width 26 height 30
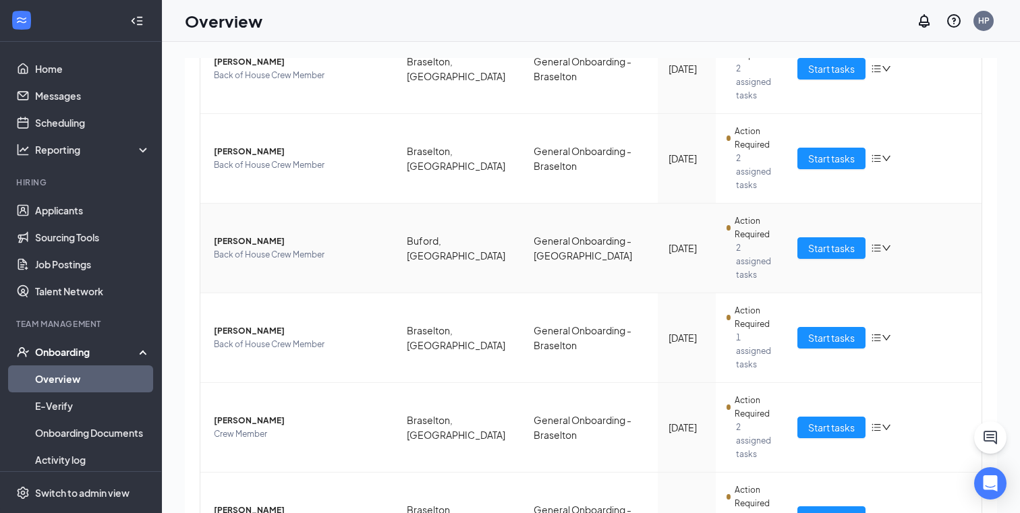
scroll to position [212, 0]
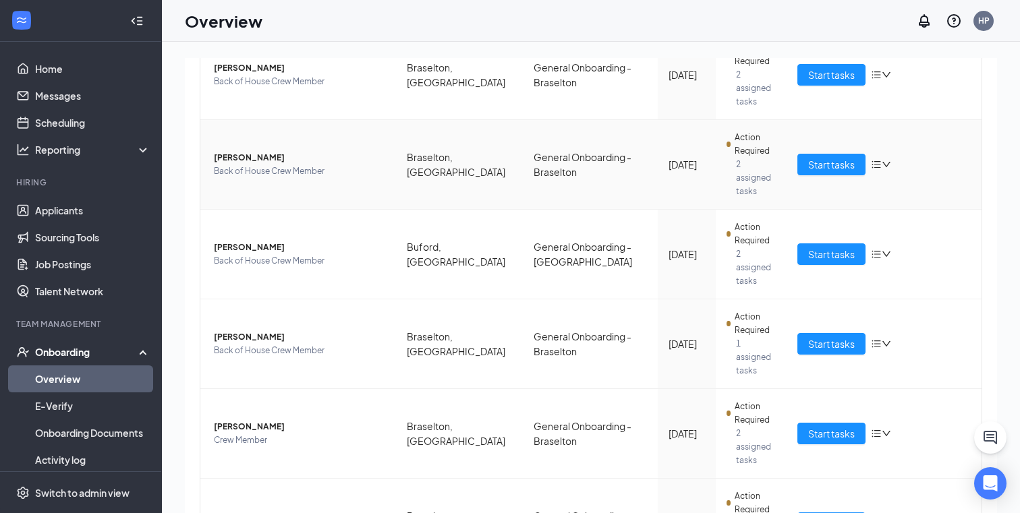
click at [231, 151] on span "Israel Rivera" at bounding box center [299, 157] width 171 height 13
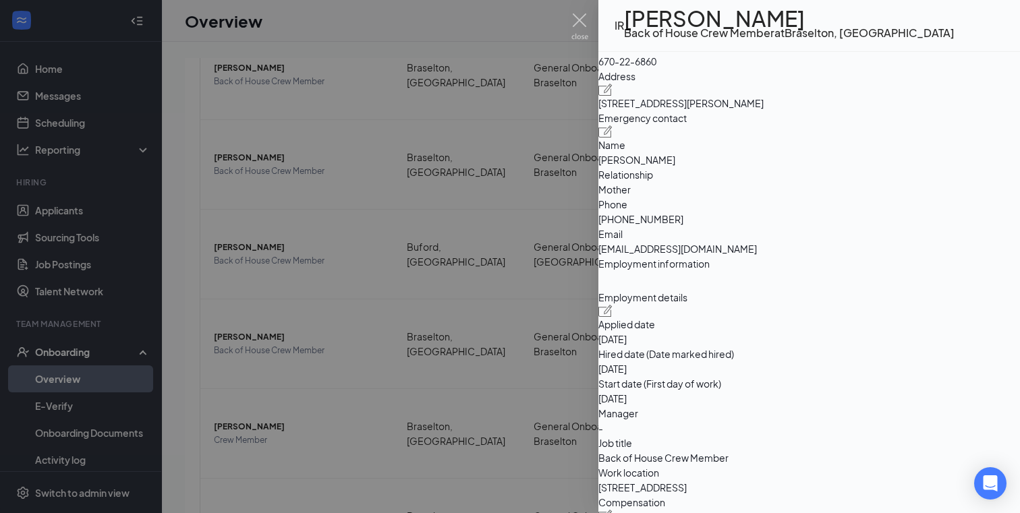
scroll to position [108, 0]
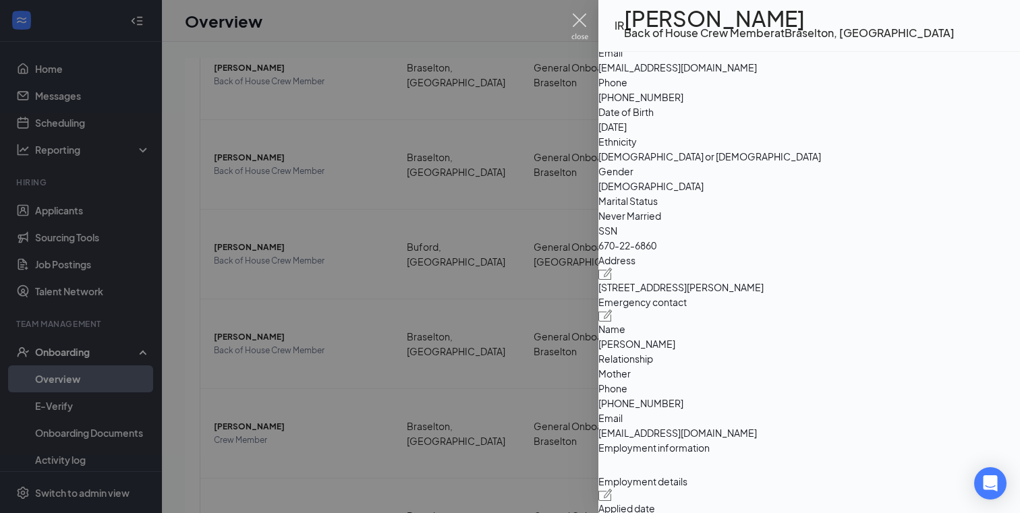
click at [573, 19] on img at bounding box center [579, 26] width 17 height 26
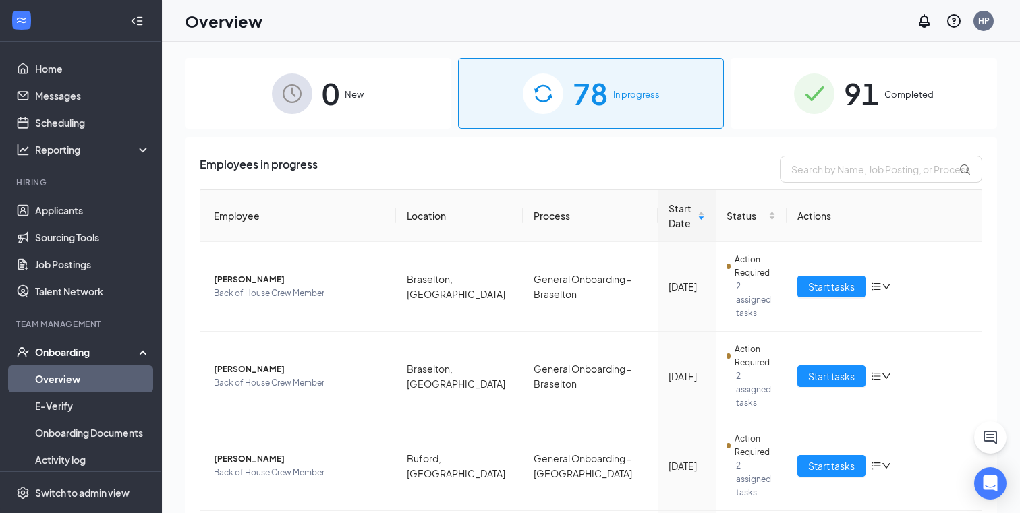
click at [815, 123] on div "91 Completed" at bounding box center [864, 93] width 266 height 71
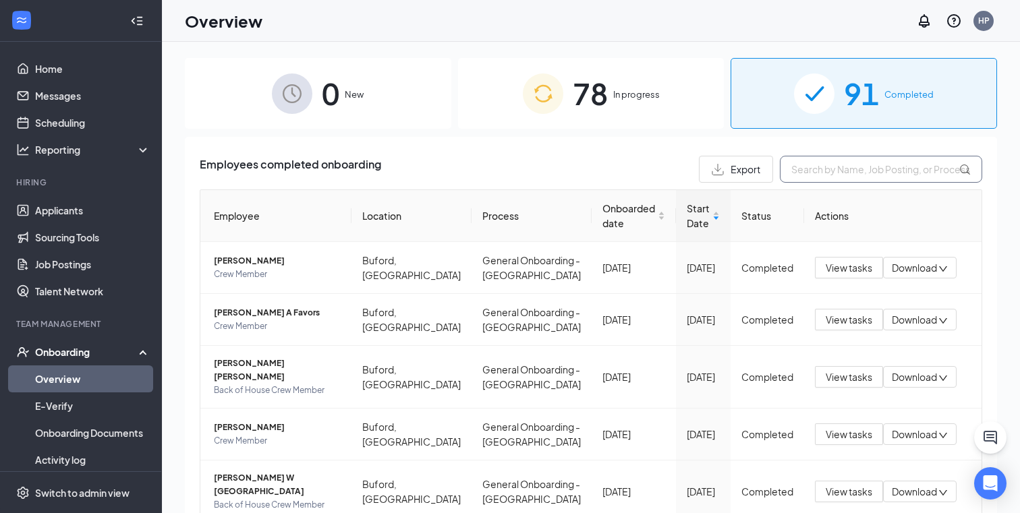
click at [839, 163] on input "text" at bounding box center [881, 169] width 202 height 27
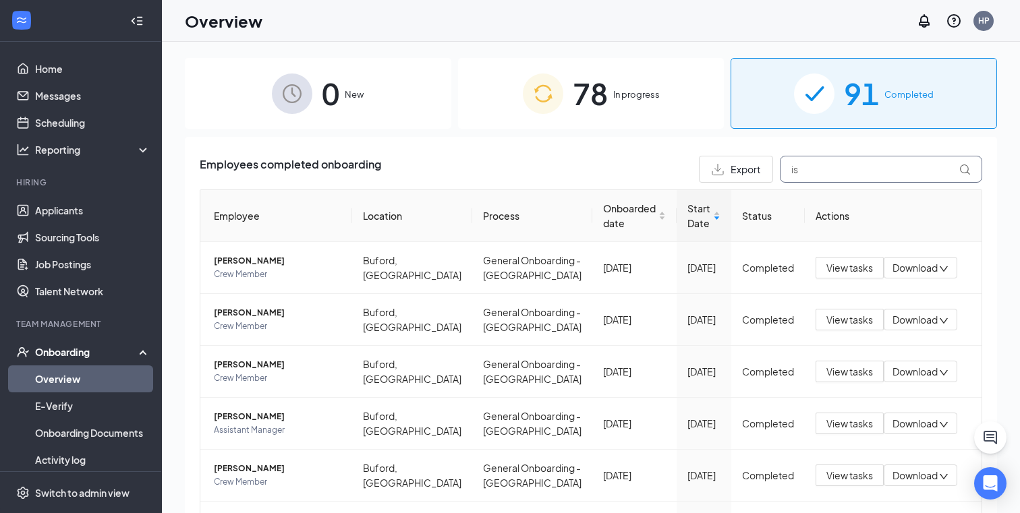
type input "i"
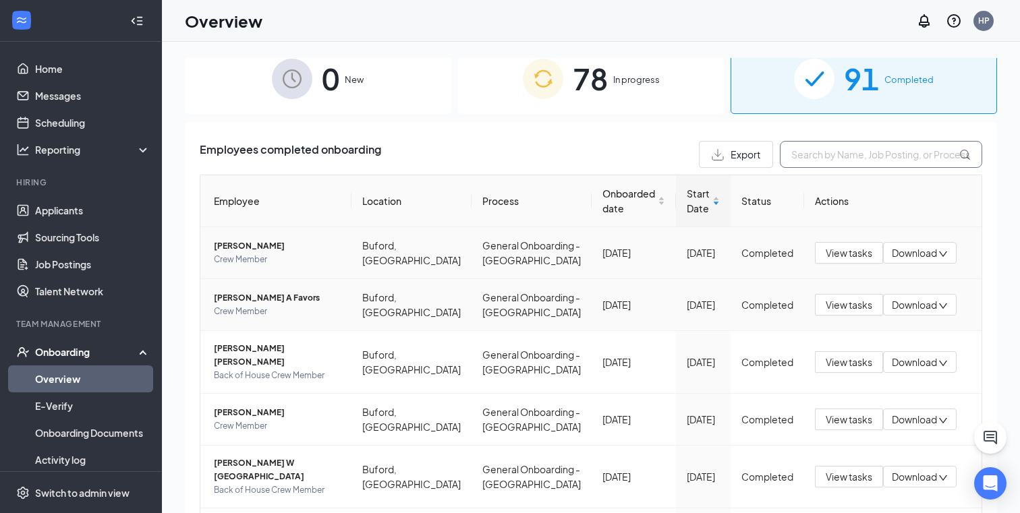
scroll to position [8, 0]
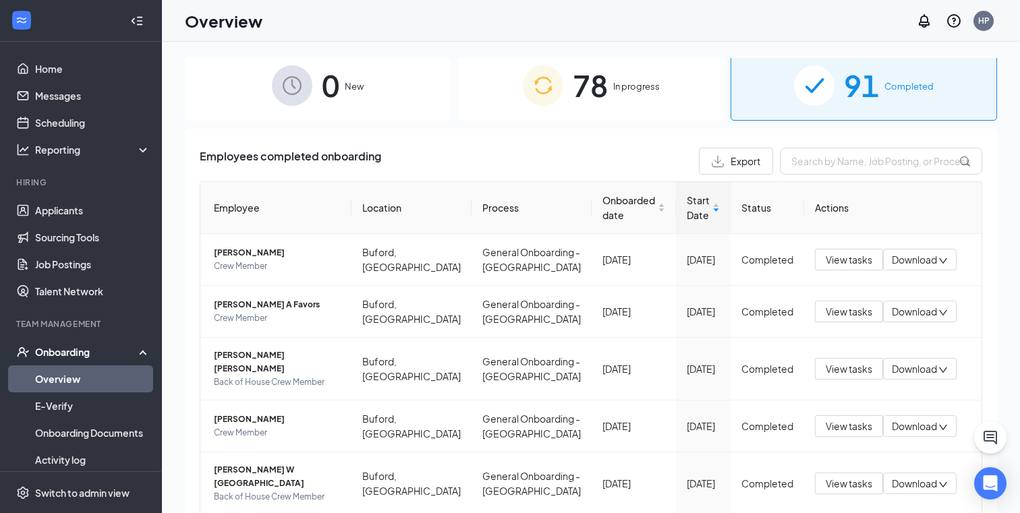
click at [629, 85] on span "In progress" at bounding box center [636, 86] width 47 height 13
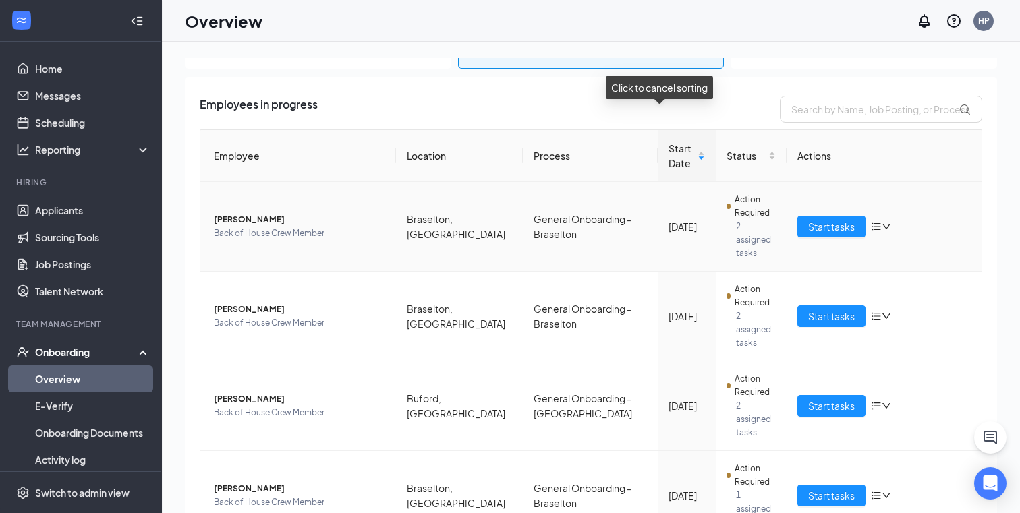
scroll to position [39, 0]
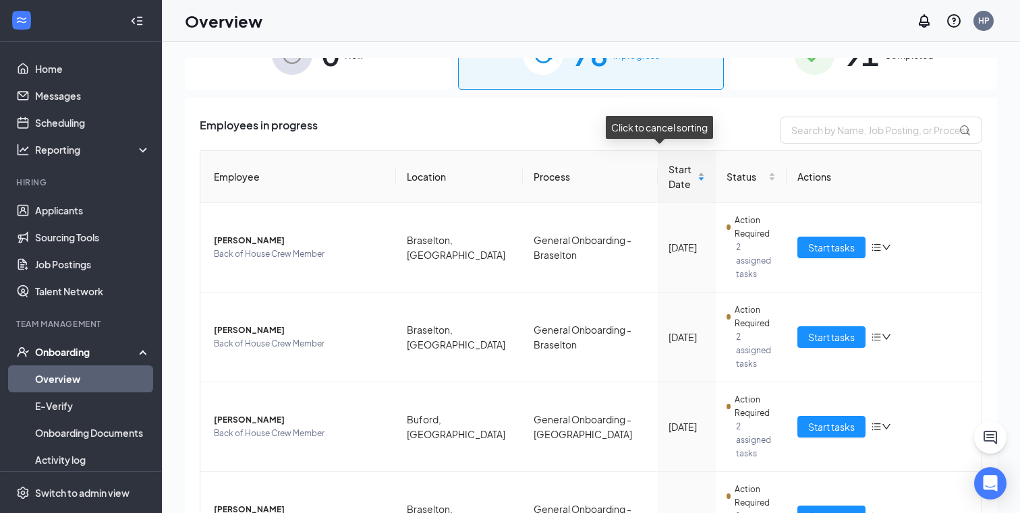
click at [669, 184] on span "Start Date" at bounding box center [682, 177] width 26 height 30
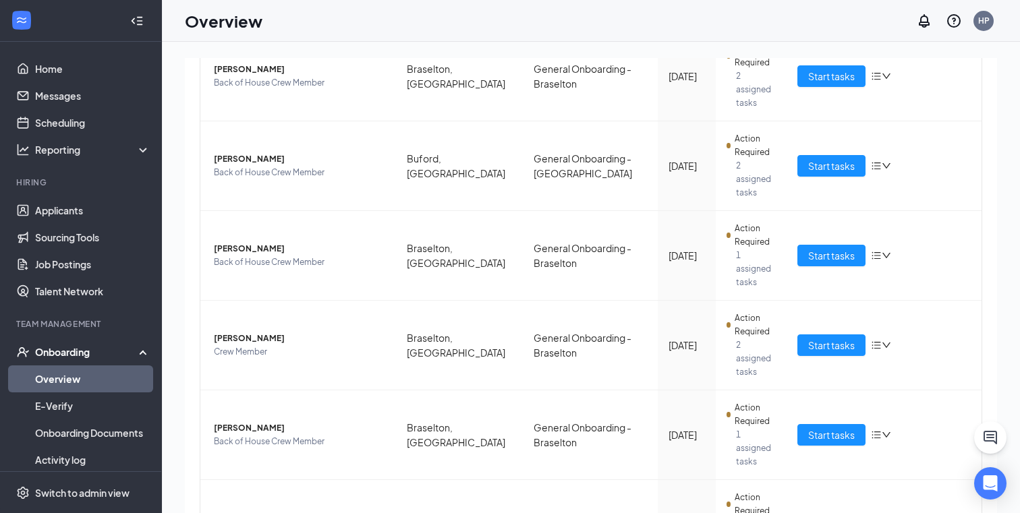
scroll to position [0, 0]
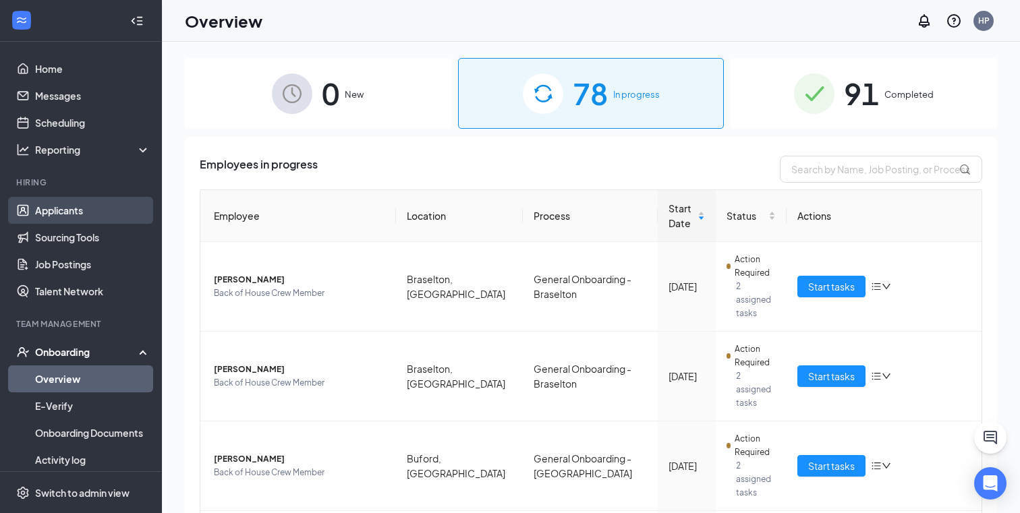
click at [96, 208] on link "Applicants" at bounding box center [92, 210] width 115 height 27
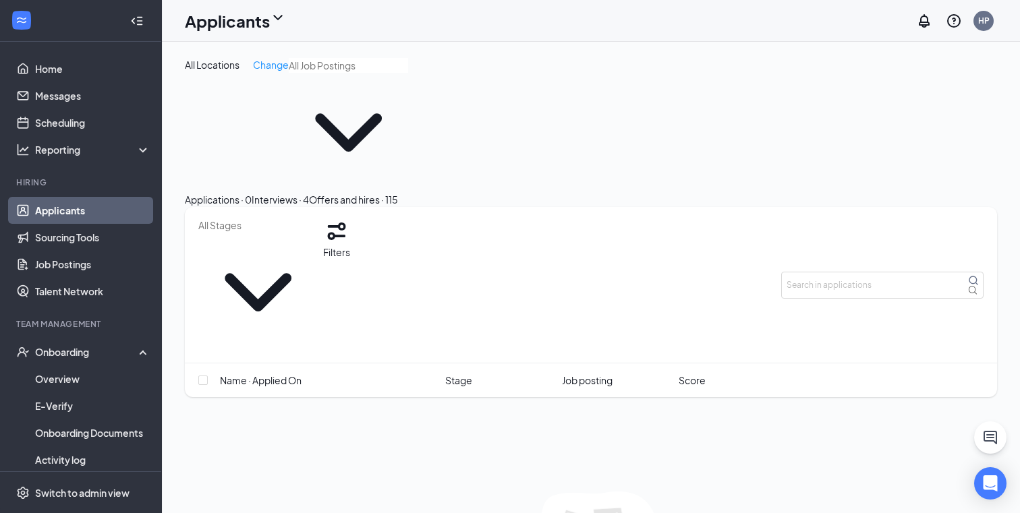
click at [309, 192] on div "Interviews · 4" at bounding box center [280, 199] width 57 height 15
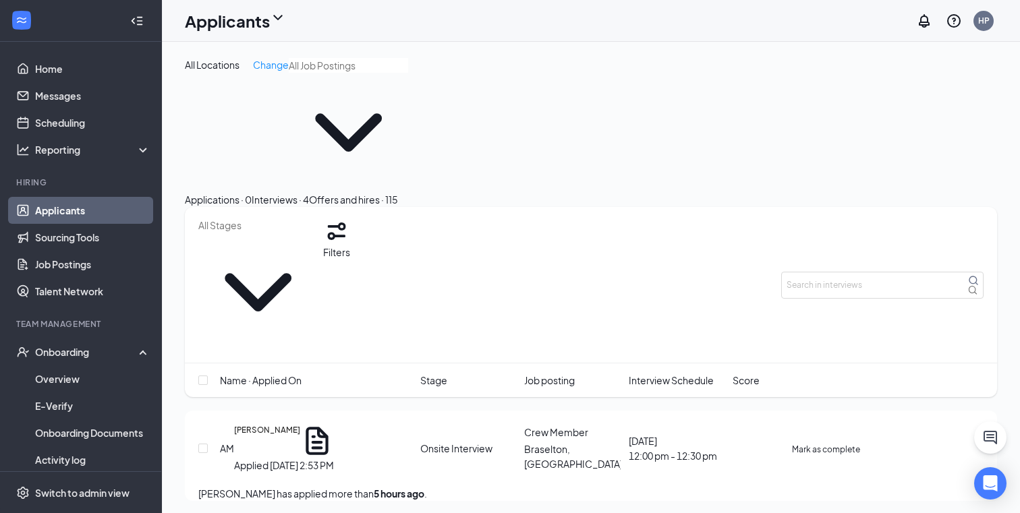
click at [398, 192] on div "Offers and hires · 115" at bounding box center [353, 199] width 89 height 15
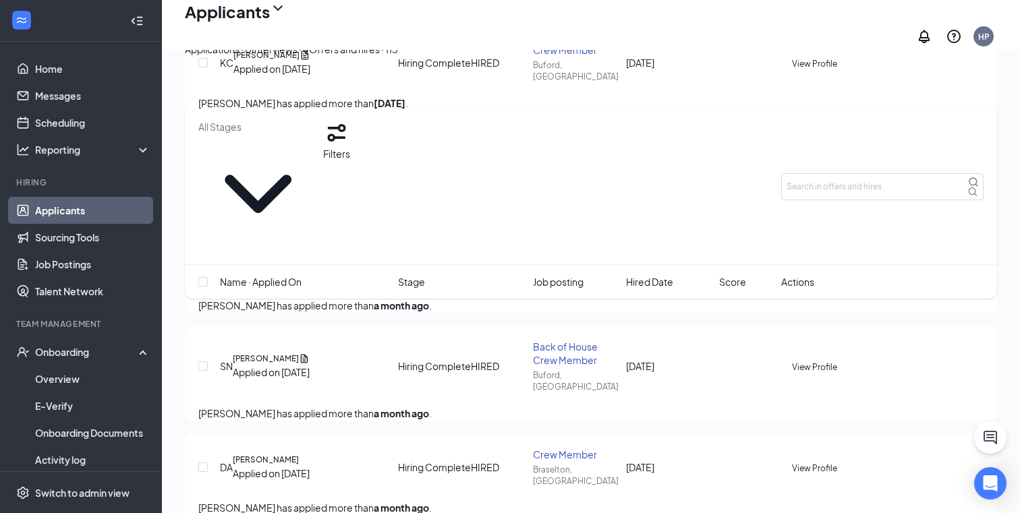
scroll to position [845, 0]
click at [98, 343] on div "Onboarding" at bounding box center [81, 352] width 162 height 27
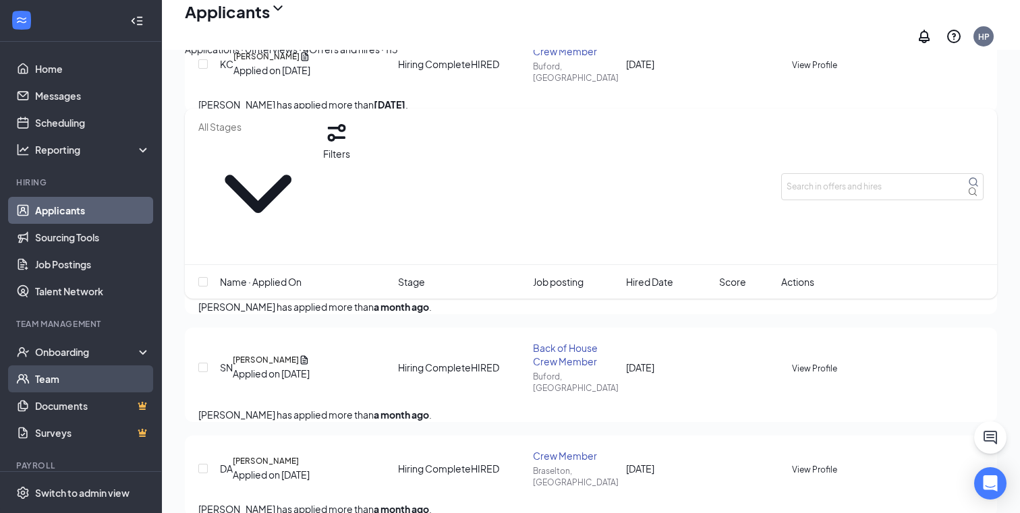
click at [66, 379] on link "Team" at bounding box center [92, 379] width 115 height 27
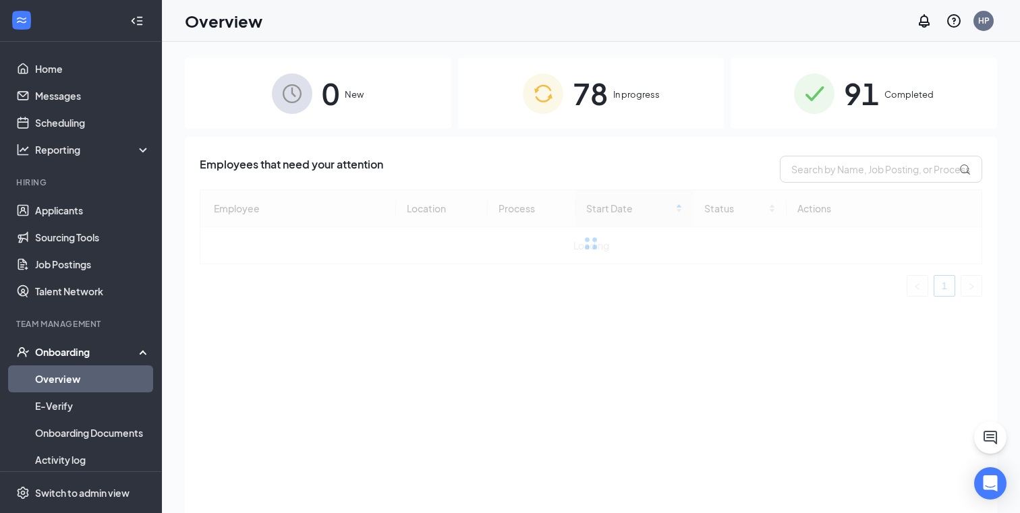
click at [598, 103] on span "78" at bounding box center [590, 93] width 35 height 47
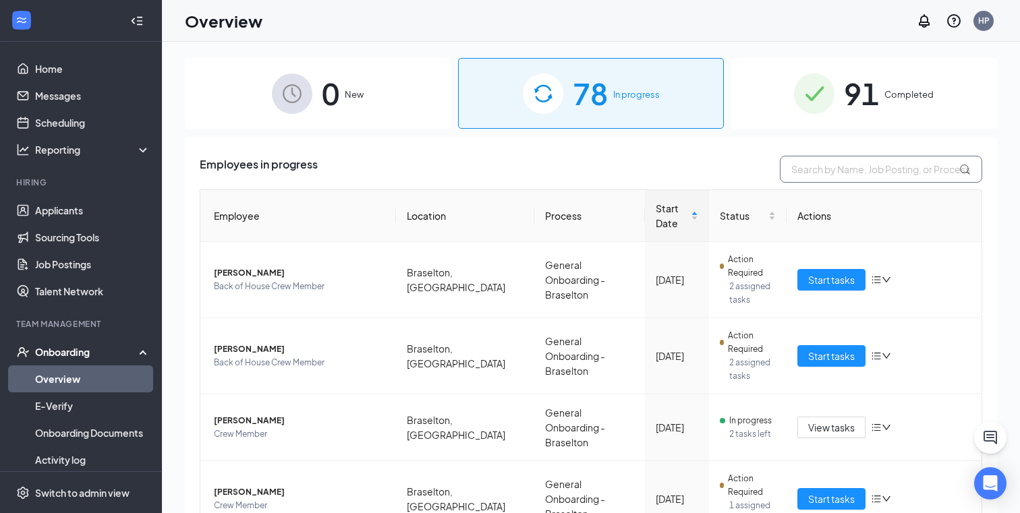
click at [851, 177] on input "text" at bounding box center [881, 169] width 202 height 27
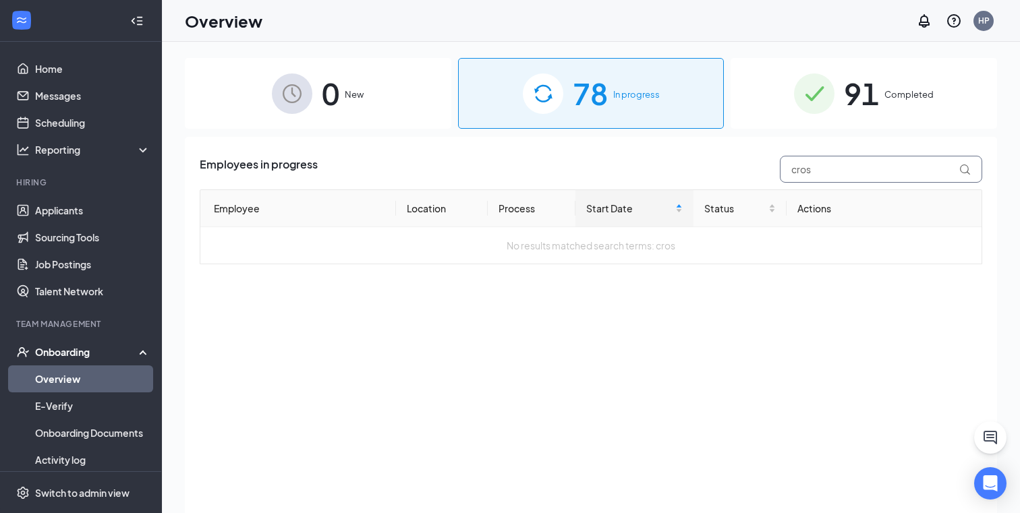
type input "cros"
click at [882, 96] on div "91 Completed" at bounding box center [864, 93] width 266 height 71
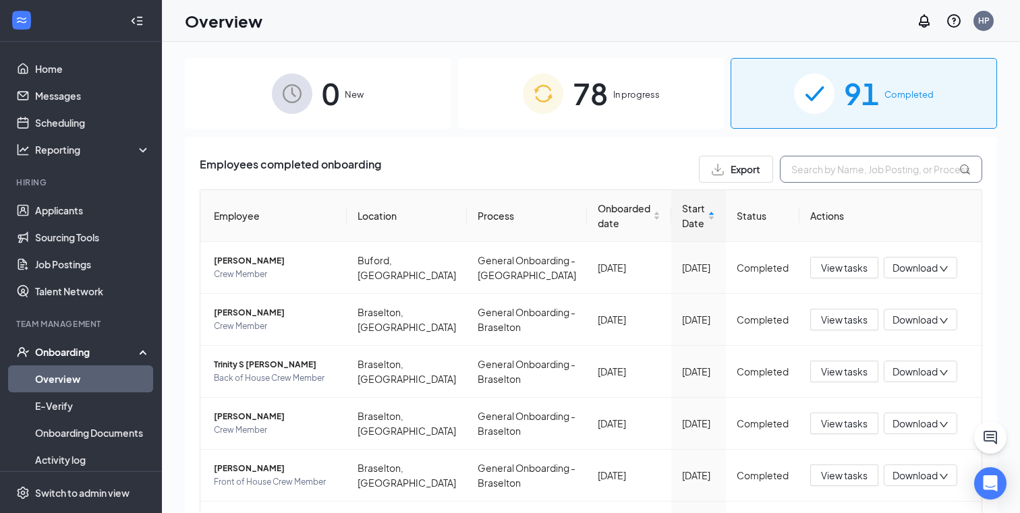
click at [829, 179] on input "text" at bounding box center [881, 169] width 202 height 27
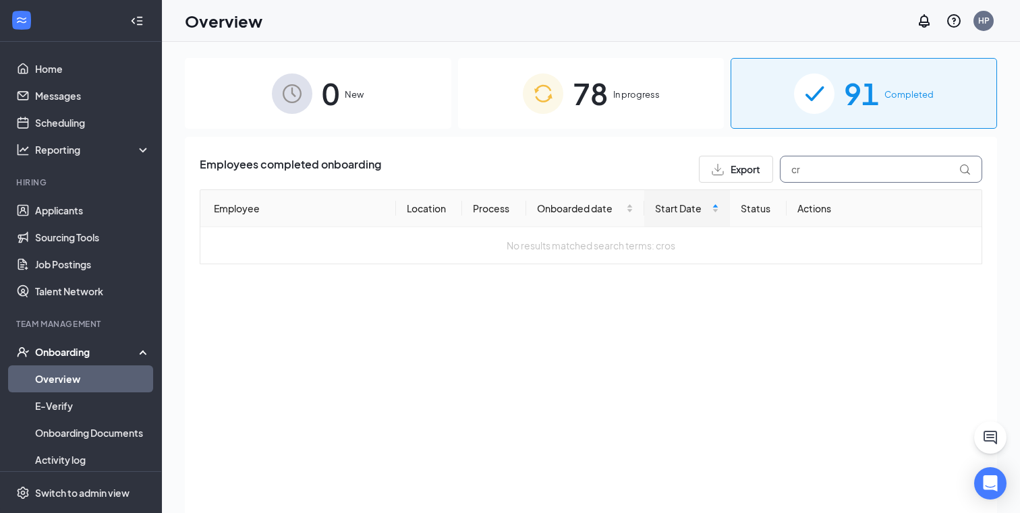
type input "c"
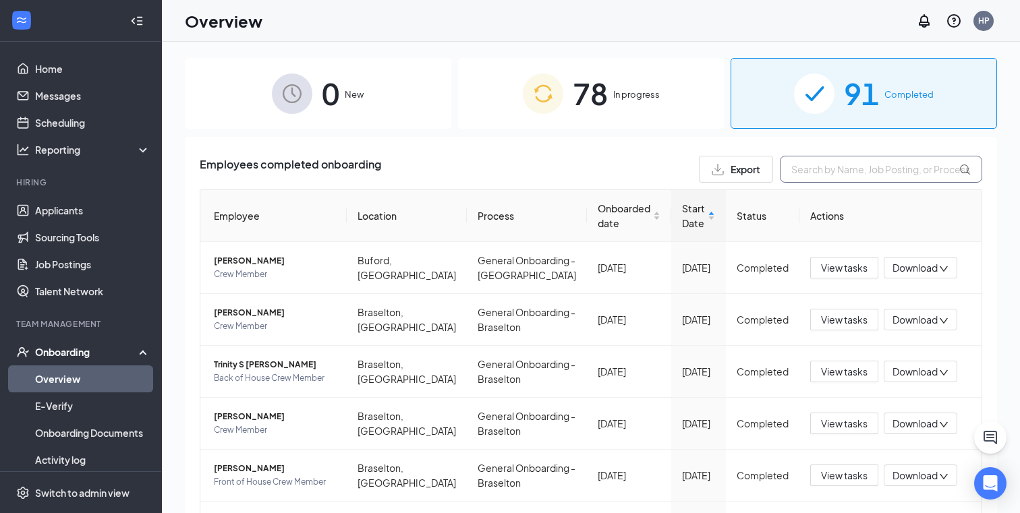
click at [795, 179] on input "text" at bounding box center [881, 169] width 202 height 27
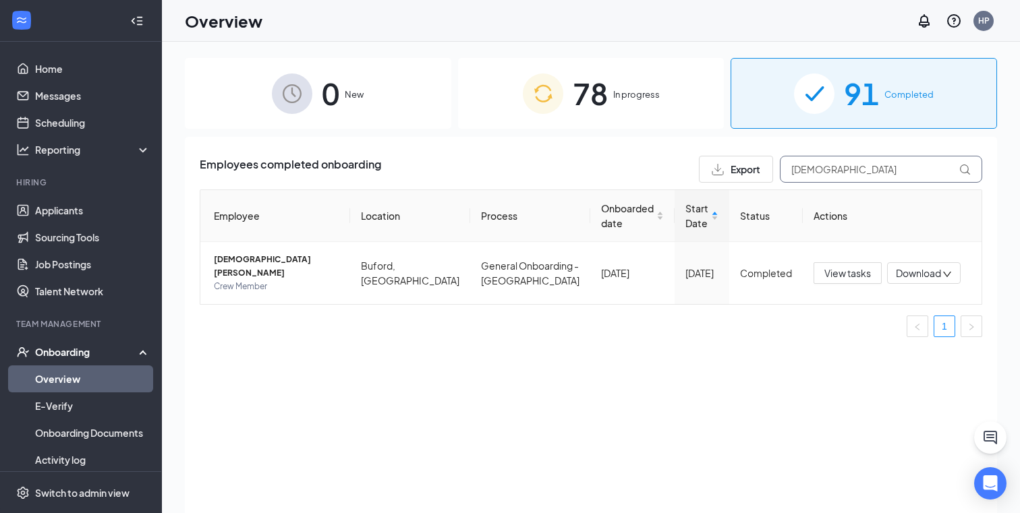
type input "christian"
click at [859, 175] on input "christian" at bounding box center [881, 169] width 202 height 27
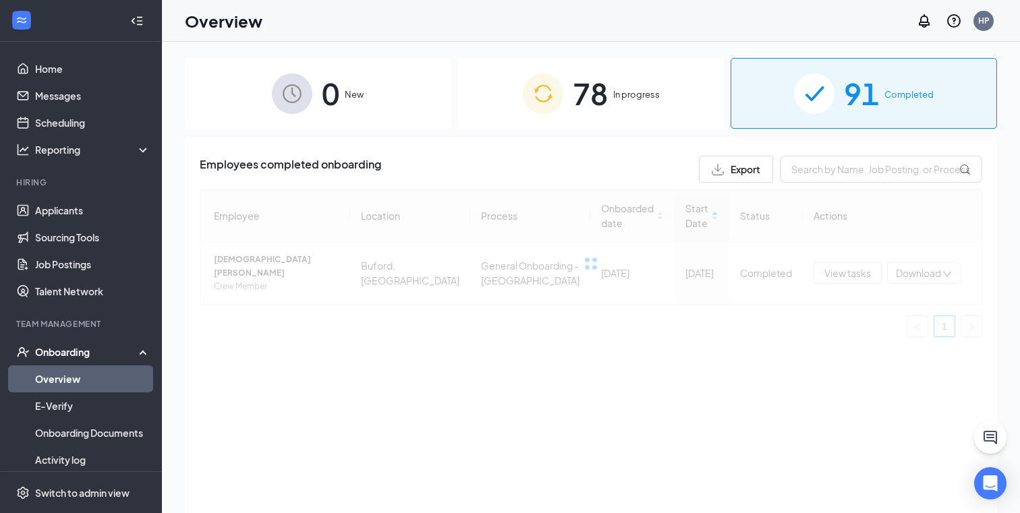
click at [568, 46] on div "0 New 78 In progress 91 Completed Employees completed onboarding Export Employe…" at bounding box center [591, 308] width 858 height 532
click at [568, 92] on div "78 In progress" at bounding box center [591, 93] width 266 height 71
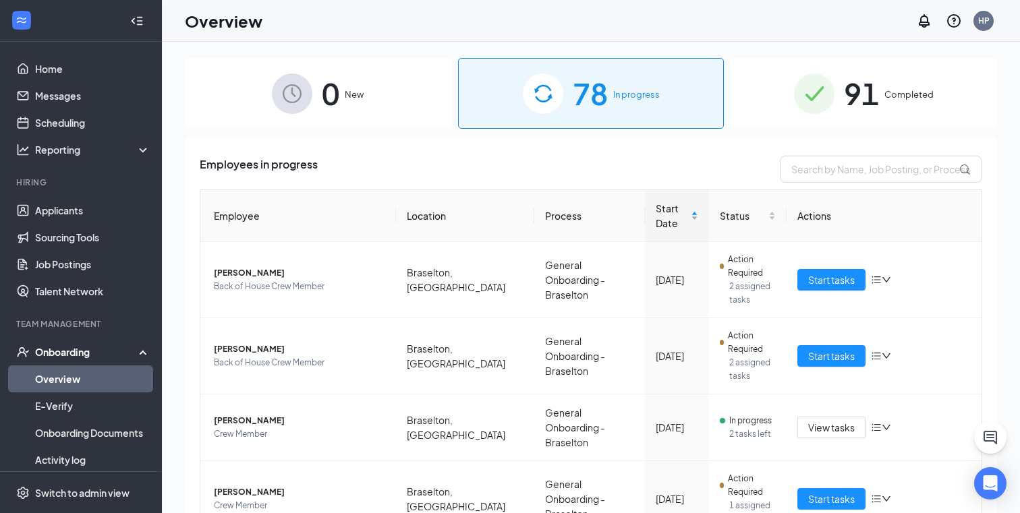
click at [656, 226] on span "Start Date" at bounding box center [672, 216] width 32 height 30
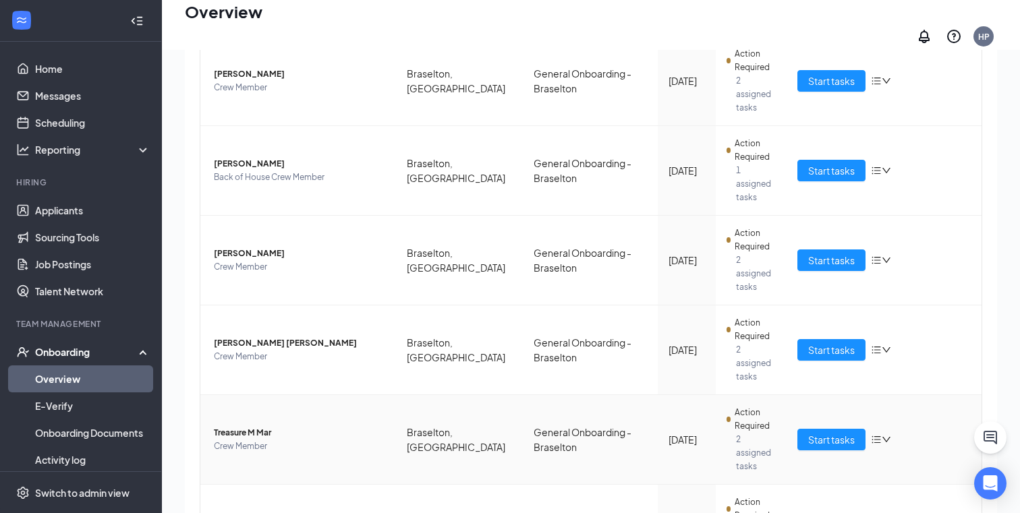
scroll to position [36, 0]
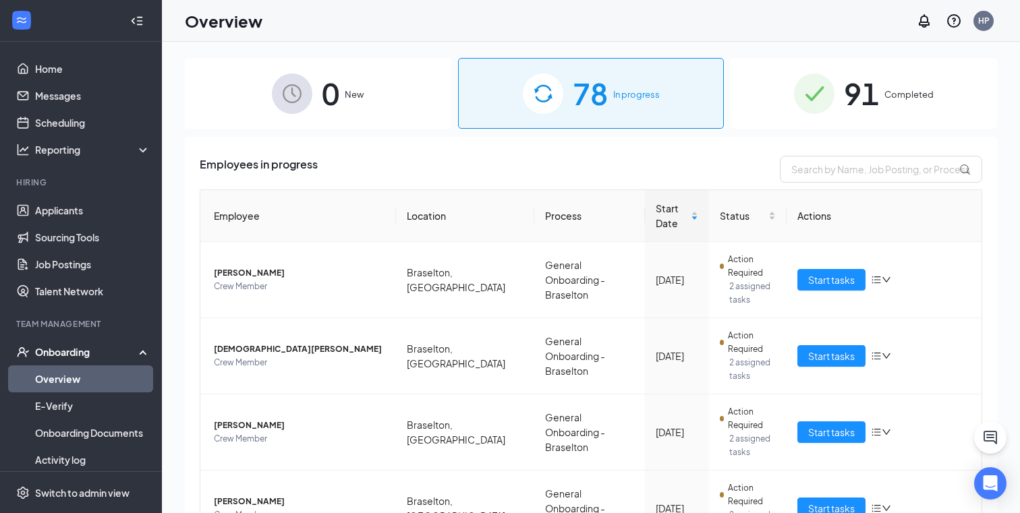
click at [866, 101] on span "91" at bounding box center [861, 93] width 35 height 47
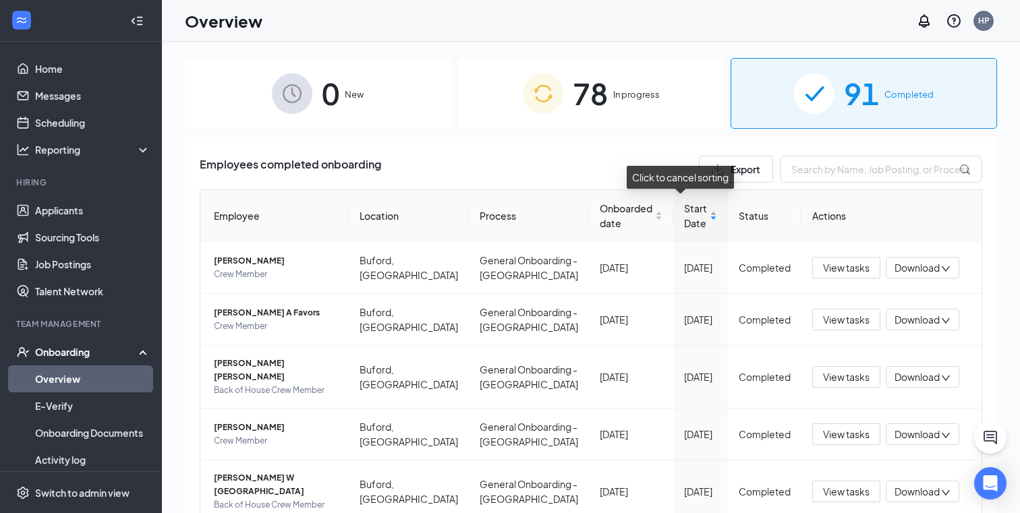
click at [684, 219] on span "Start Date" at bounding box center [695, 216] width 23 height 30
click at [684, 226] on span "Start Date" at bounding box center [695, 216] width 23 height 30
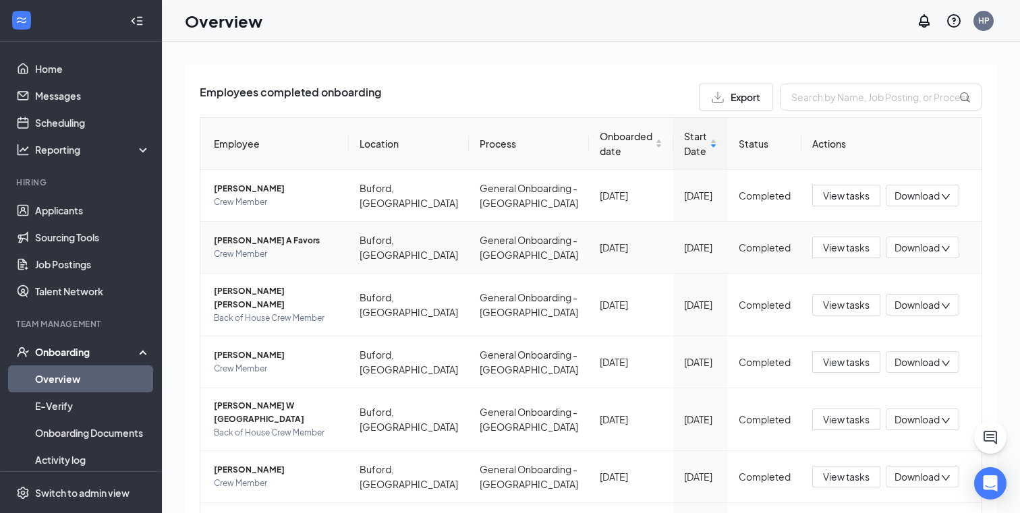
scroll to position [96, 0]
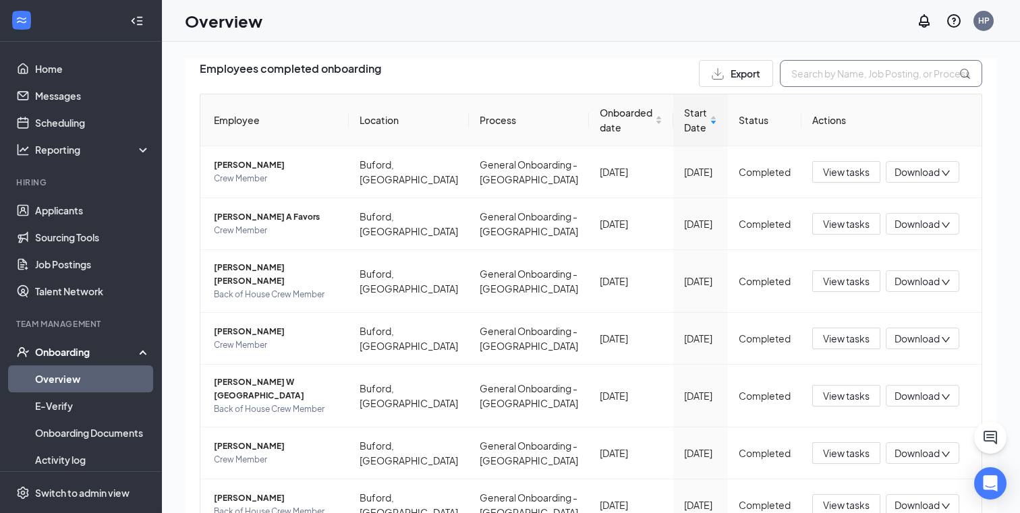
click at [851, 83] on input "text" at bounding box center [881, 73] width 202 height 27
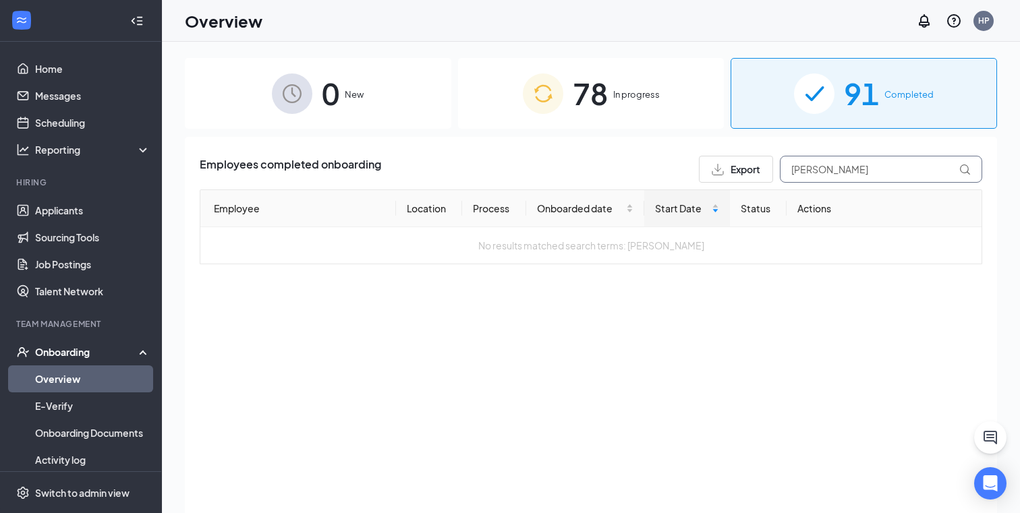
type input "michael"
click at [668, 101] on div "78 In progress" at bounding box center [591, 93] width 266 height 71
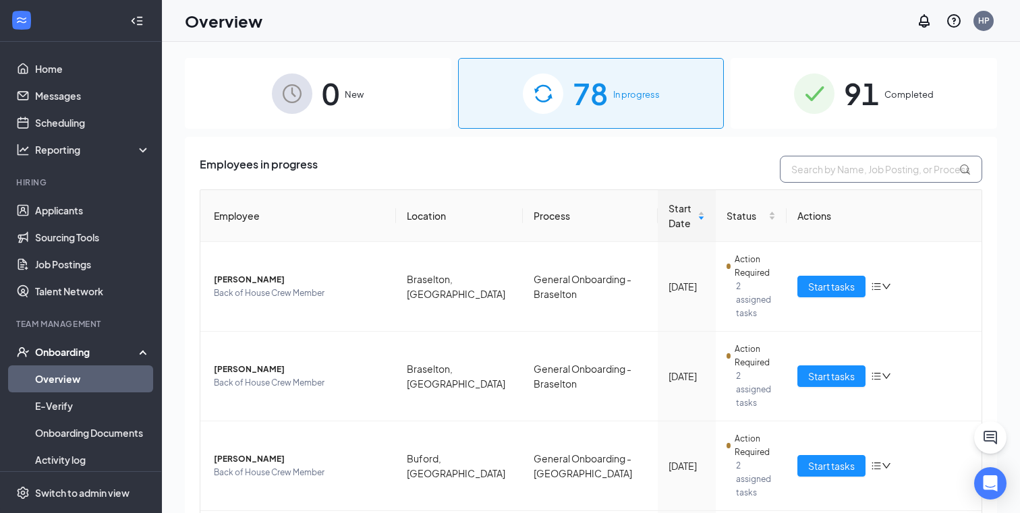
click at [843, 172] on input "text" at bounding box center [881, 169] width 202 height 27
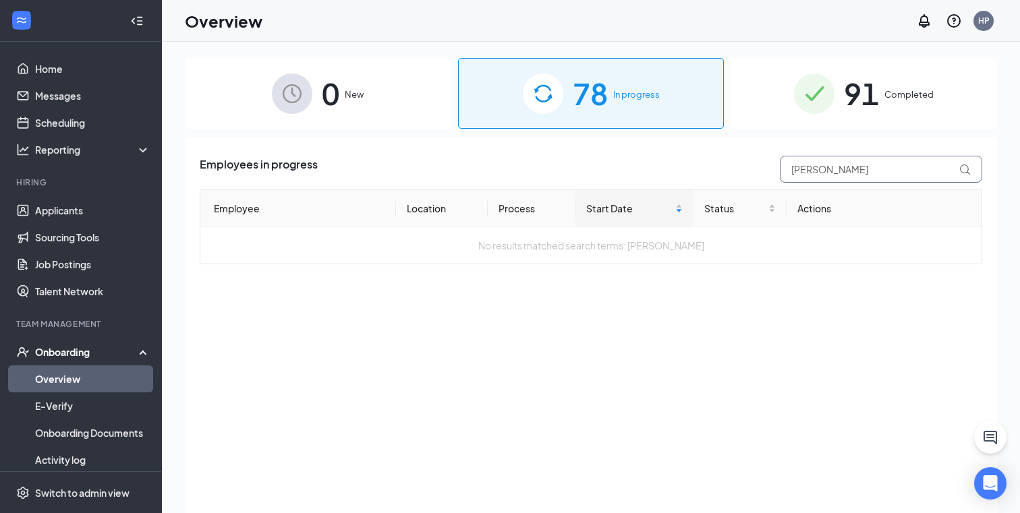
type input "michael"
click at [610, 118] on div "78 In progress" at bounding box center [591, 93] width 266 height 71
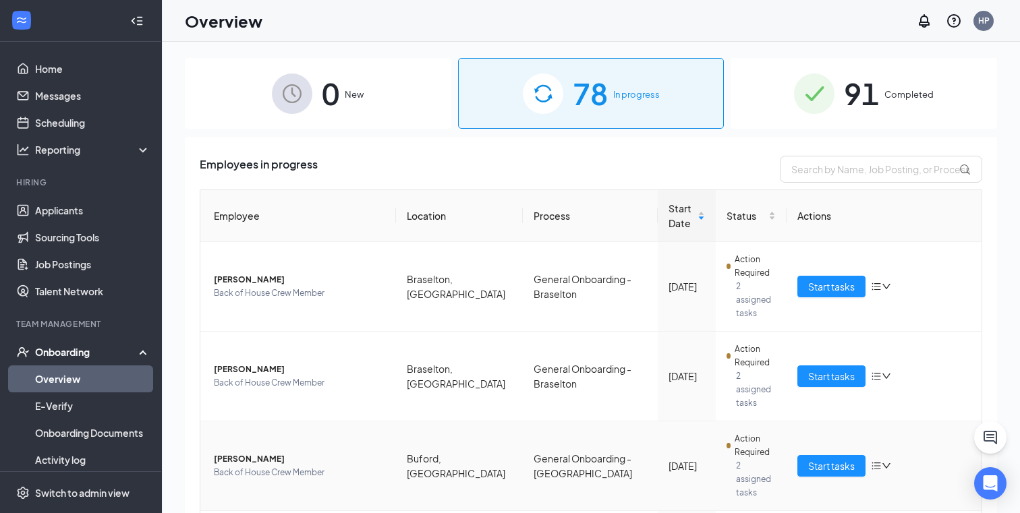
click at [233, 453] on span "[PERSON_NAME]" at bounding box center [299, 459] width 171 height 13
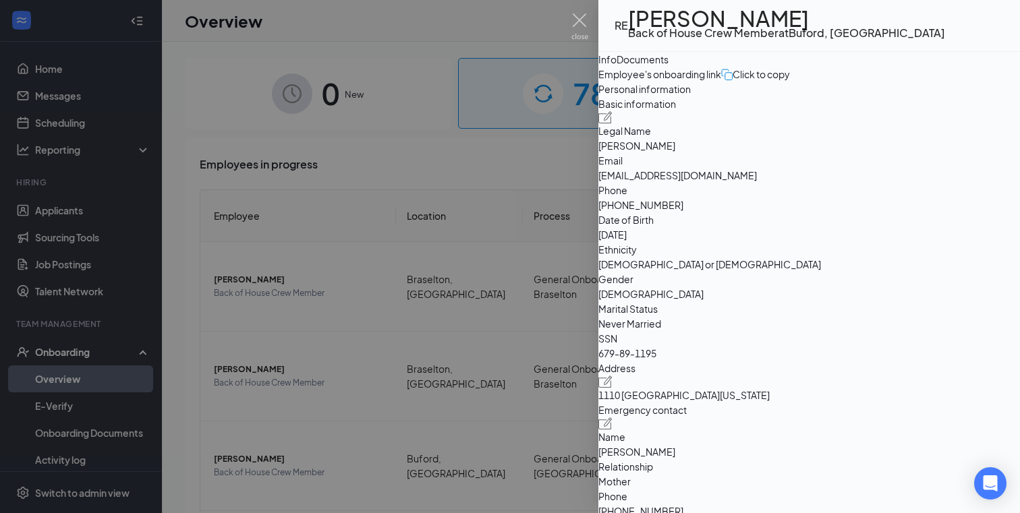
click at [797, 183] on span "rogerers20@gmail.com" at bounding box center [809, 175] width 422 height 15
copy span "rogerers20@gmail.com"
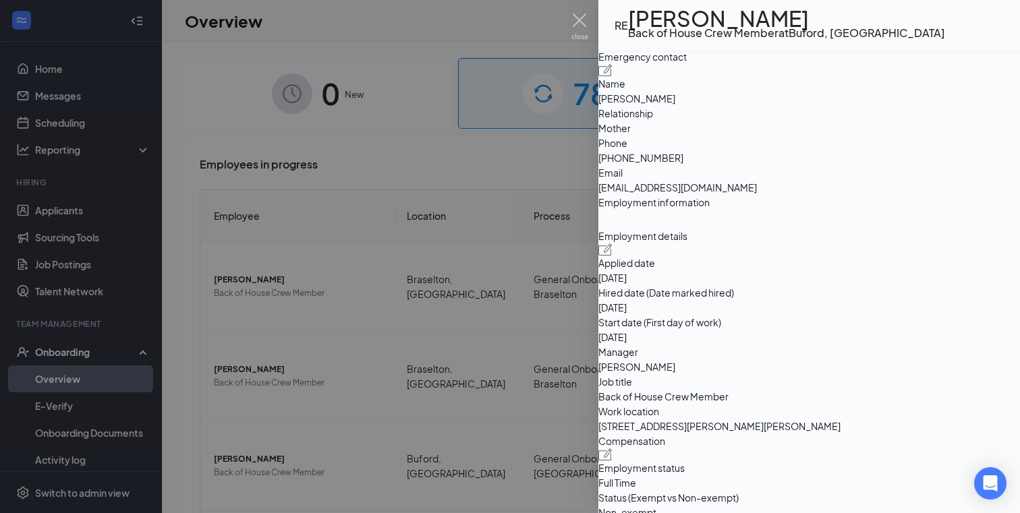
scroll to position [343, 0]
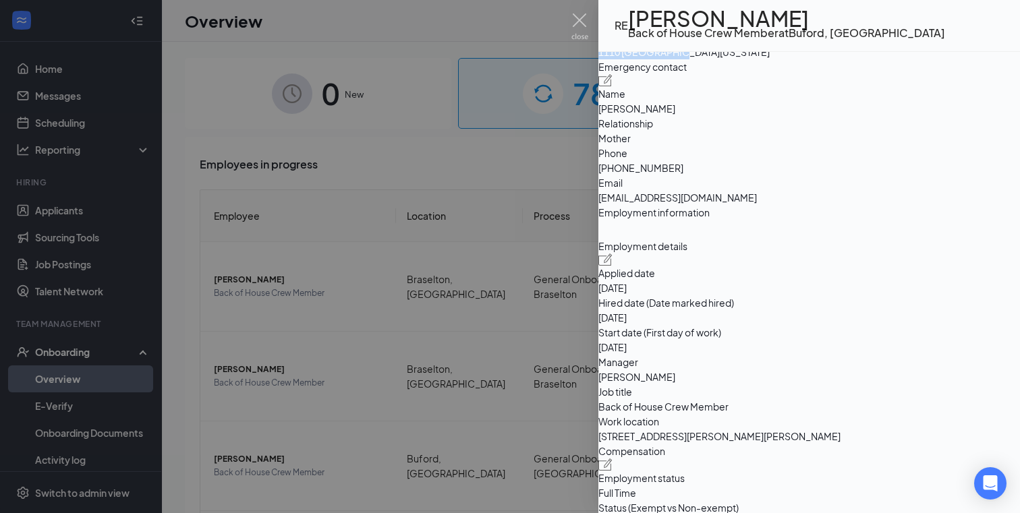
drag, startPoint x: 632, startPoint y: 163, endPoint x: 703, endPoint y: 170, distance: 71.2
copy span "1110 ballpark ln"
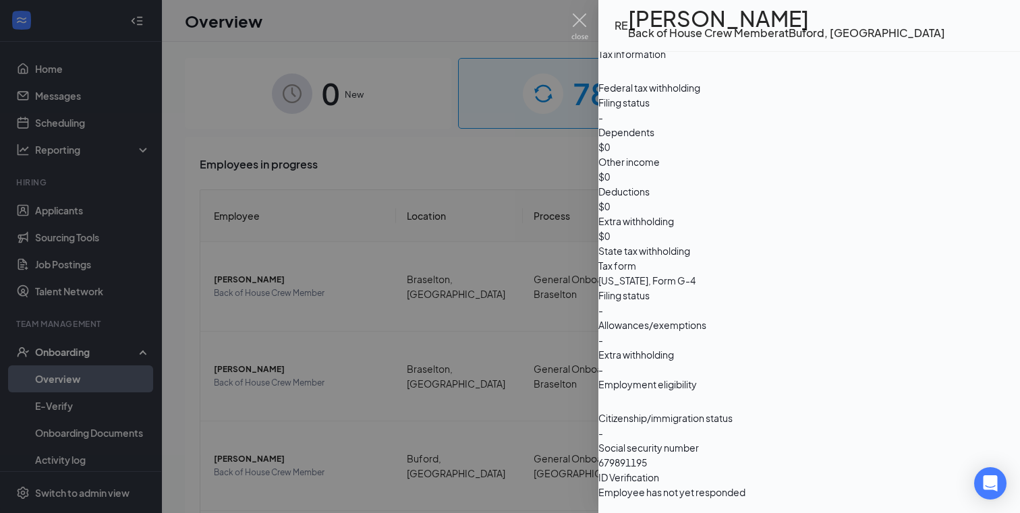
scroll to position [930, 0]
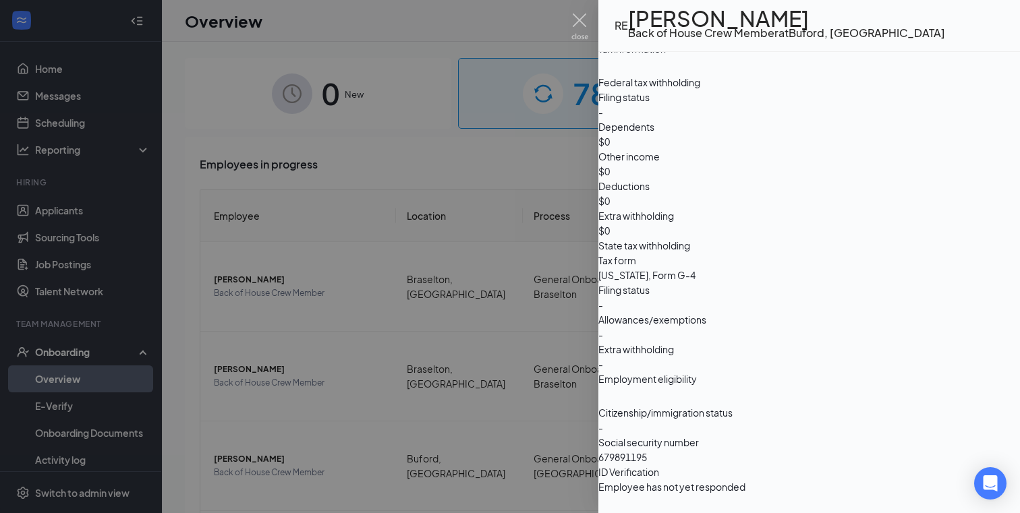
click at [569, 11] on div at bounding box center [510, 256] width 1020 height 513
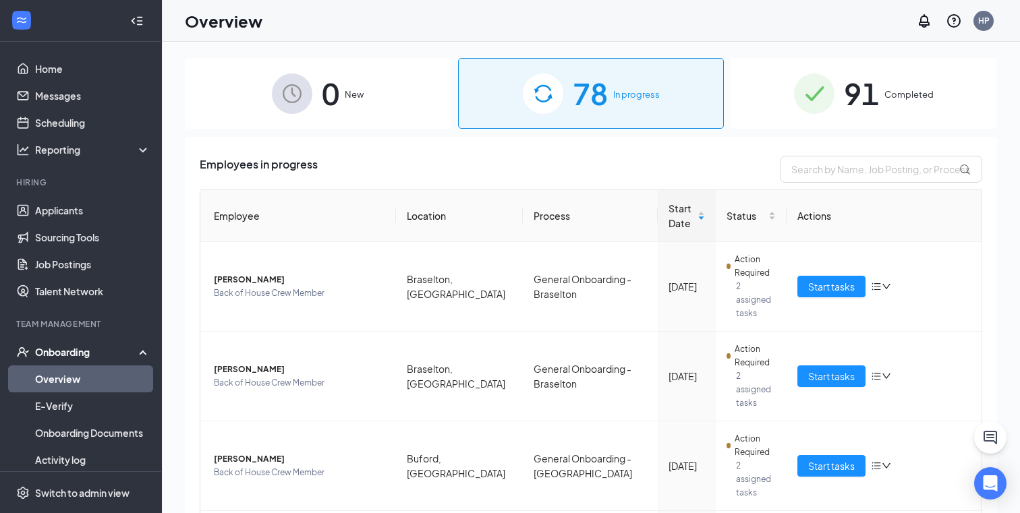
click at [874, 83] on span "91" at bounding box center [861, 93] width 35 height 47
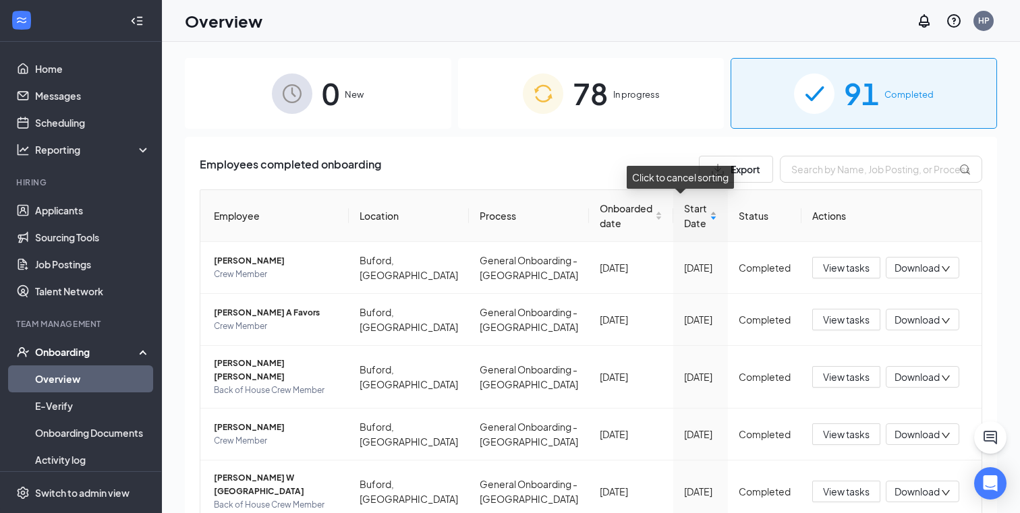
click at [684, 219] on span "Start Date" at bounding box center [695, 216] width 23 height 30
click at [835, 172] on input "text" at bounding box center [881, 169] width 202 height 27
type input "e"
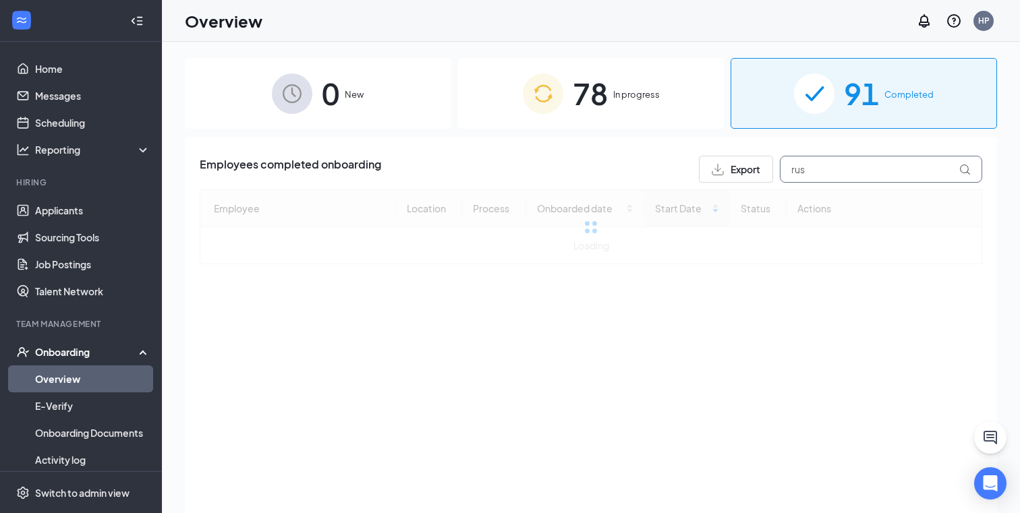
type input "rus"
click at [658, 109] on div "78 In progress" at bounding box center [591, 93] width 266 height 71
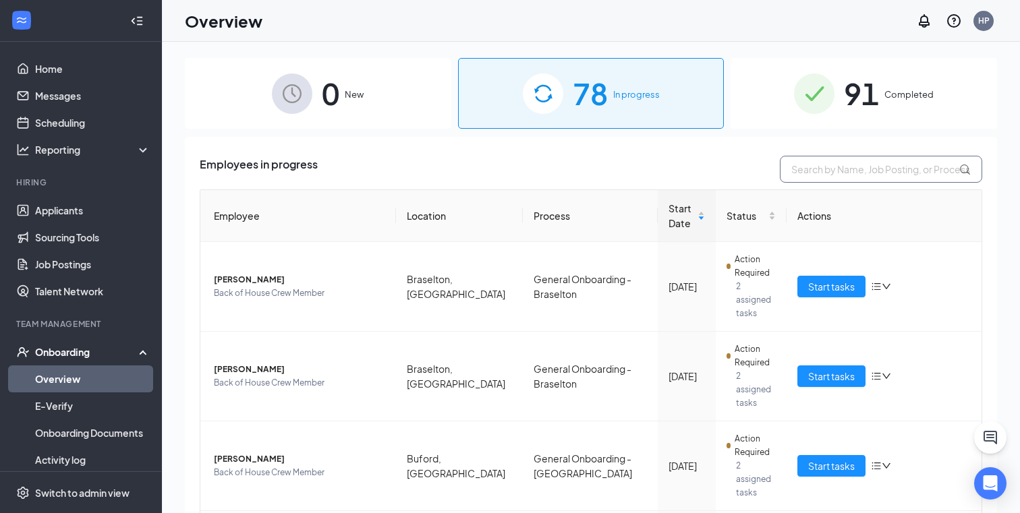
click at [838, 173] on input "text" at bounding box center [881, 169] width 202 height 27
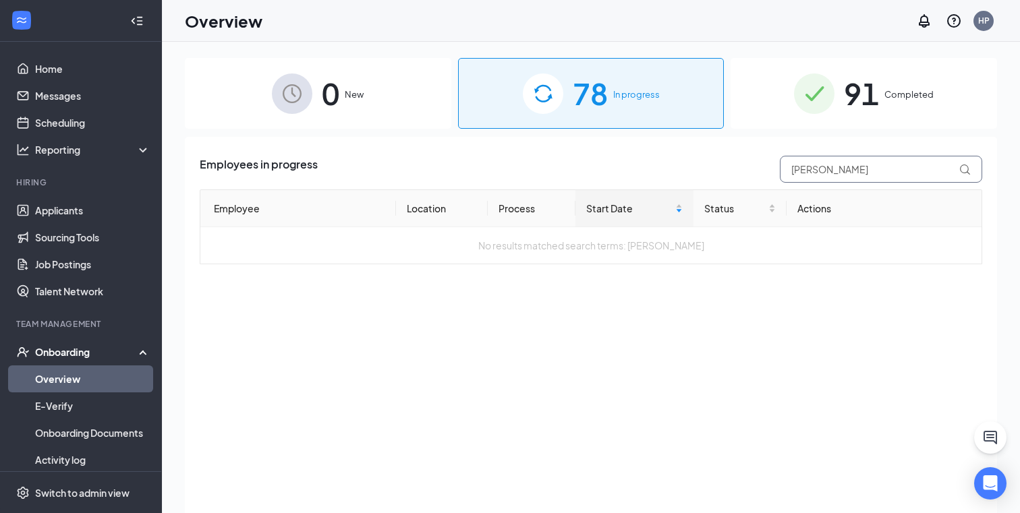
type input "russ"
click at [82, 354] on div "Onboarding" at bounding box center [87, 351] width 104 height 13
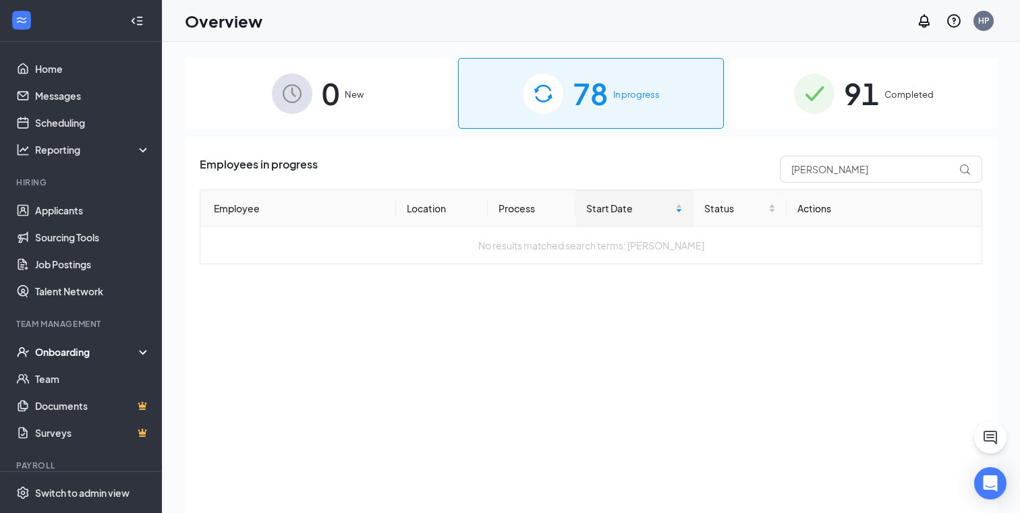
click at [82, 354] on div "Onboarding" at bounding box center [87, 351] width 104 height 13
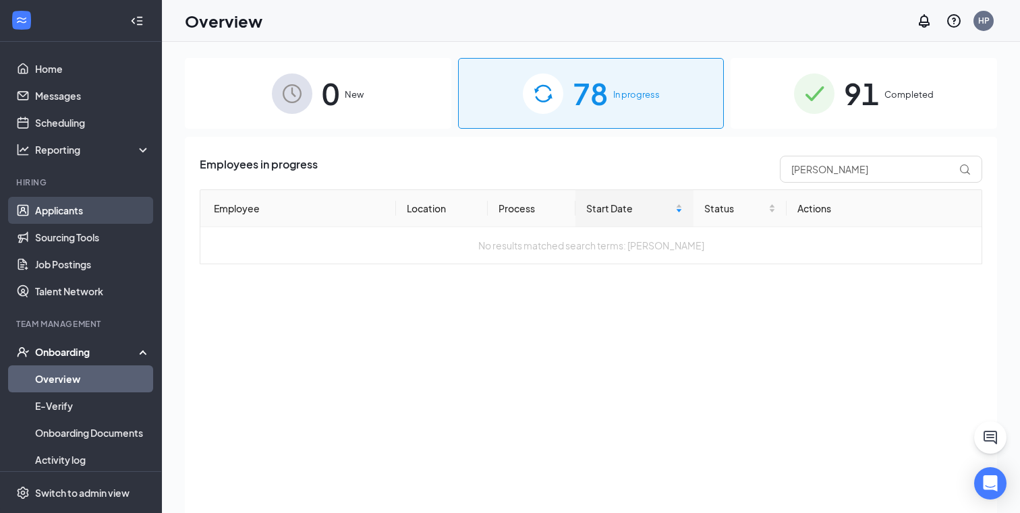
click at [60, 210] on link "Applicants" at bounding box center [92, 210] width 115 height 27
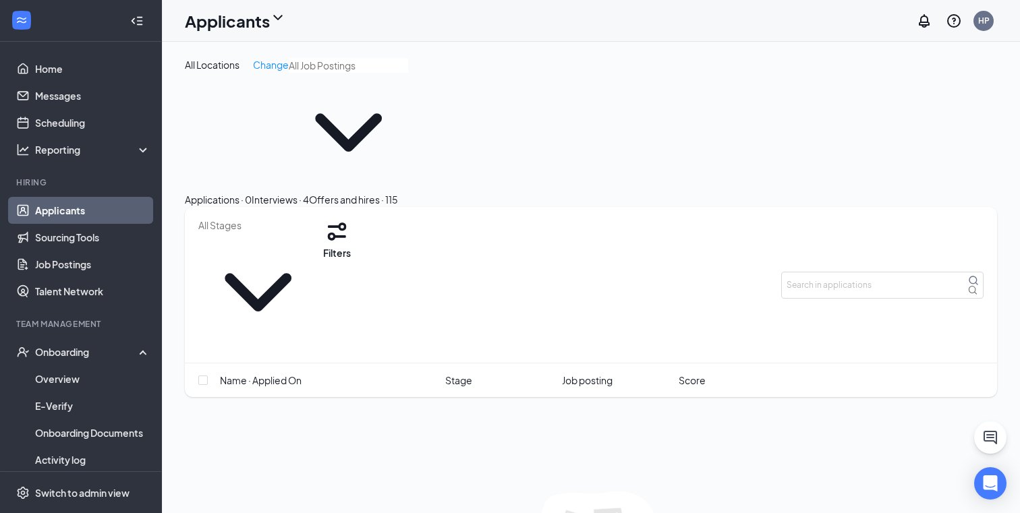
click at [309, 192] on div "Interviews · 4" at bounding box center [280, 199] width 57 height 15
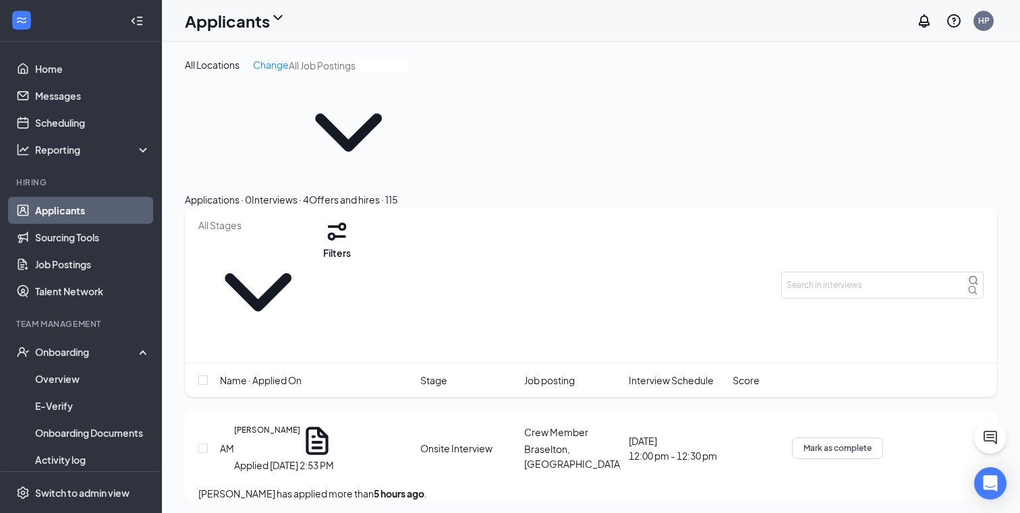
click at [398, 192] on div "Offers and hires · 115" at bounding box center [353, 199] width 89 height 15
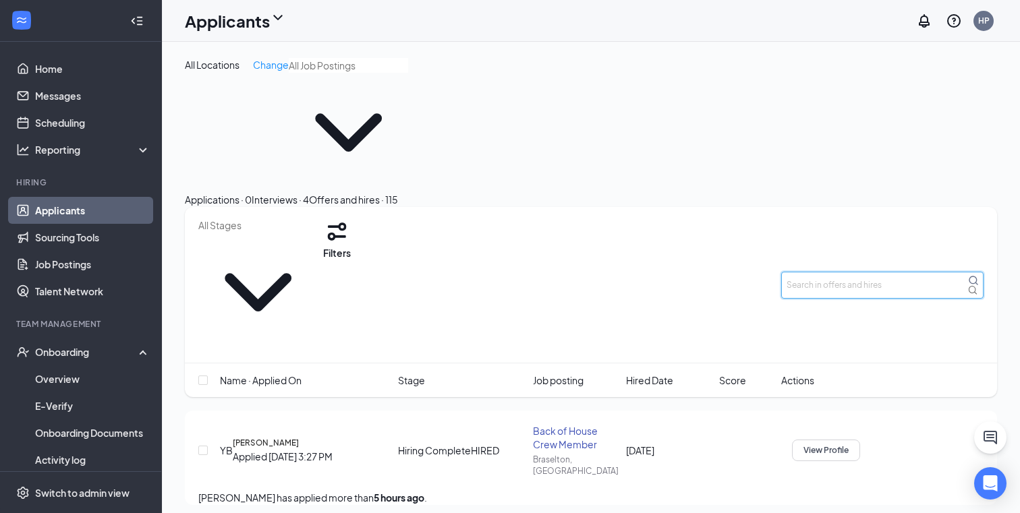
click at [831, 272] on input "text" at bounding box center [882, 285] width 202 height 27
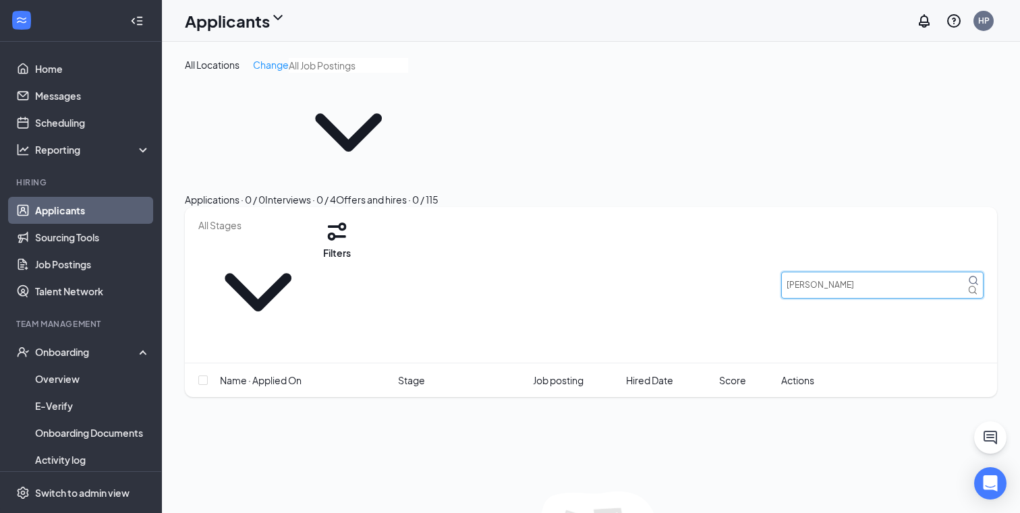
type input "russ"
click at [336, 192] on div "Interviews · 0 / 4" at bounding box center [300, 199] width 71 height 15
click at [351, 218] on button "Filters" at bounding box center [337, 239] width 28 height 43
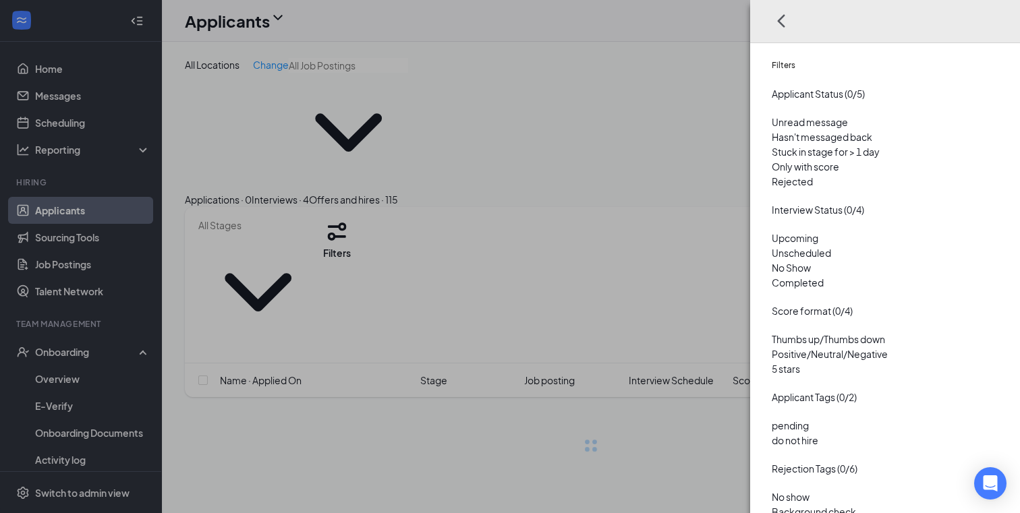
click at [772, 174] on div at bounding box center [885, 174] width 227 height 0
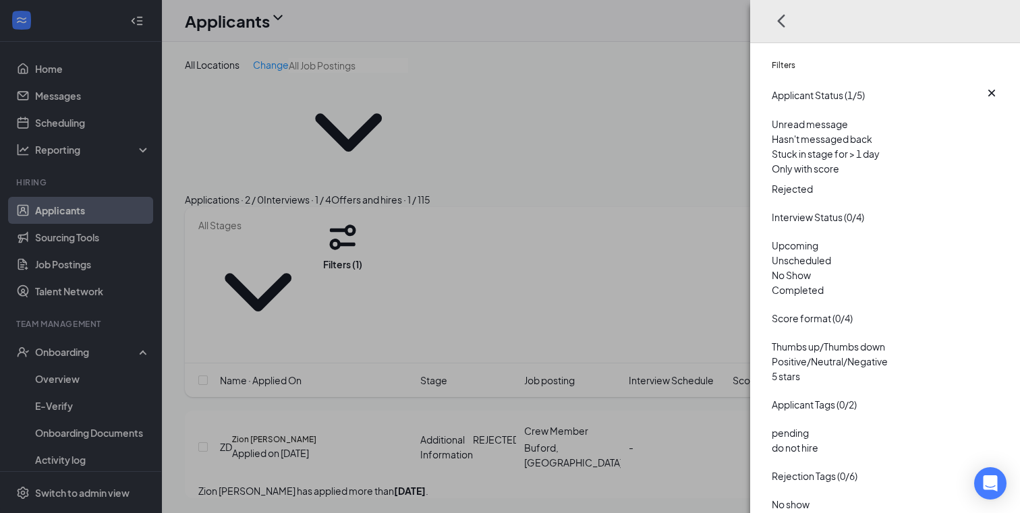
click at [640, 99] on div "Filters Applicant Status (1/5) Unread message Hasn't messaged back Stuck in sta…" at bounding box center [510, 256] width 1020 height 513
click at [772, 83] on icon "Cross" at bounding box center [772, 83] width 0 height 0
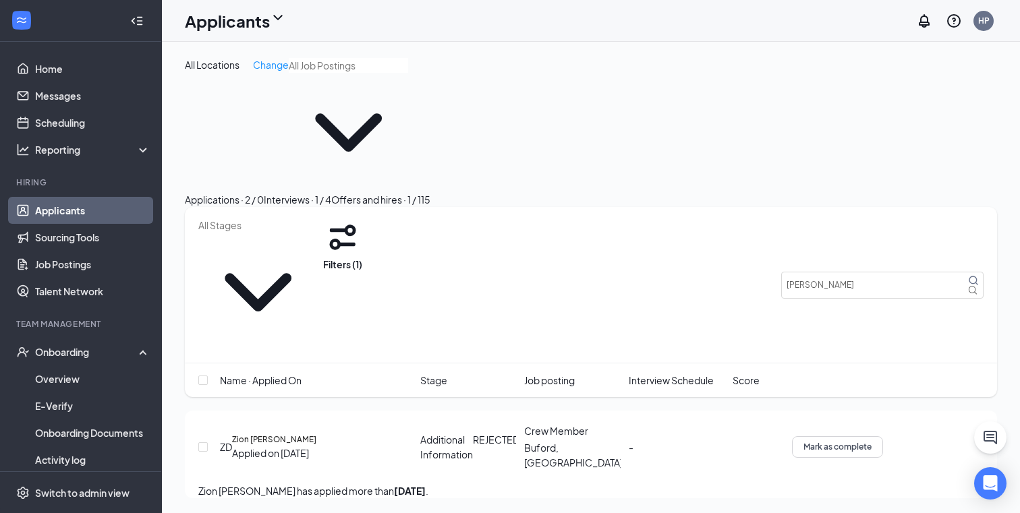
click at [264, 192] on div "Applications · 2 / 0" at bounding box center [224, 199] width 79 height 15
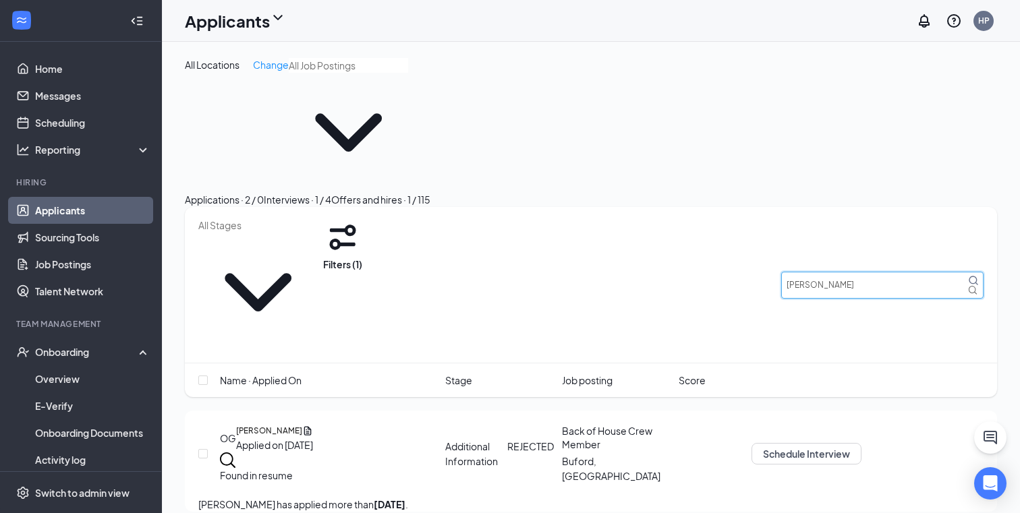
click at [839, 272] on input "russ" at bounding box center [882, 285] width 202 height 27
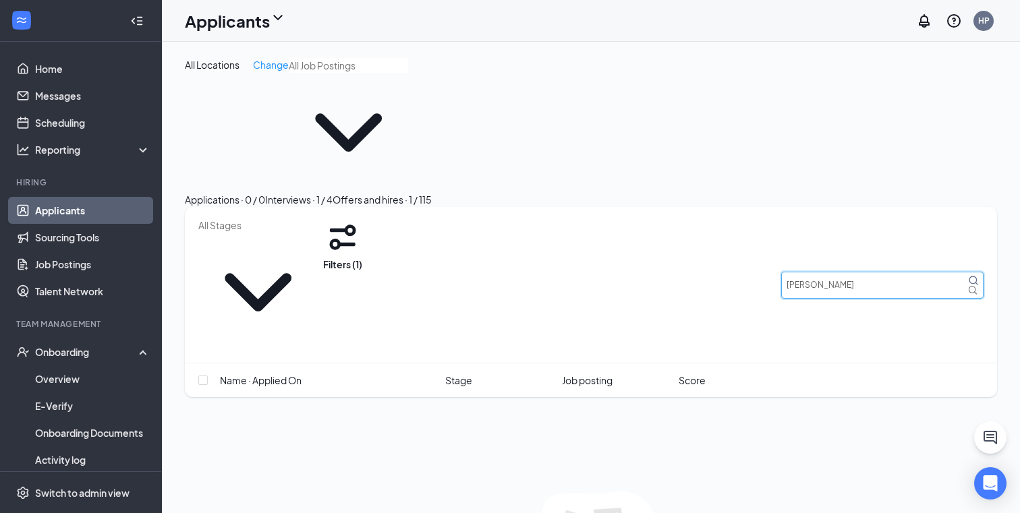
type input "russel"
click at [764, 101] on div "All Locations Change" at bounding box center [591, 125] width 812 height 134
click at [77, 358] on div "Onboarding" at bounding box center [87, 351] width 104 height 13
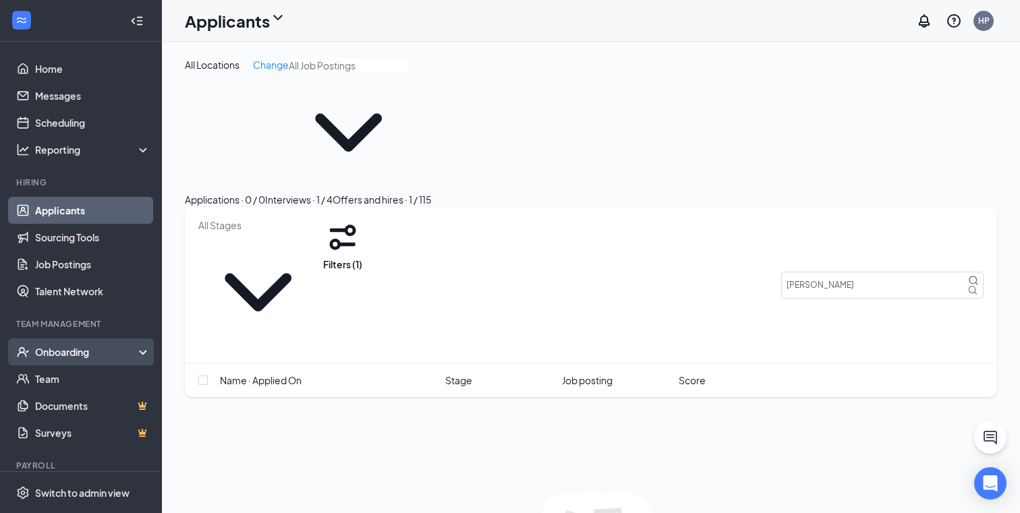
click at [84, 354] on div "Onboarding" at bounding box center [87, 351] width 104 height 13
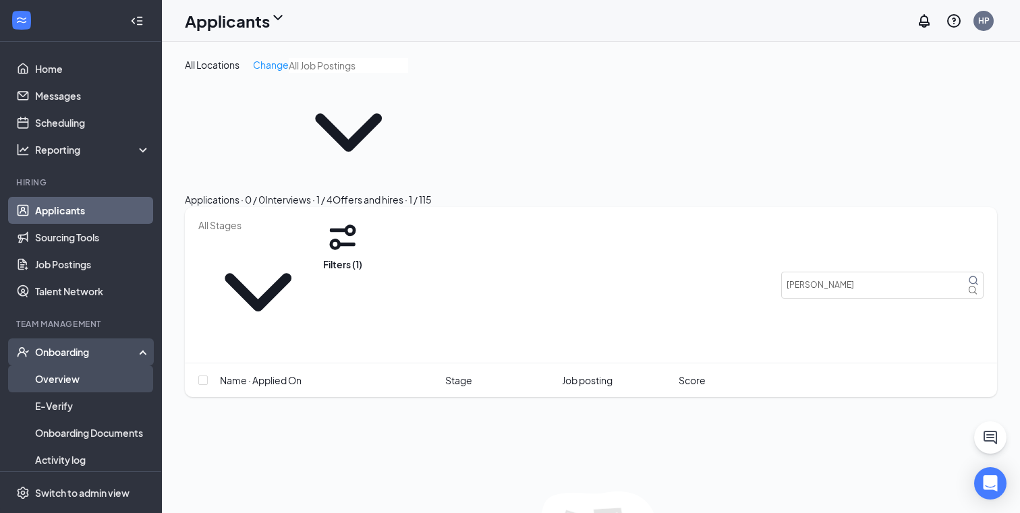
click at [69, 376] on link "Overview" at bounding box center [92, 379] width 115 height 27
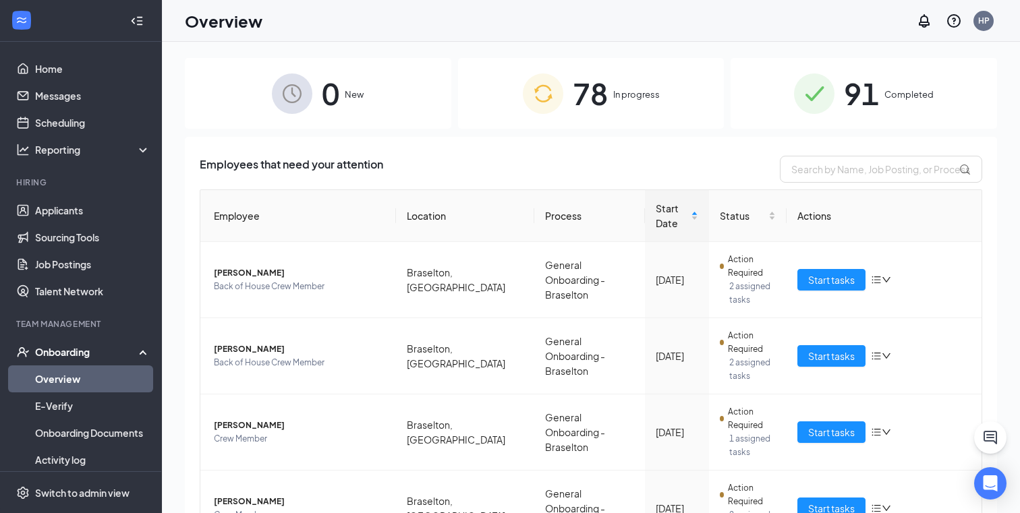
click at [581, 105] on span "78" at bounding box center [590, 93] width 35 height 47
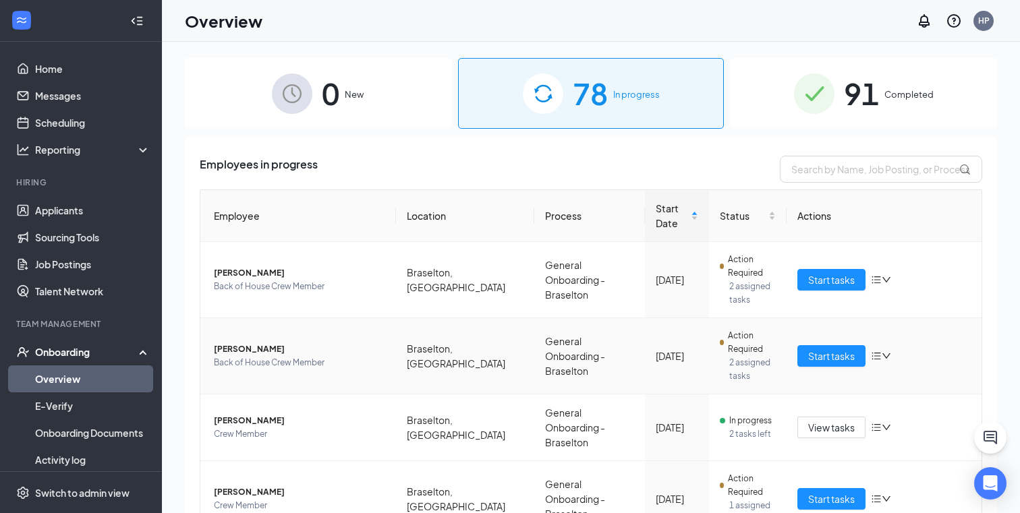
scroll to position [16, 0]
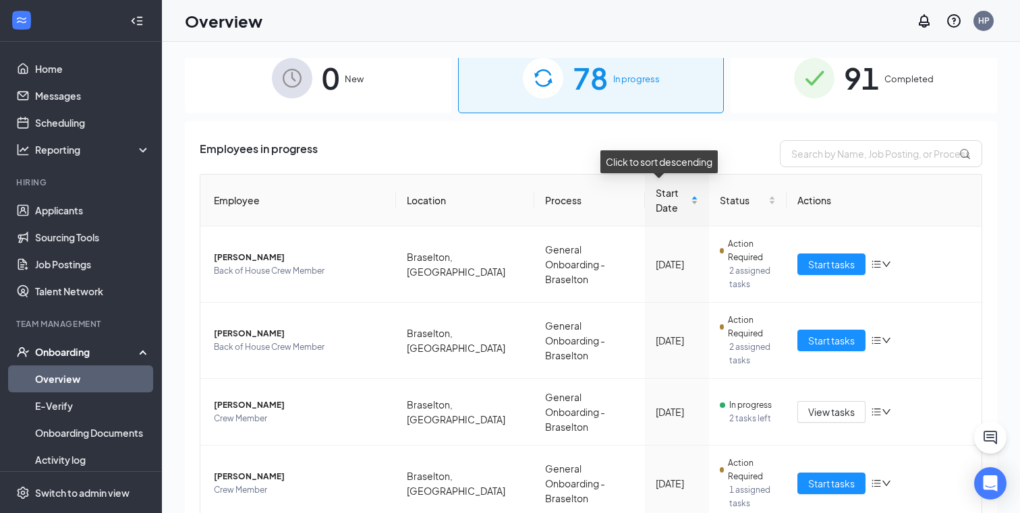
click at [657, 202] on span "Start Date" at bounding box center [672, 201] width 32 height 30
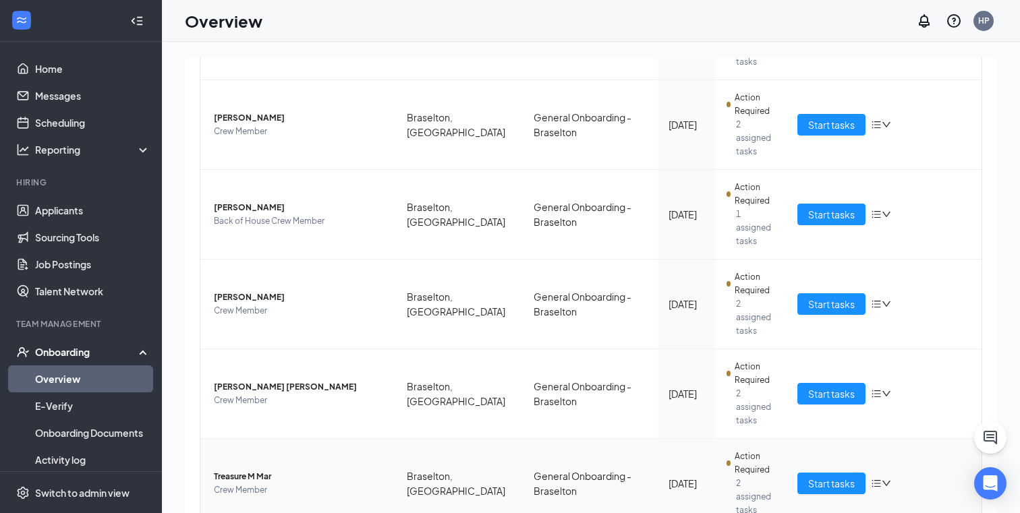
scroll to position [538, 0]
